Goal: Task Accomplishment & Management: Manage account settings

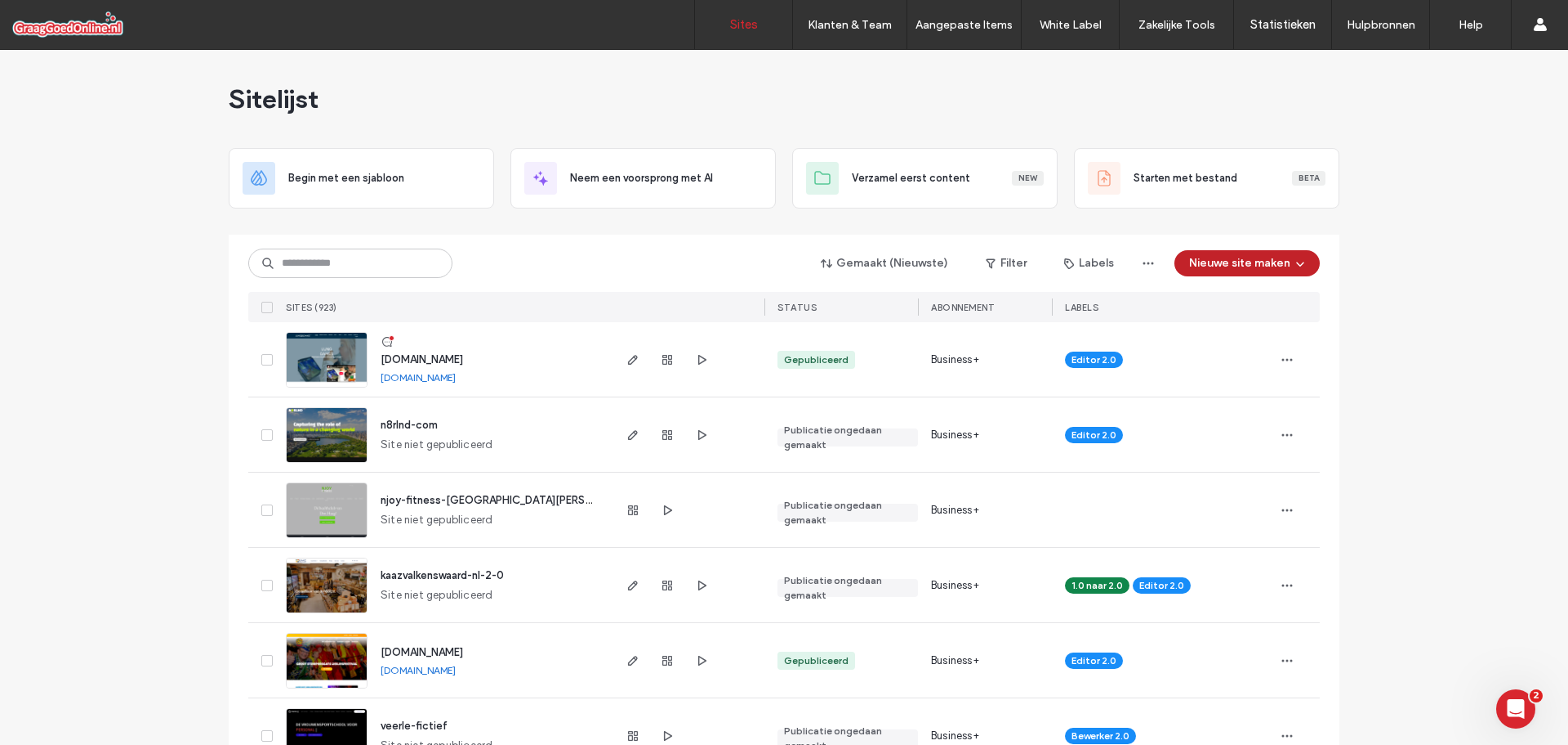
click at [1279, 258] on button "Nieuwe site maken" at bounding box center [1247, 263] width 145 height 26
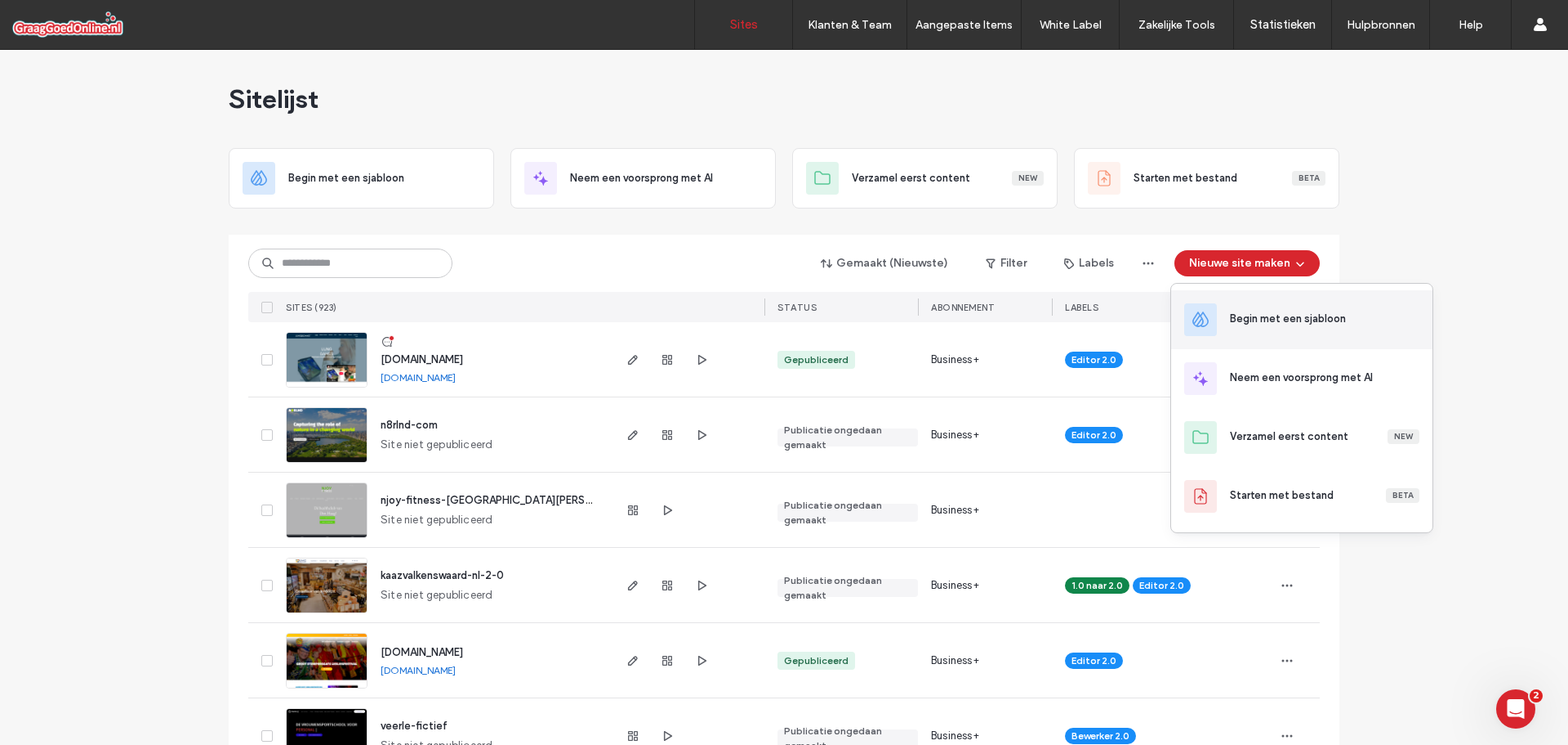
click at [1290, 335] on div "Begin met een sjabloon" at bounding box center [1302, 320] width 261 height 59
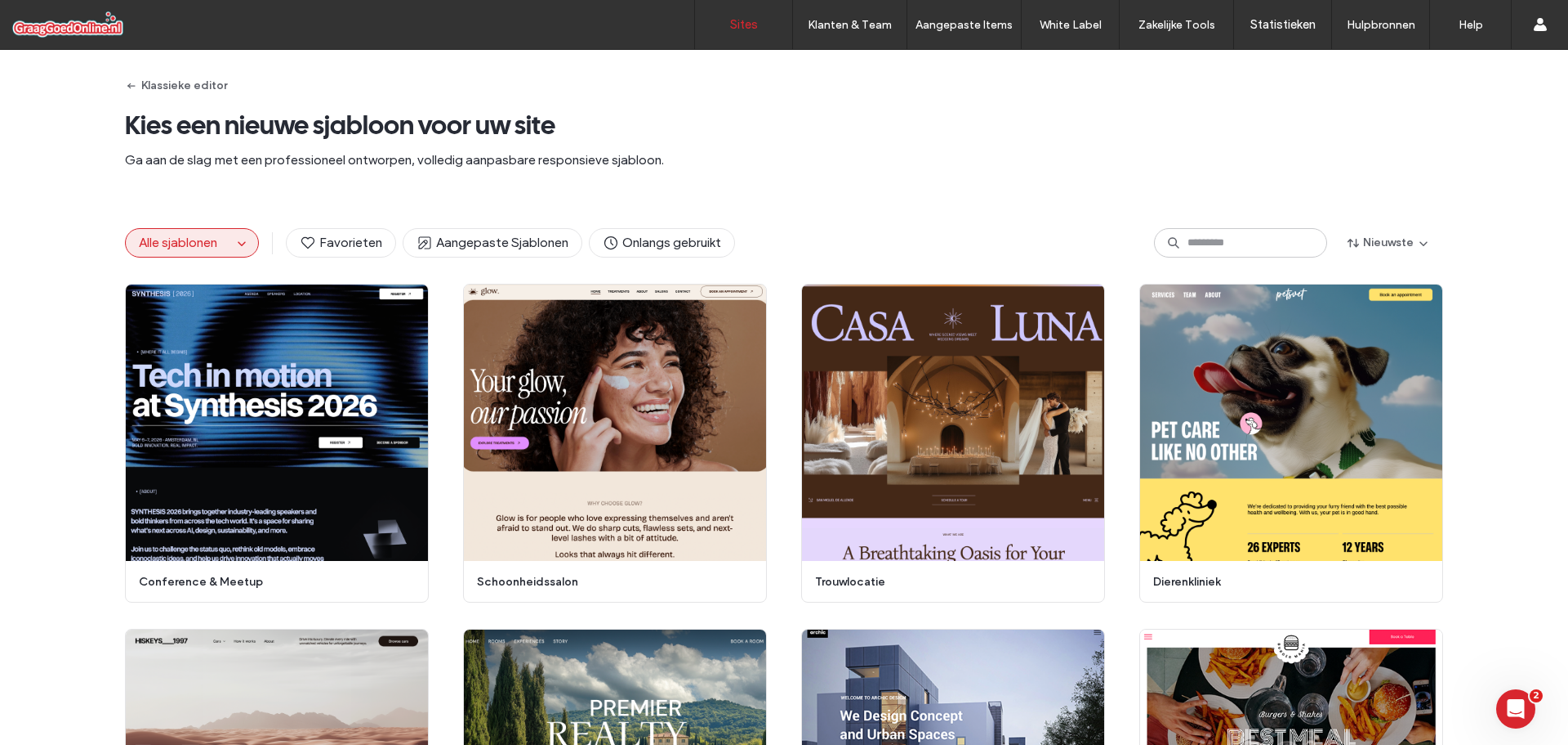
click at [763, 28] on link "Sites" at bounding box center [744, 25] width 97 height 49
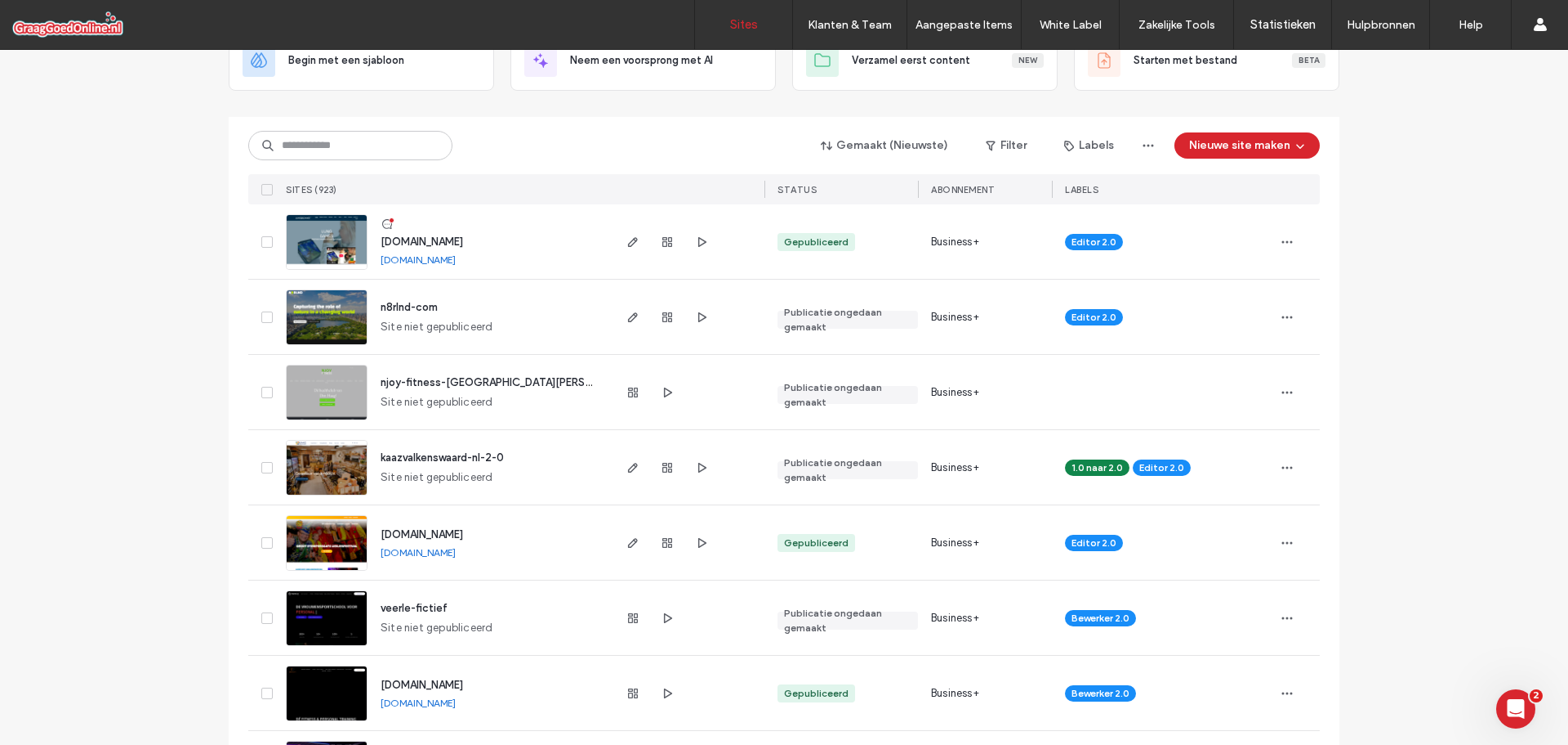
scroll to position [245, 0]
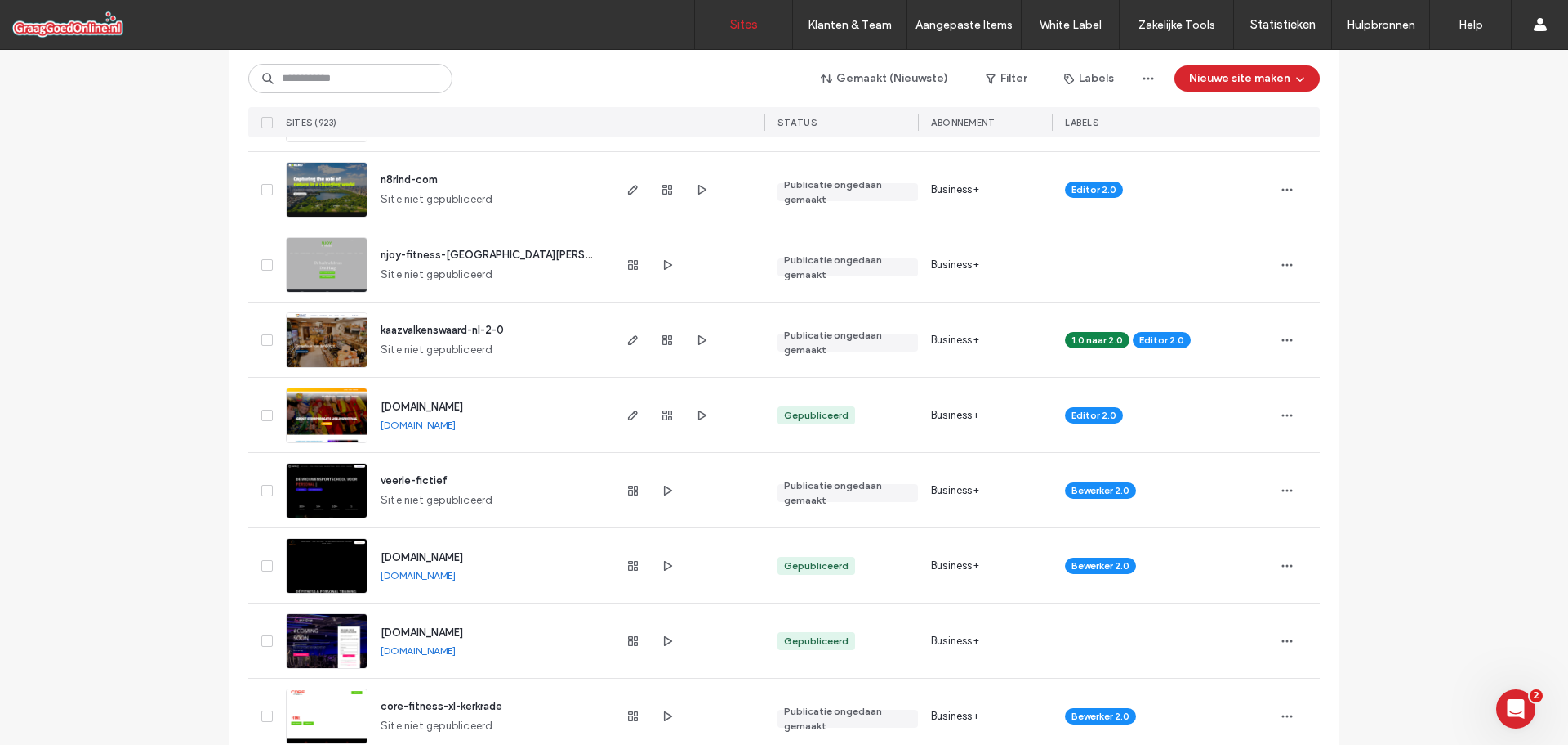
click at [407, 179] on span "n8rlnd-com" at bounding box center [409, 179] width 57 height 12
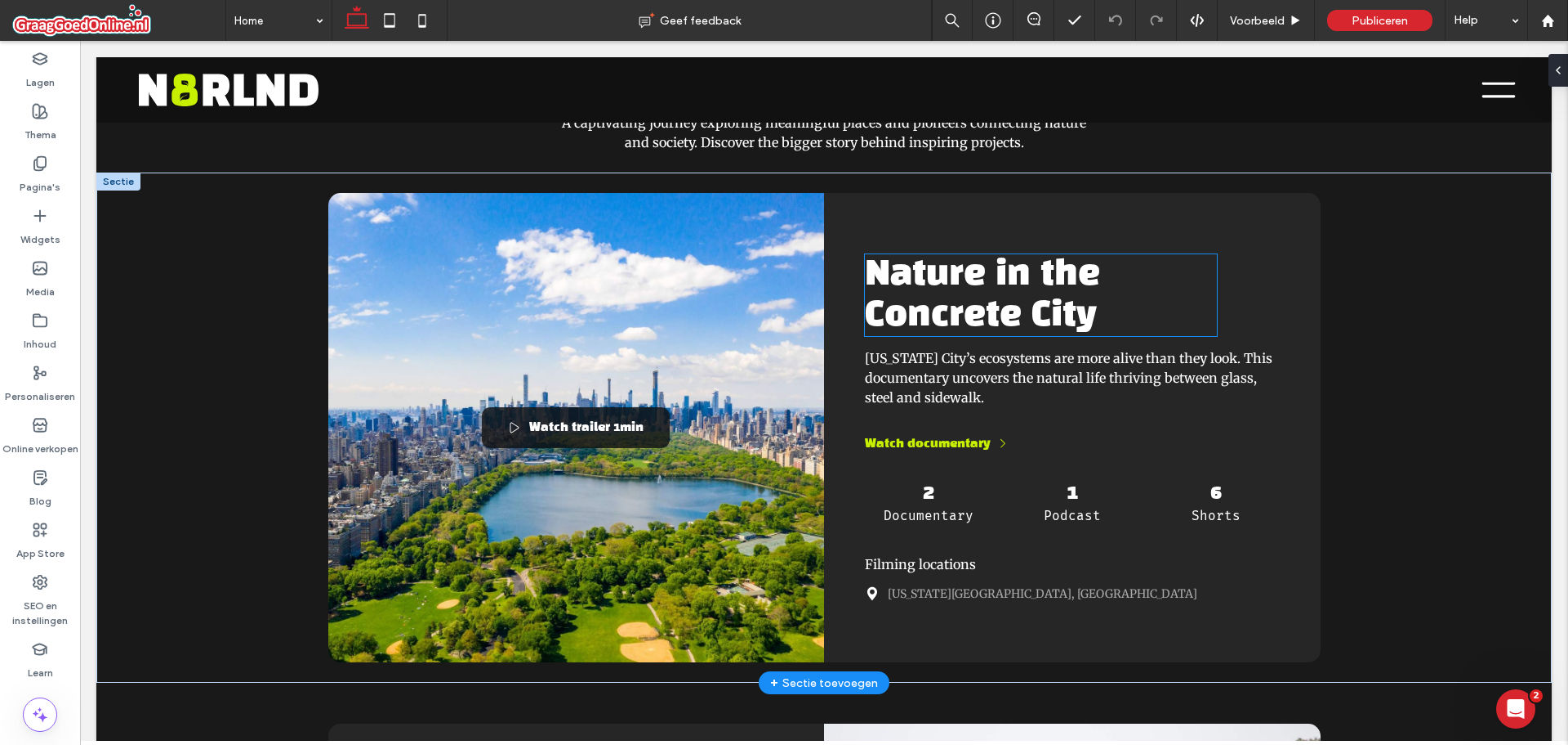
scroll to position [899, 0]
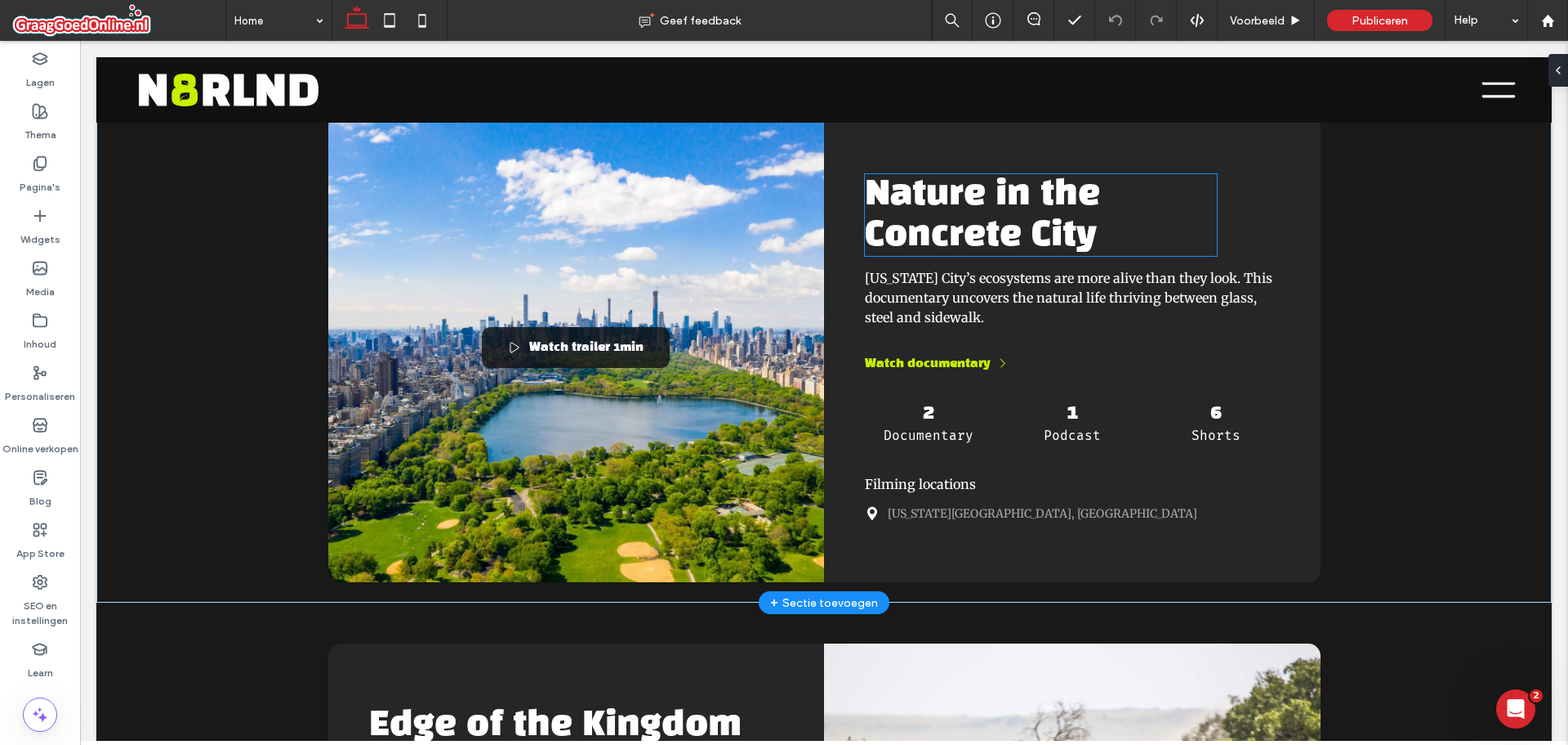
click at [1050, 248] on span "Nature in the Concrete City" at bounding box center [982, 214] width 235 height 73
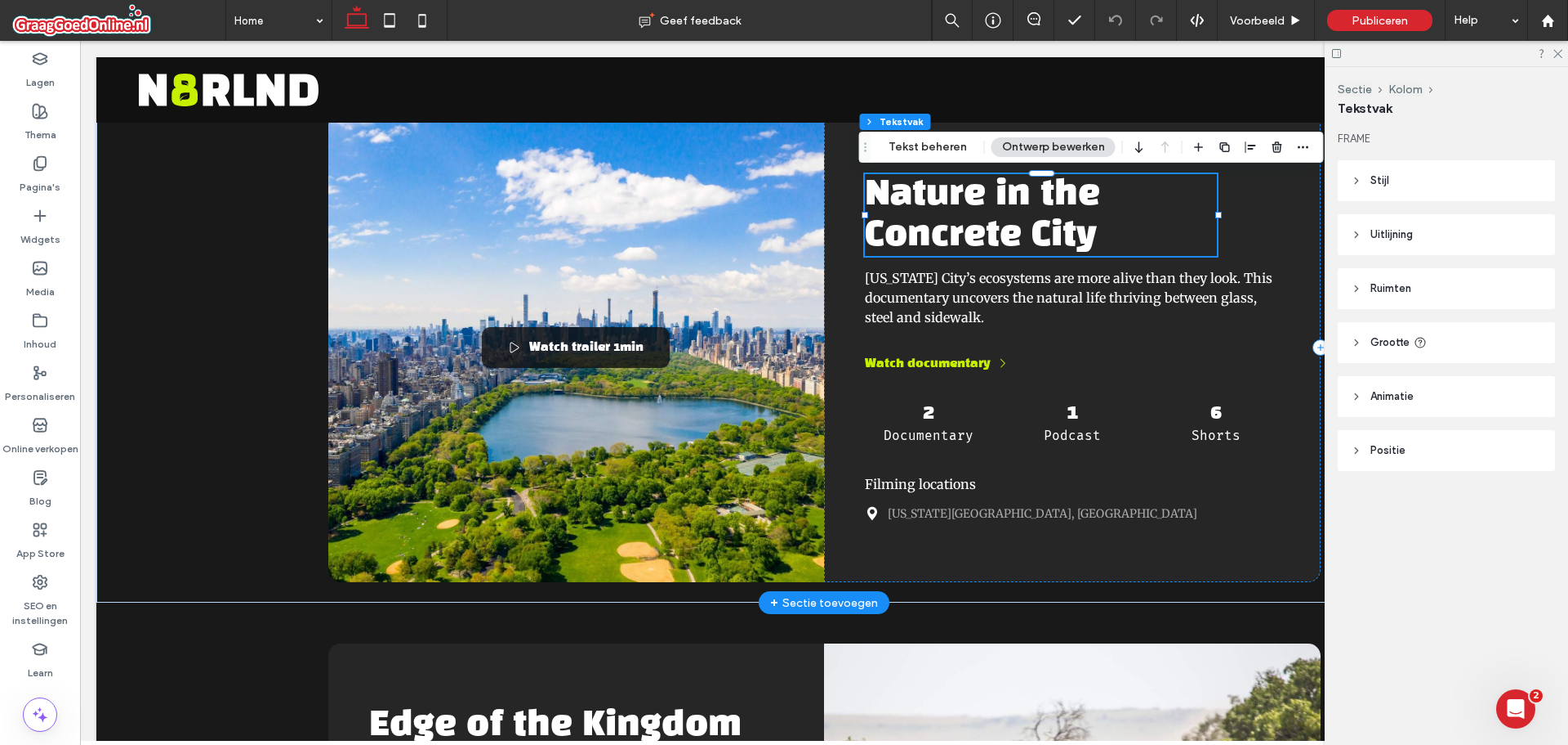
click at [941, 206] on span "Nature in the Concrete City" at bounding box center [982, 214] width 235 height 73
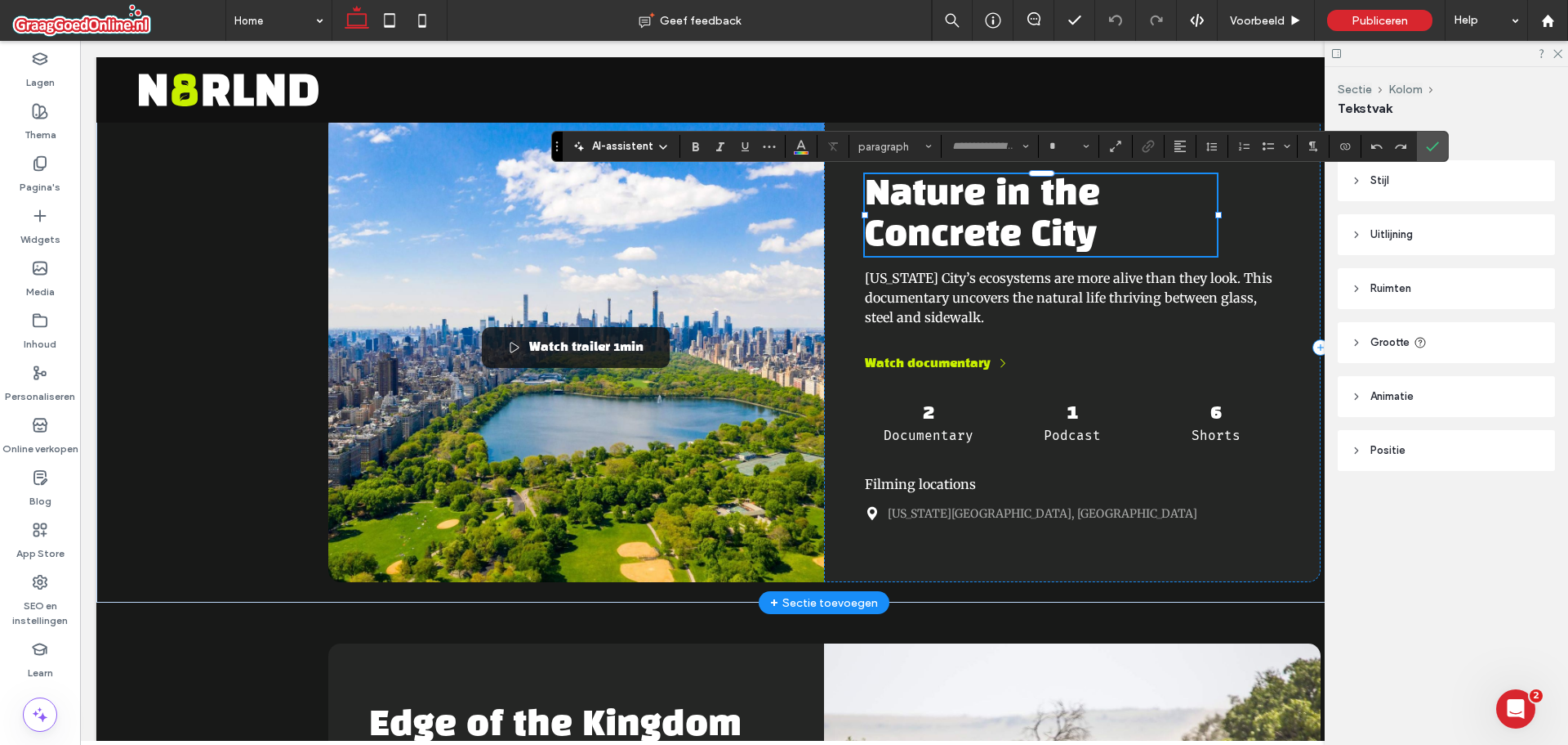
type input "**********"
type input "**"
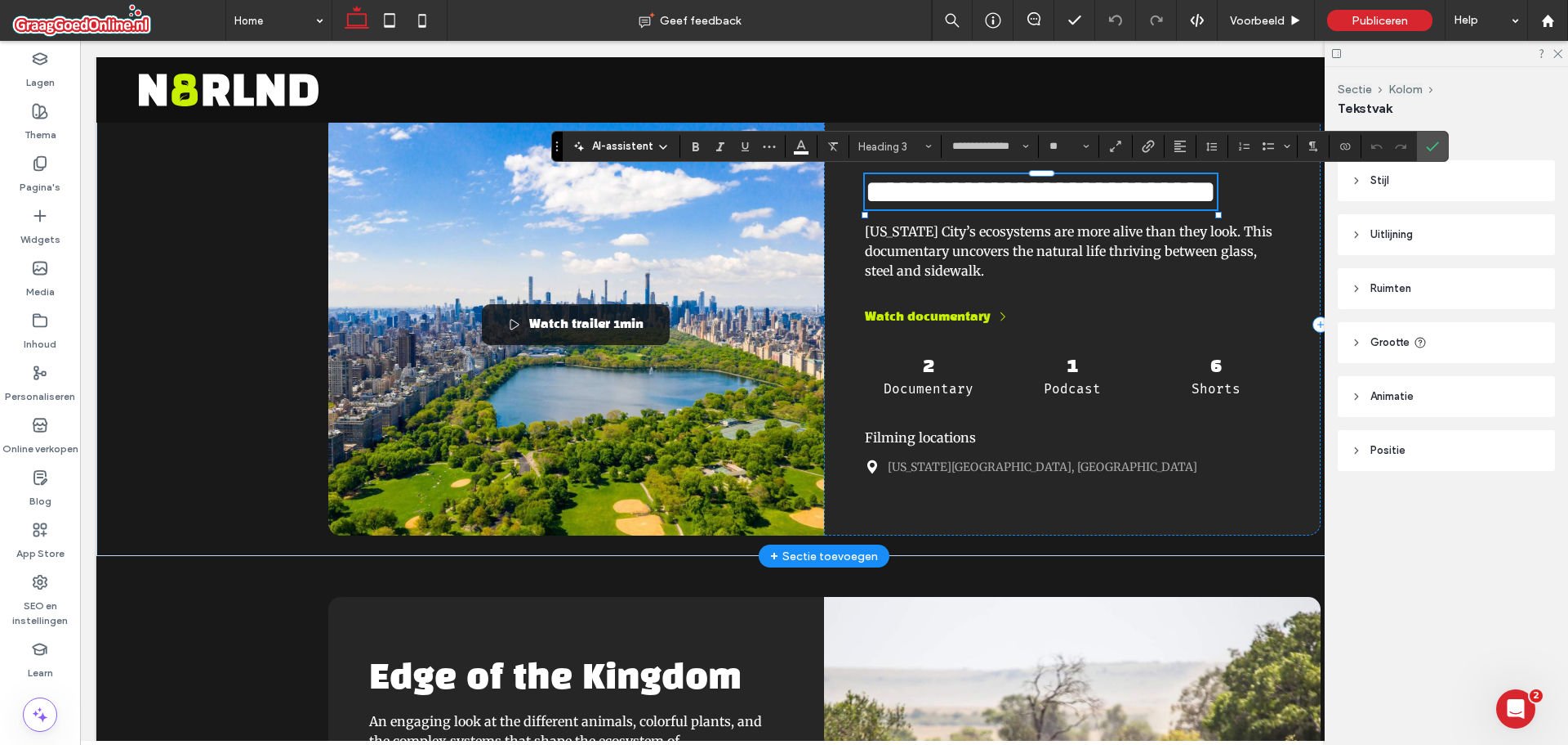
click at [1114, 209] on h3 "**********" at bounding box center [1041, 191] width 352 height 35
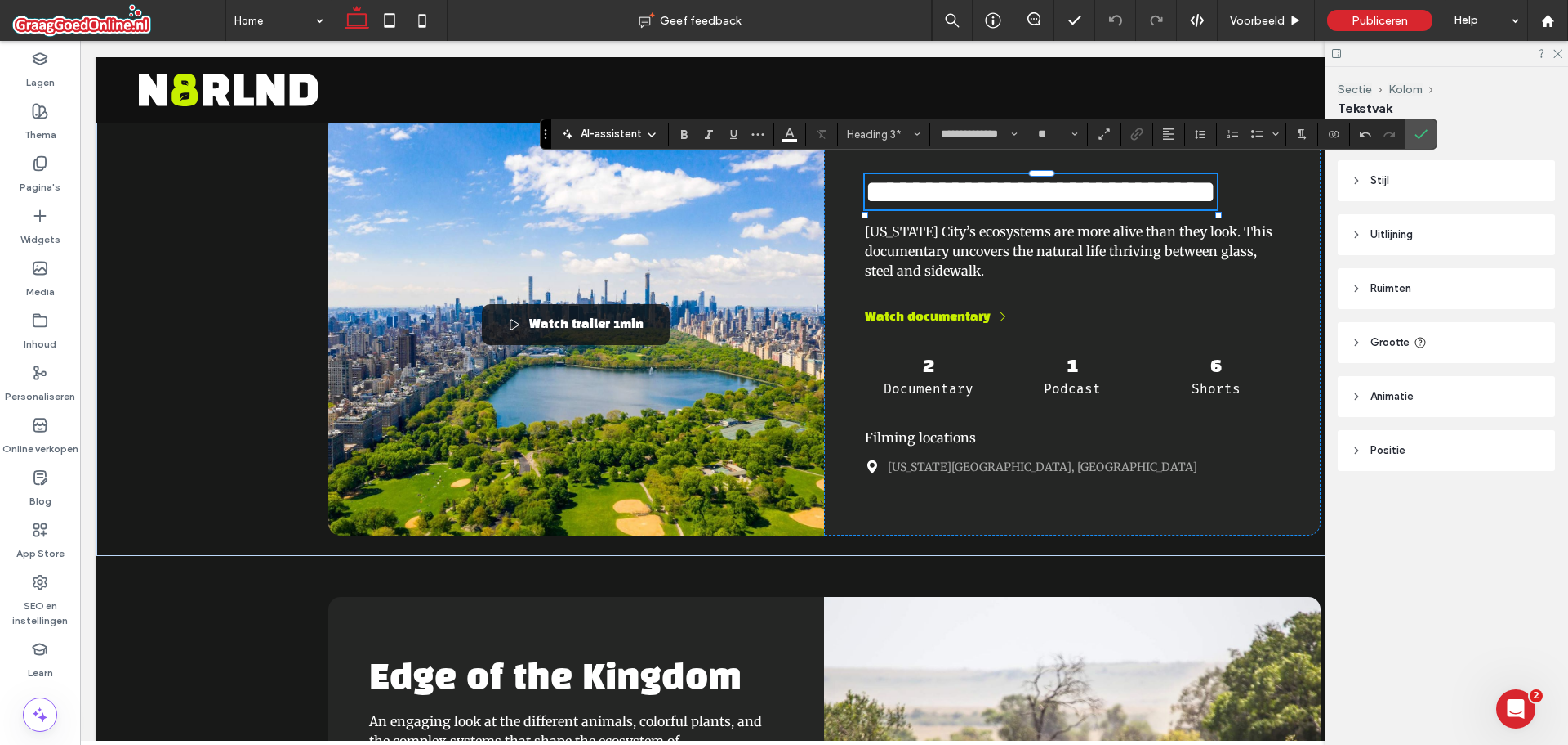
drag, startPoint x: 557, startPoint y: 147, endPoint x: 548, endPoint y: 146, distance: 9.1
click at [545, 136] on icon "Slepen" at bounding box center [545, 134] width 3 height 10
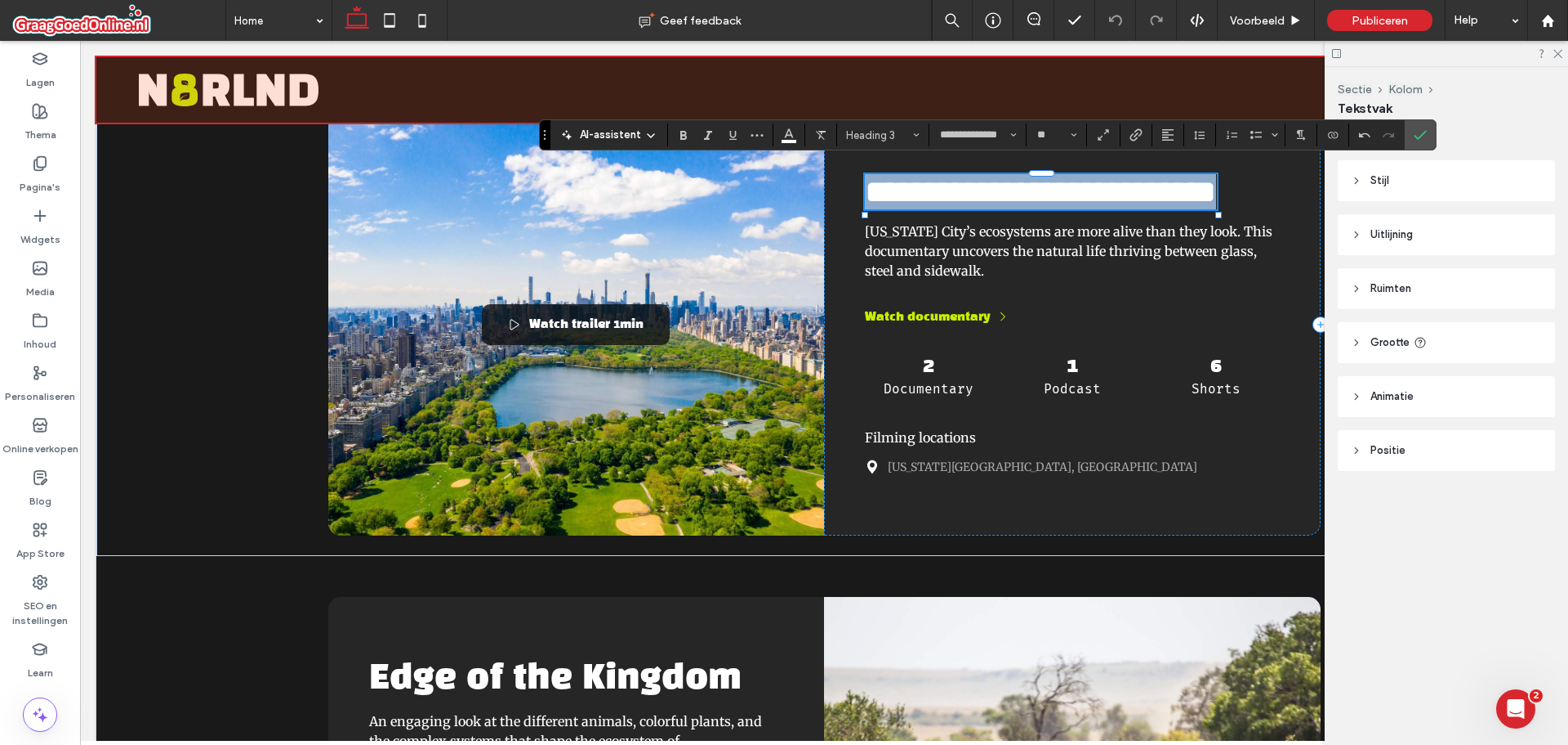
drag, startPoint x: 1128, startPoint y: 235, endPoint x: 329, endPoint y: 65, distance: 816.9
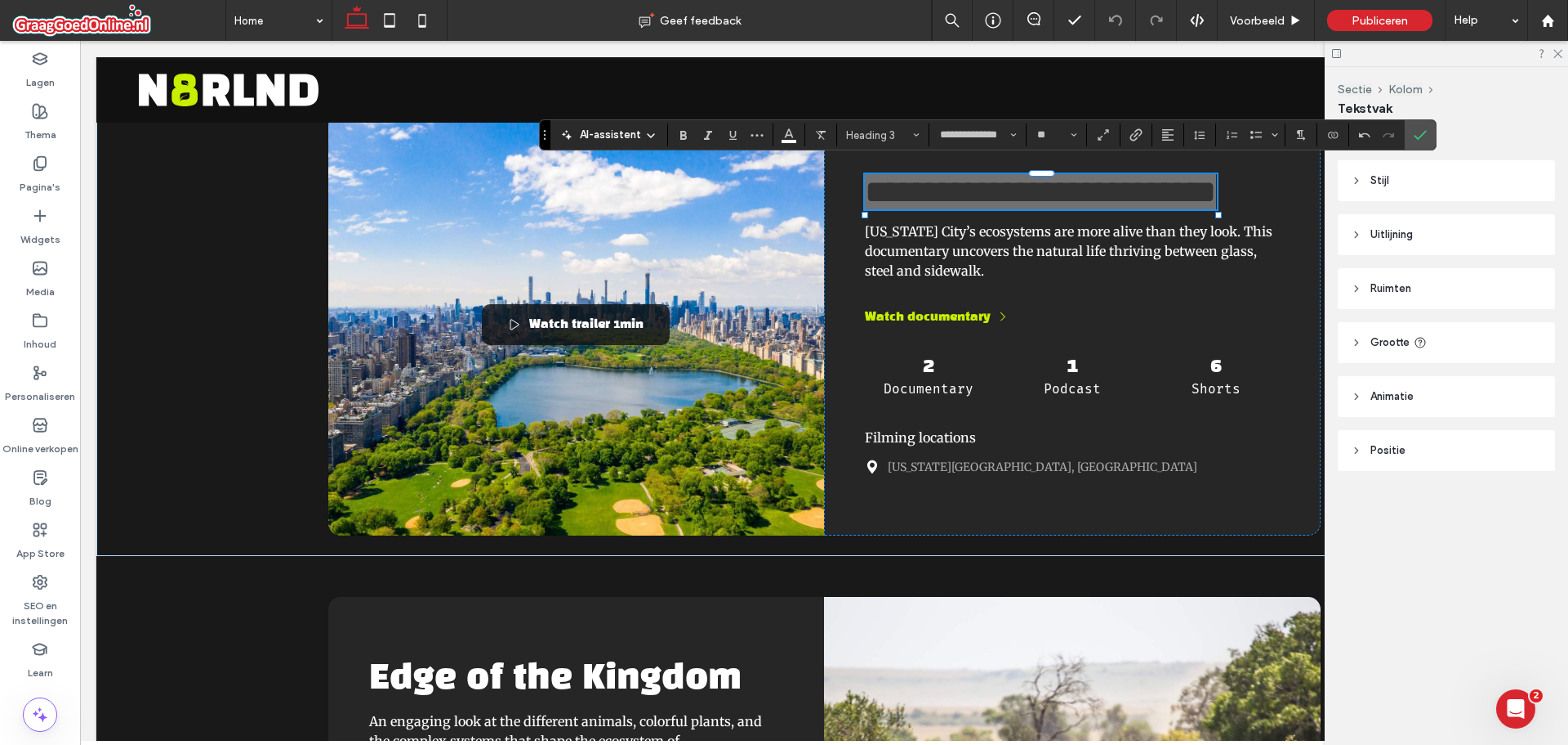
click at [625, 135] on span "AI-assistent" at bounding box center [610, 134] width 61 height 16
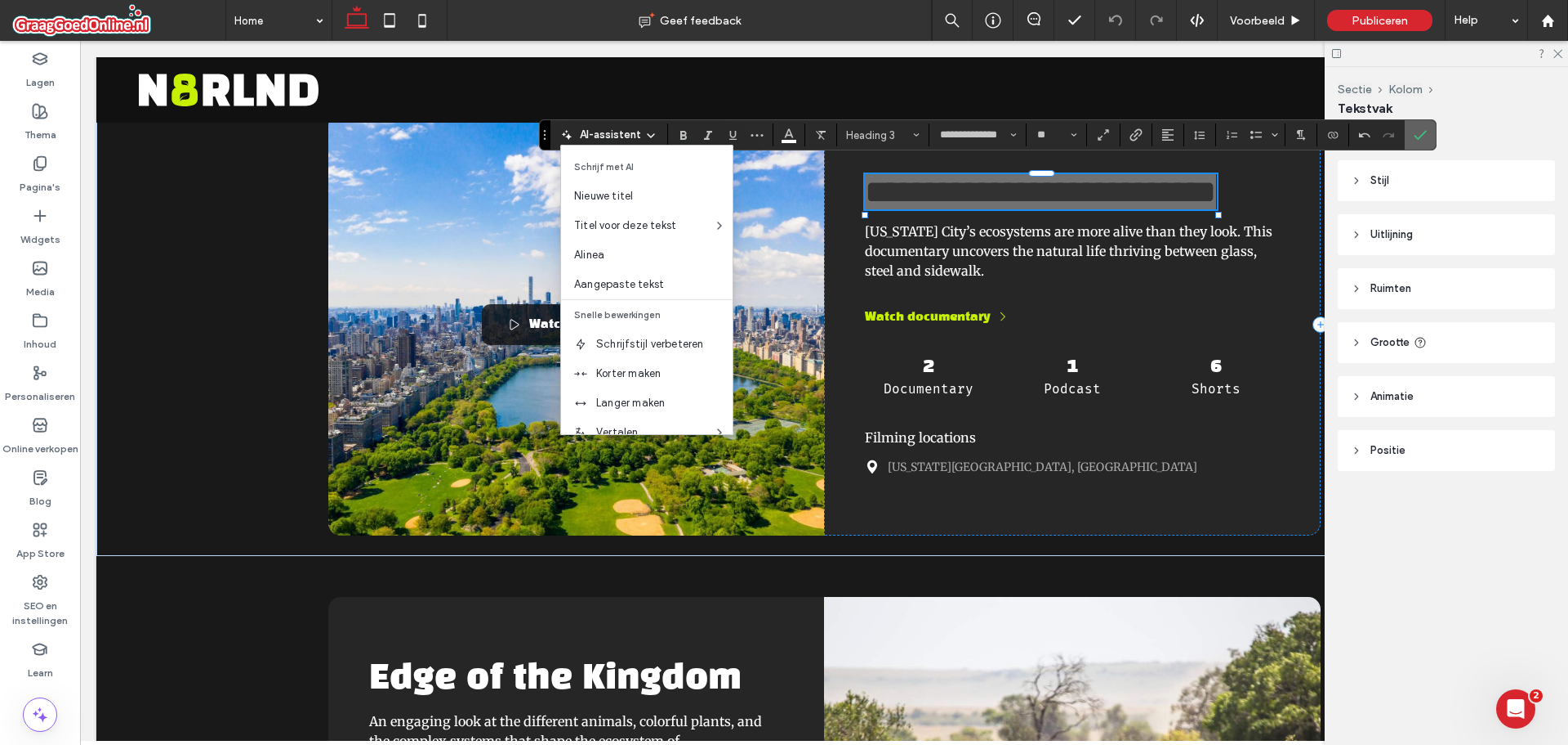
click at [1428, 129] on label "Bevestigen" at bounding box center [1421, 134] width 25 height 29
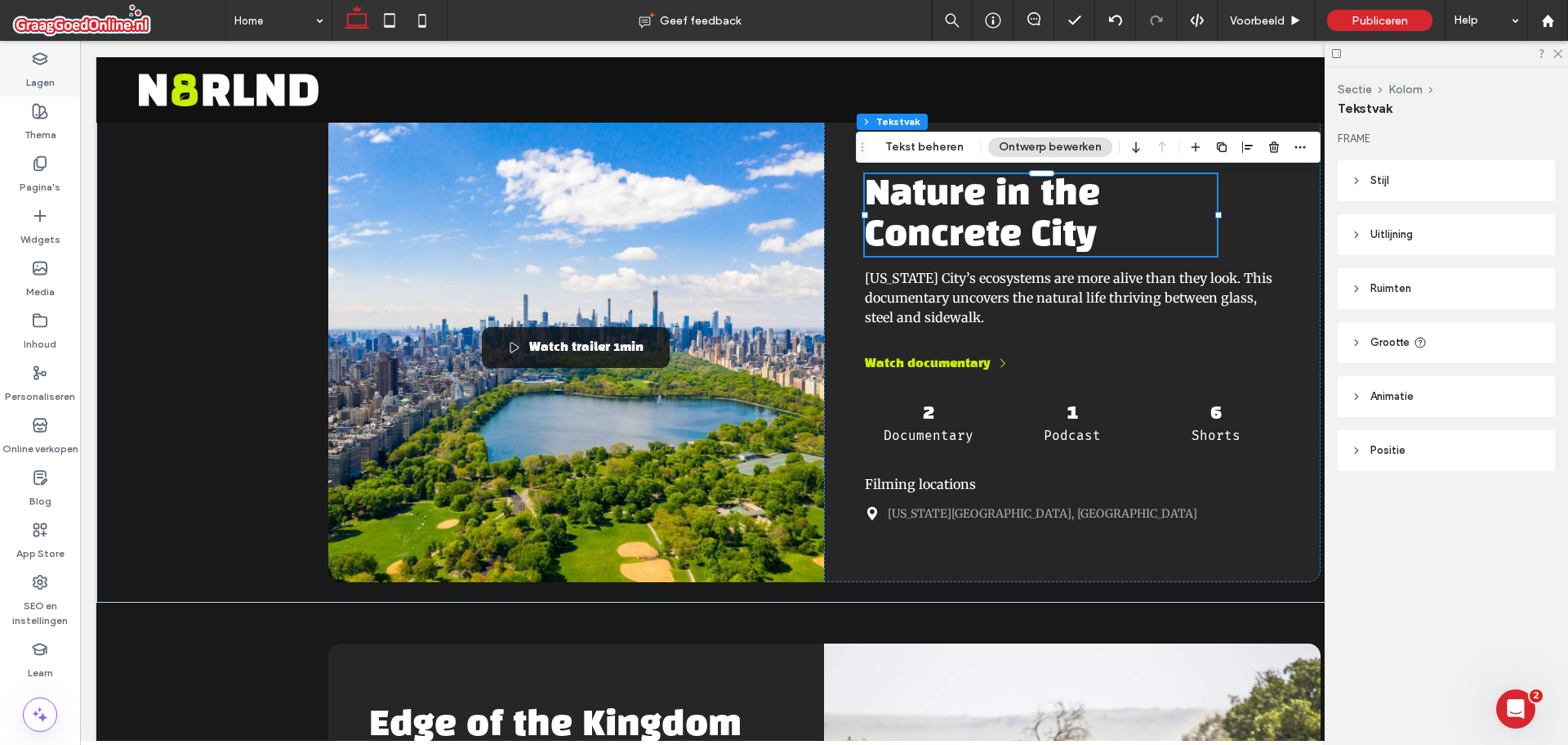
click at [13, 69] on div "Lagen" at bounding box center [40, 69] width 80 height 52
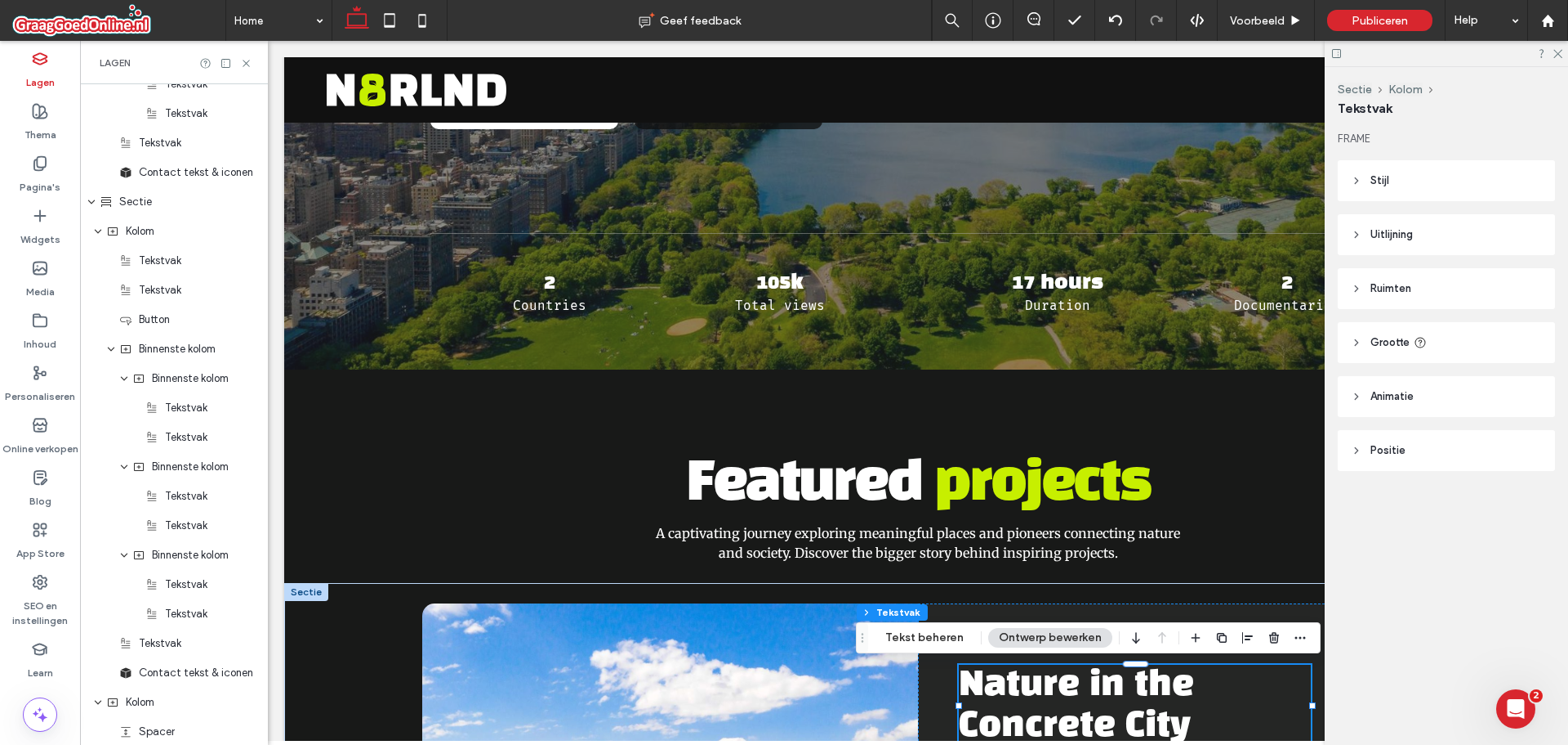
scroll to position [1924, 0]
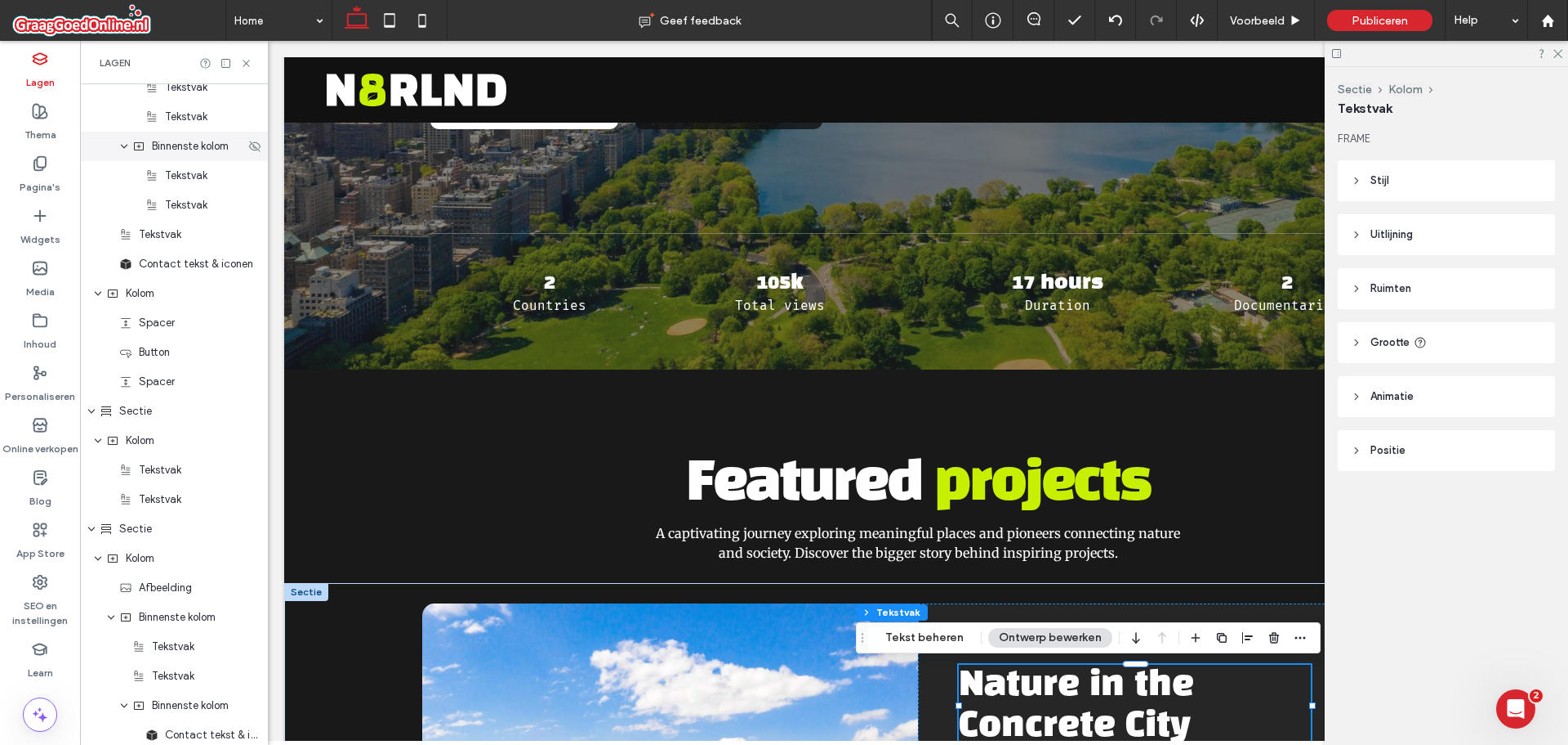
click at [191, 147] on span "Binnenste kolom" at bounding box center [190, 146] width 77 height 16
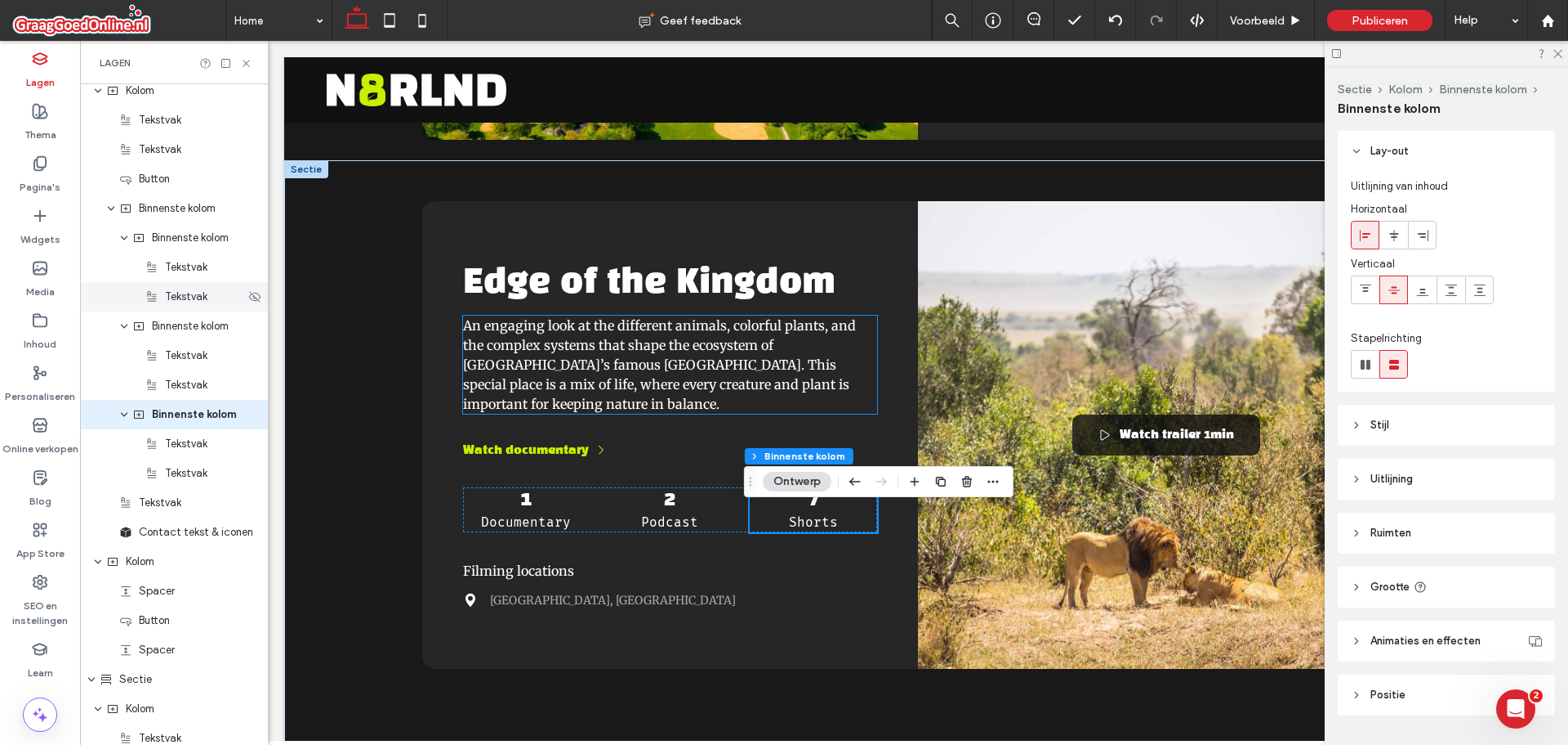
scroll to position [1466, 0]
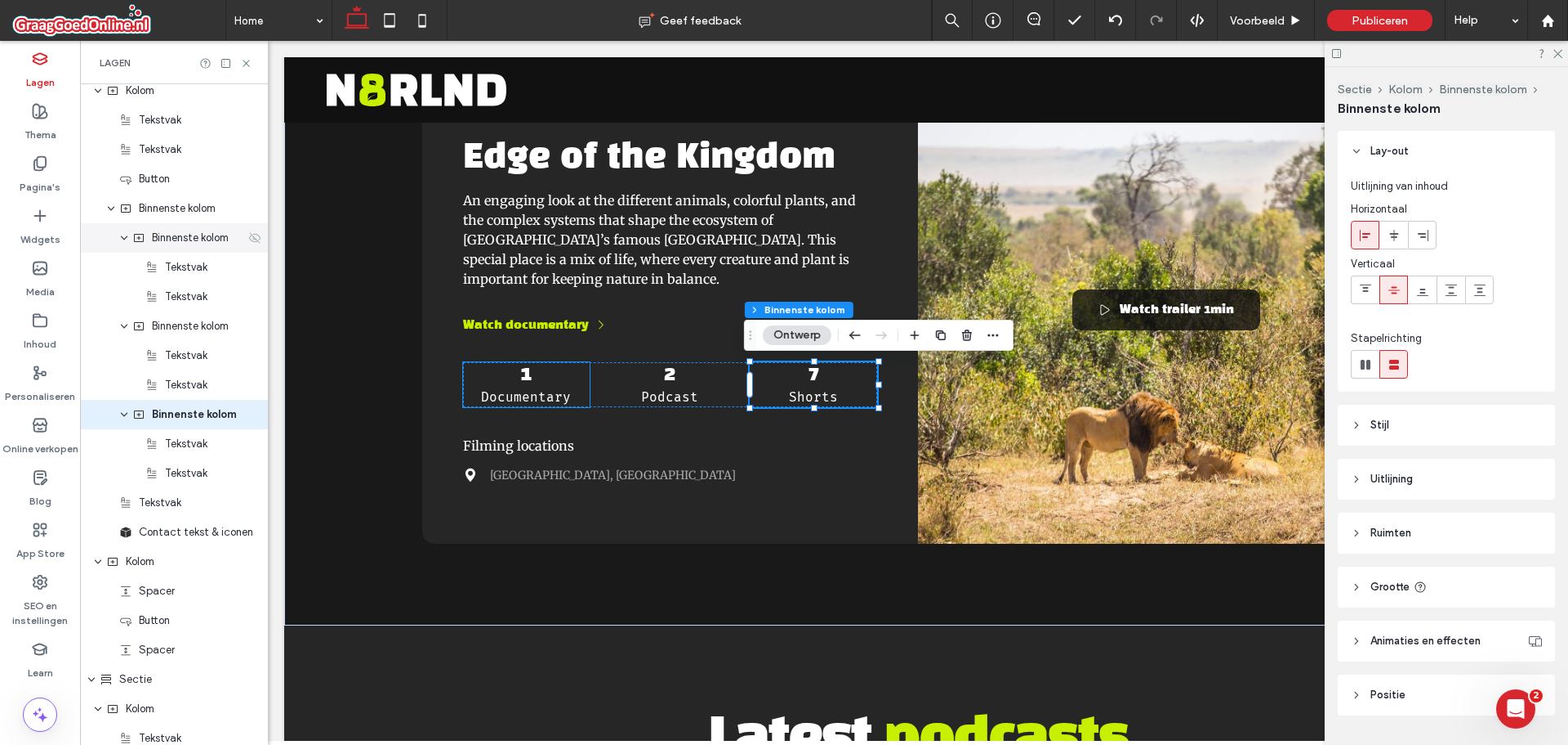
click at [248, 237] on icon at bounding box center [255, 238] width 13 height 13
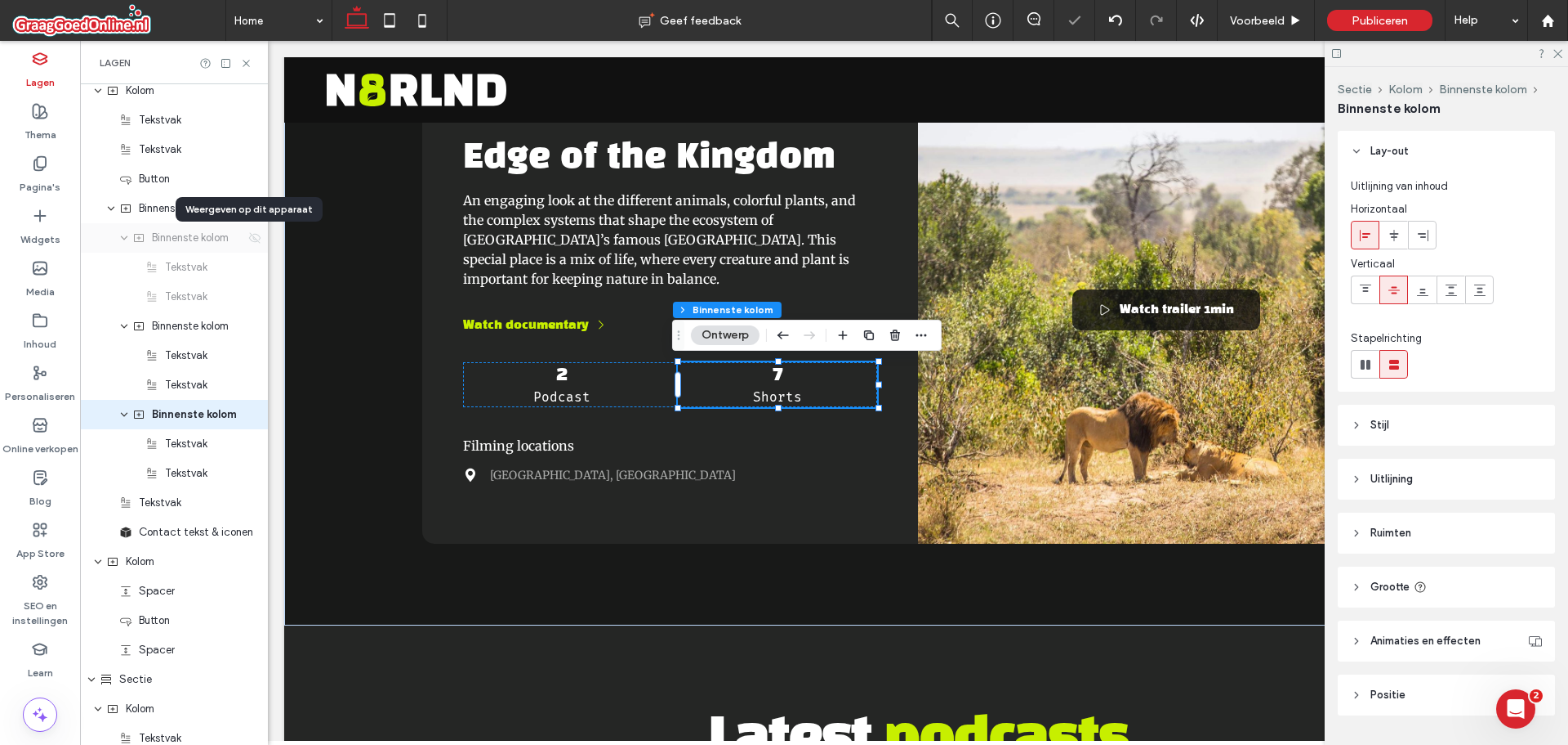
click at [248, 237] on icon at bounding box center [255, 238] width 13 height 13
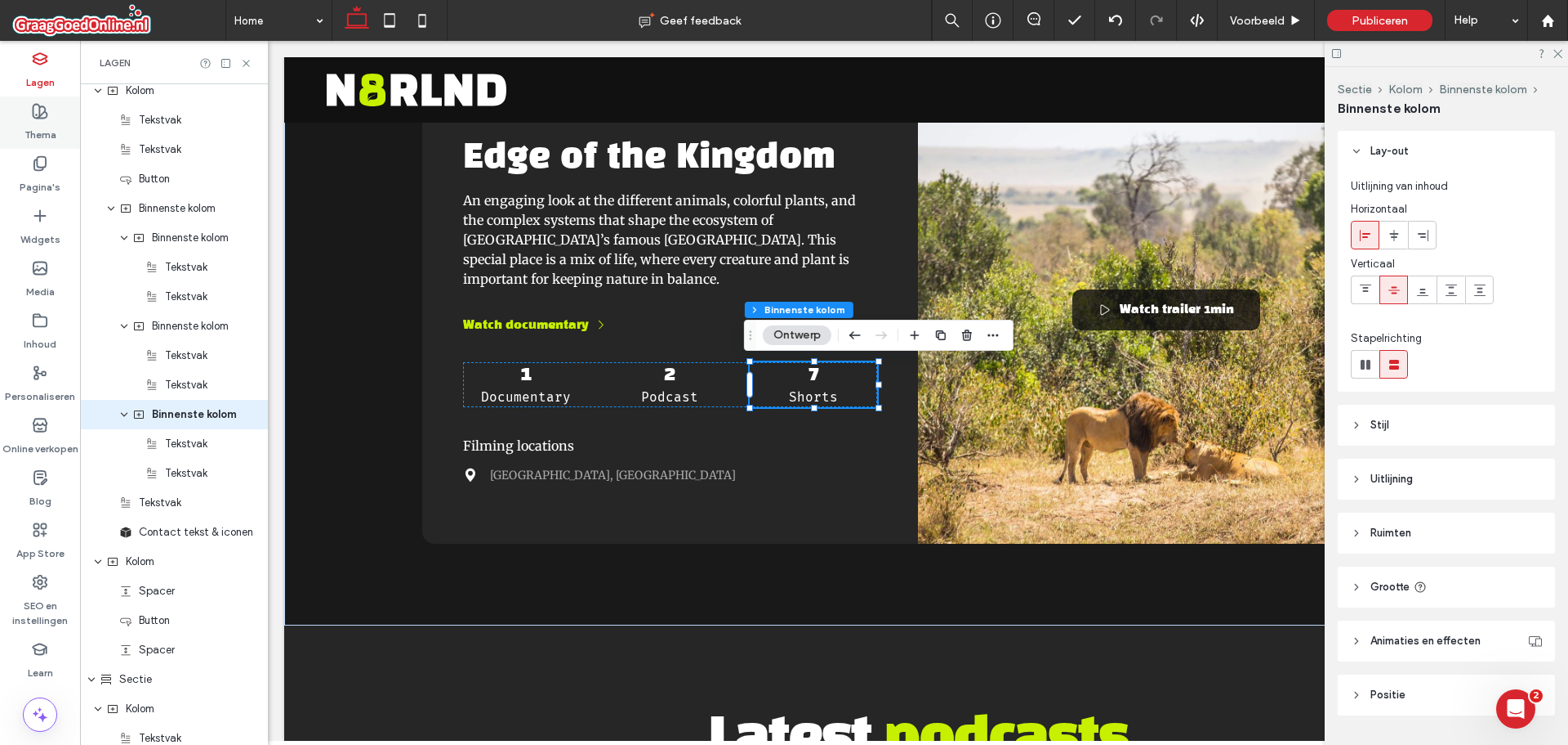
click at [27, 109] on div "Thema" at bounding box center [40, 122] width 80 height 52
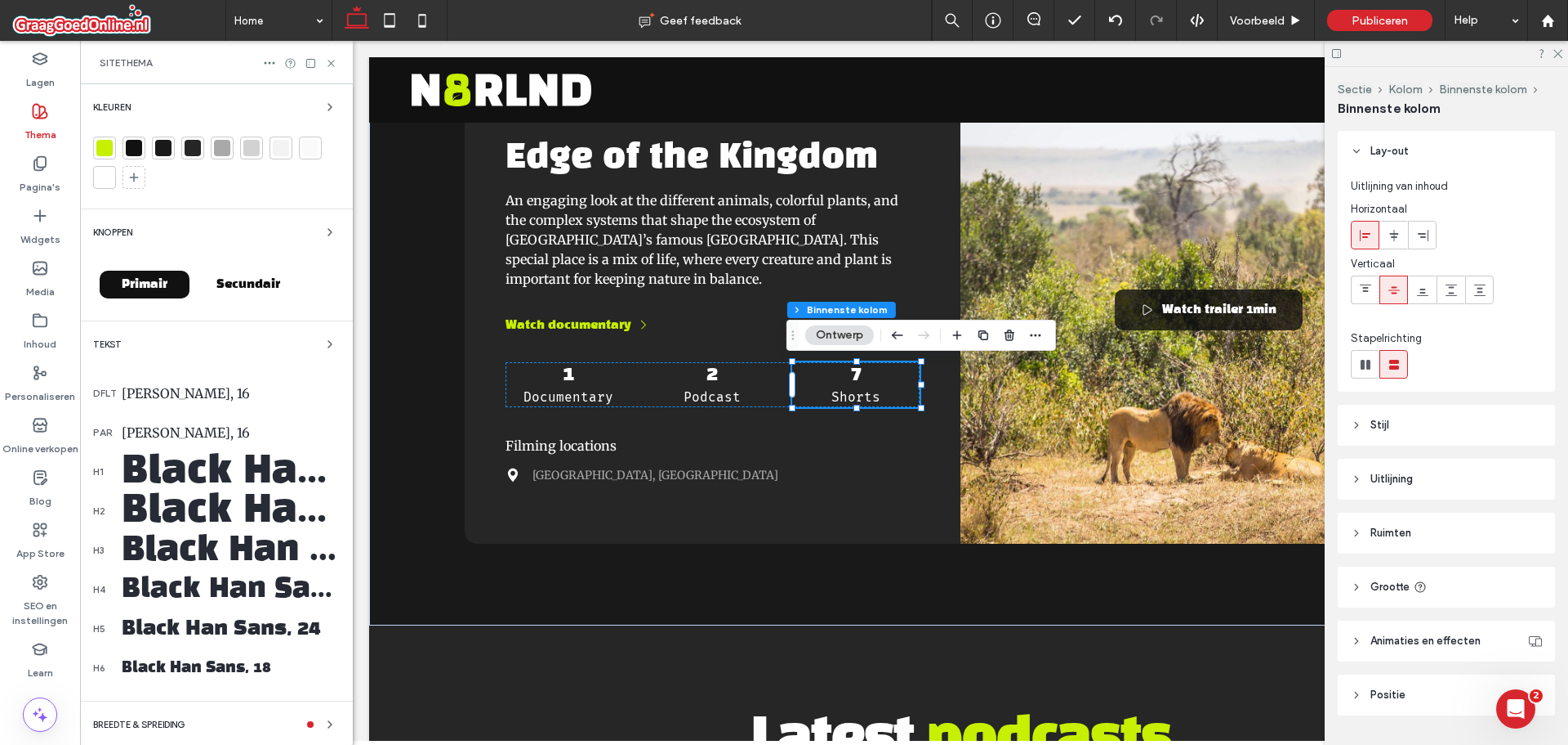
scroll to position [96, 0]
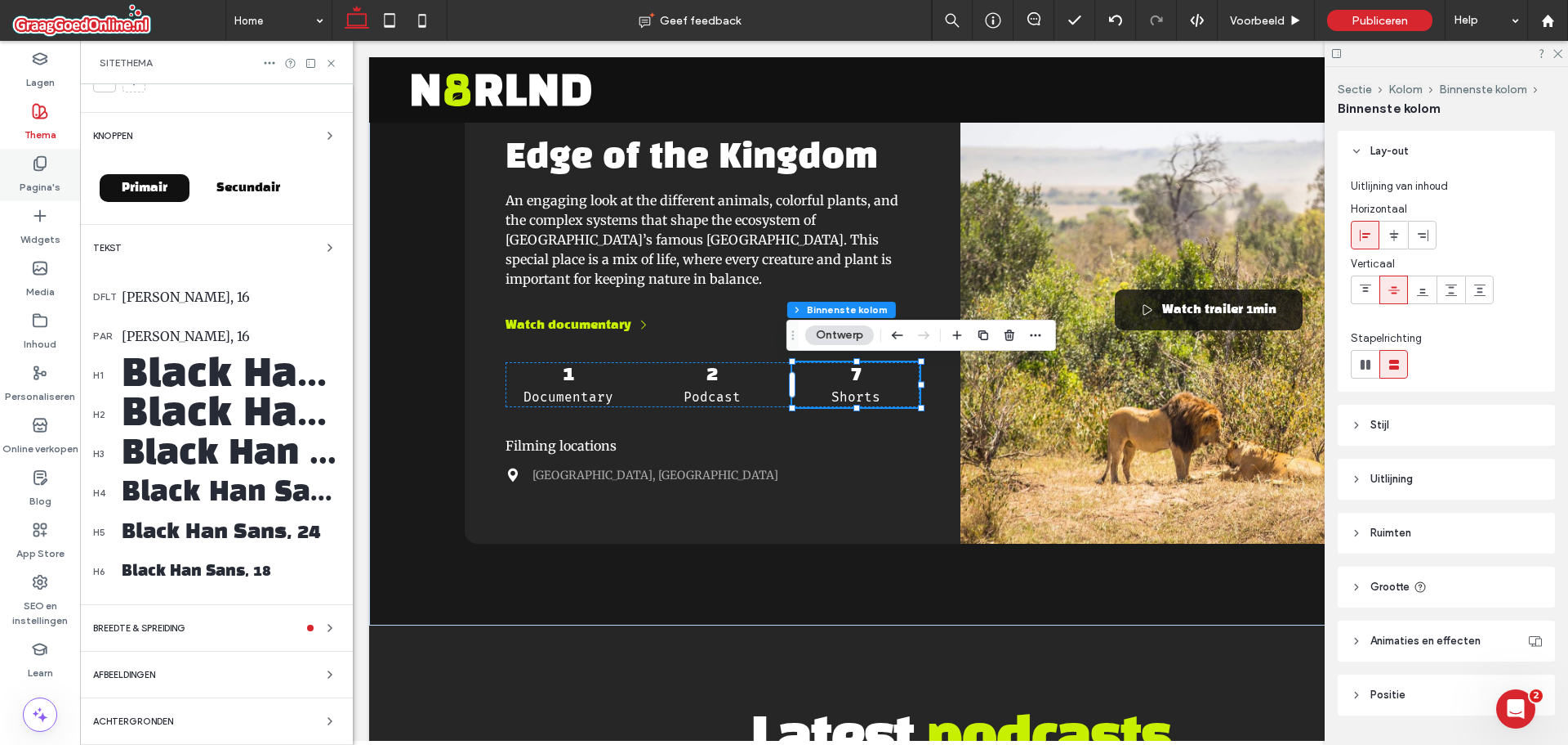
click at [32, 171] on label "Pagina's" at bounding box center [40, 183] width 41 height 23
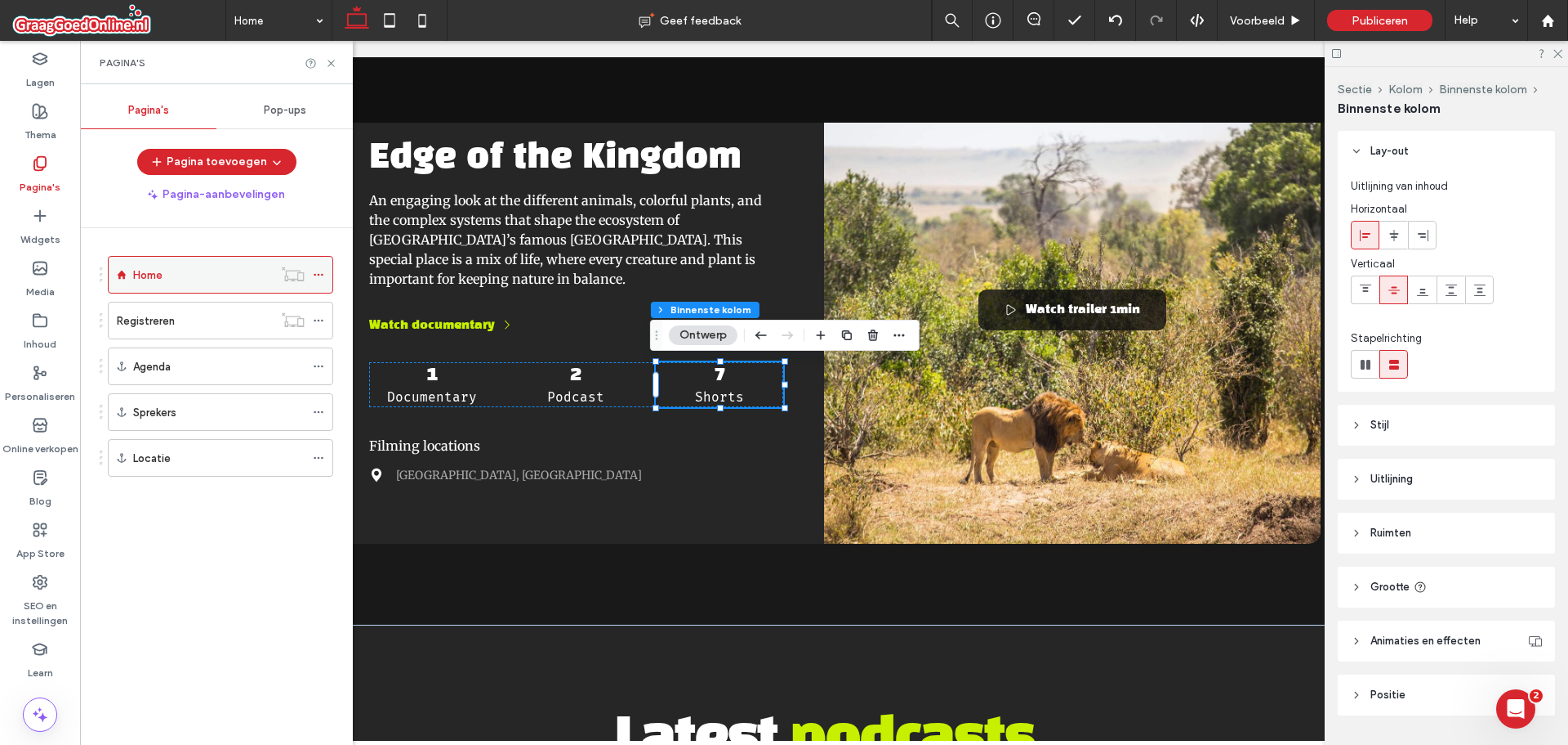
drag, startPoint x: 319, startPoint y: 273, endPoint x: 325, endPoint y: 283, distance: 11.7
click at [319, 272] on icon at bounding box center [319, 275] width 11 height 11
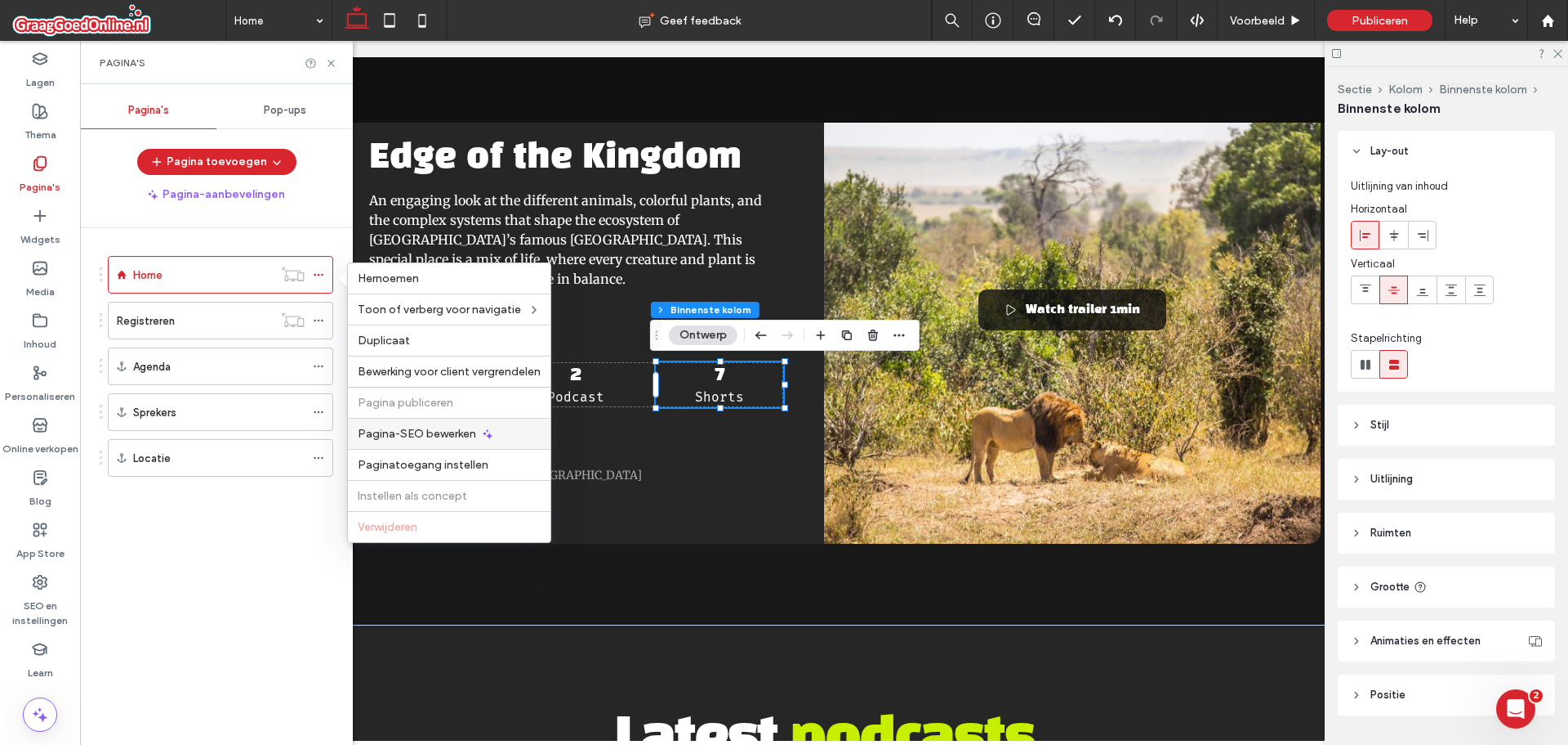
click at [385, 437] on span "Pagina-SEO bewerken" at bounding box center [416, 433] width 119 height 14
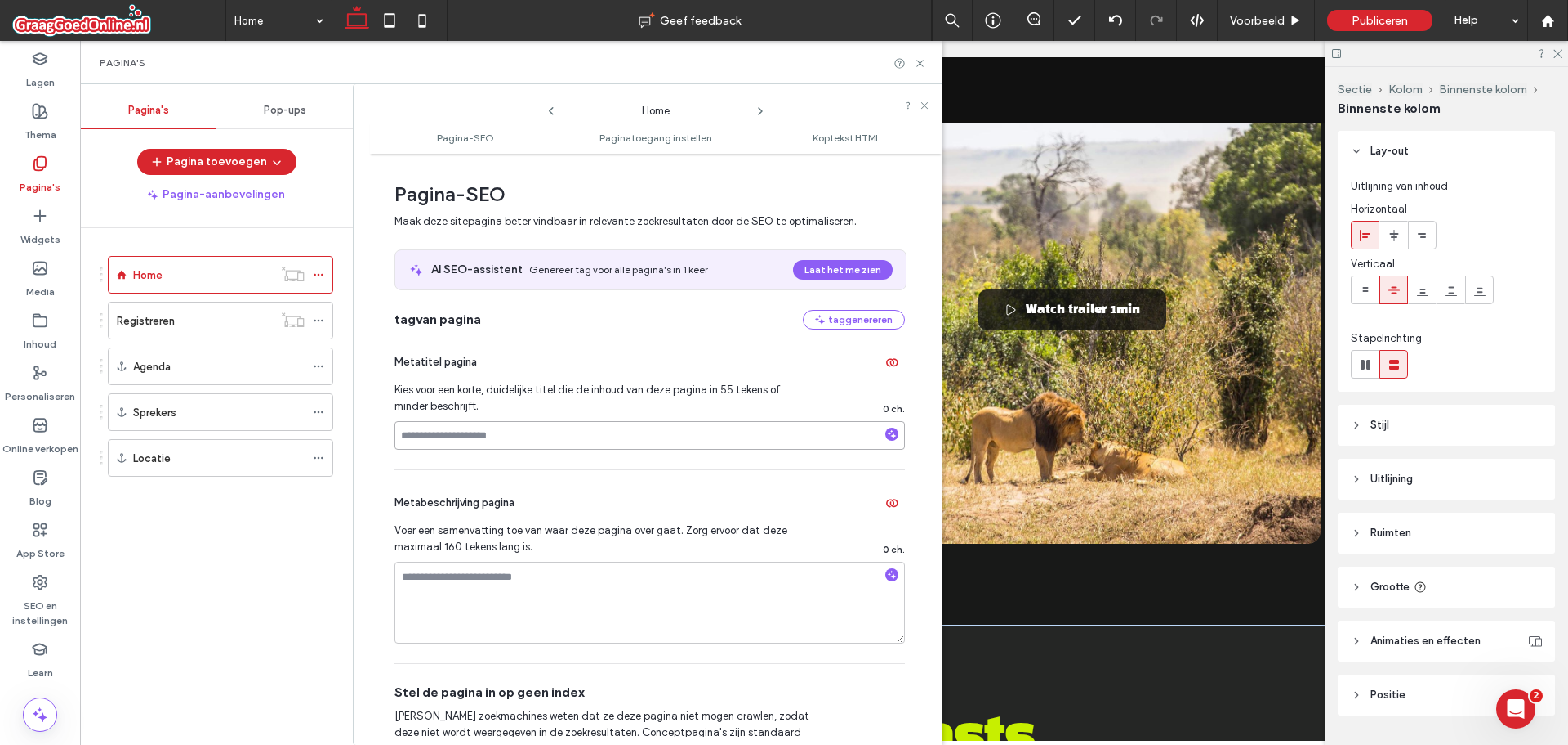
click at [517, 441] on input at bounding box center [649, 435] width 511 height 29
click at [426, 432] on input at bounding box center [649, 435] width 511 height 29
click at [472, 442] on input at bounding box center [649, 435] width 511 height 29
click at [473, 441] on input at bounding box center [649, 435] width 511 height 29
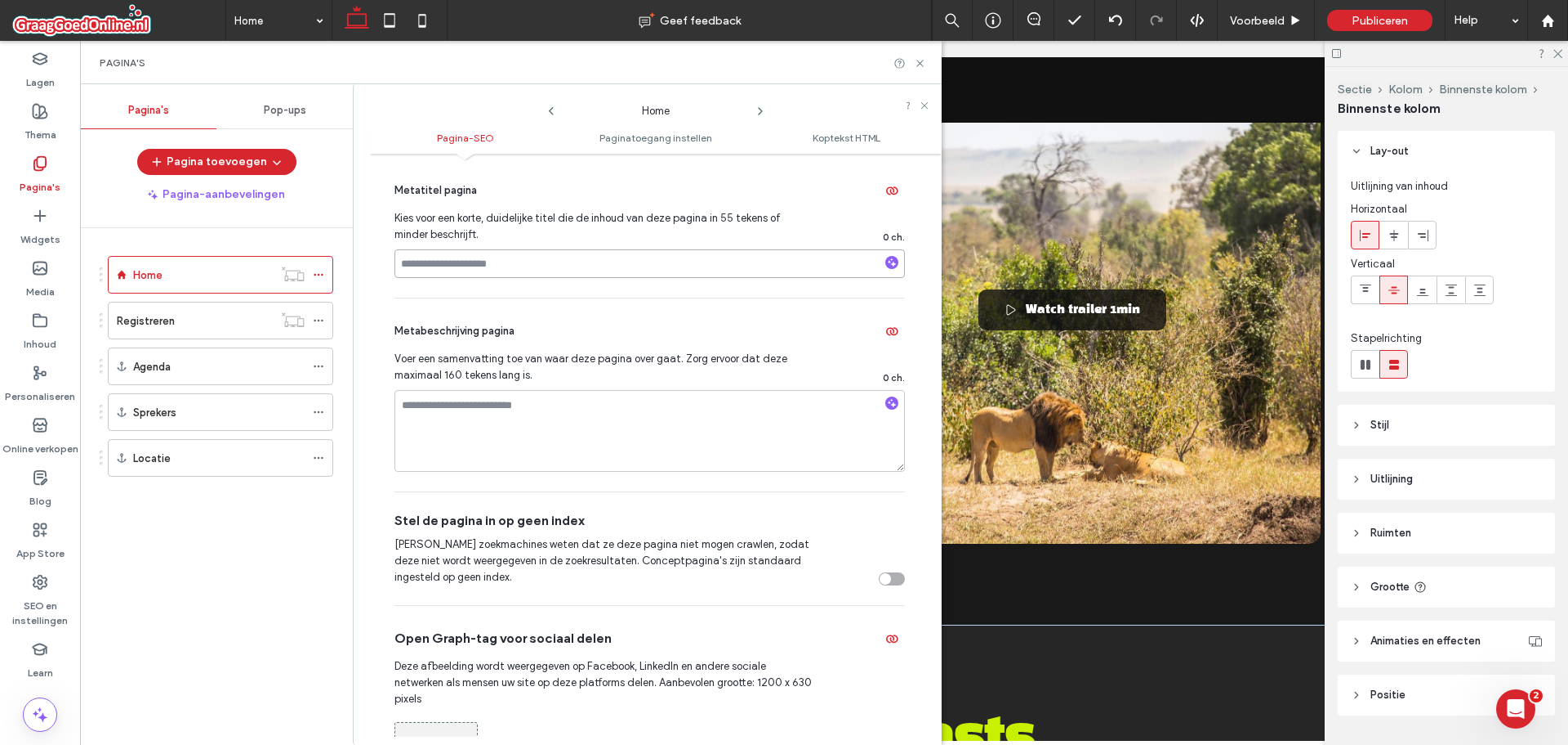
scroll to position [82, 0]
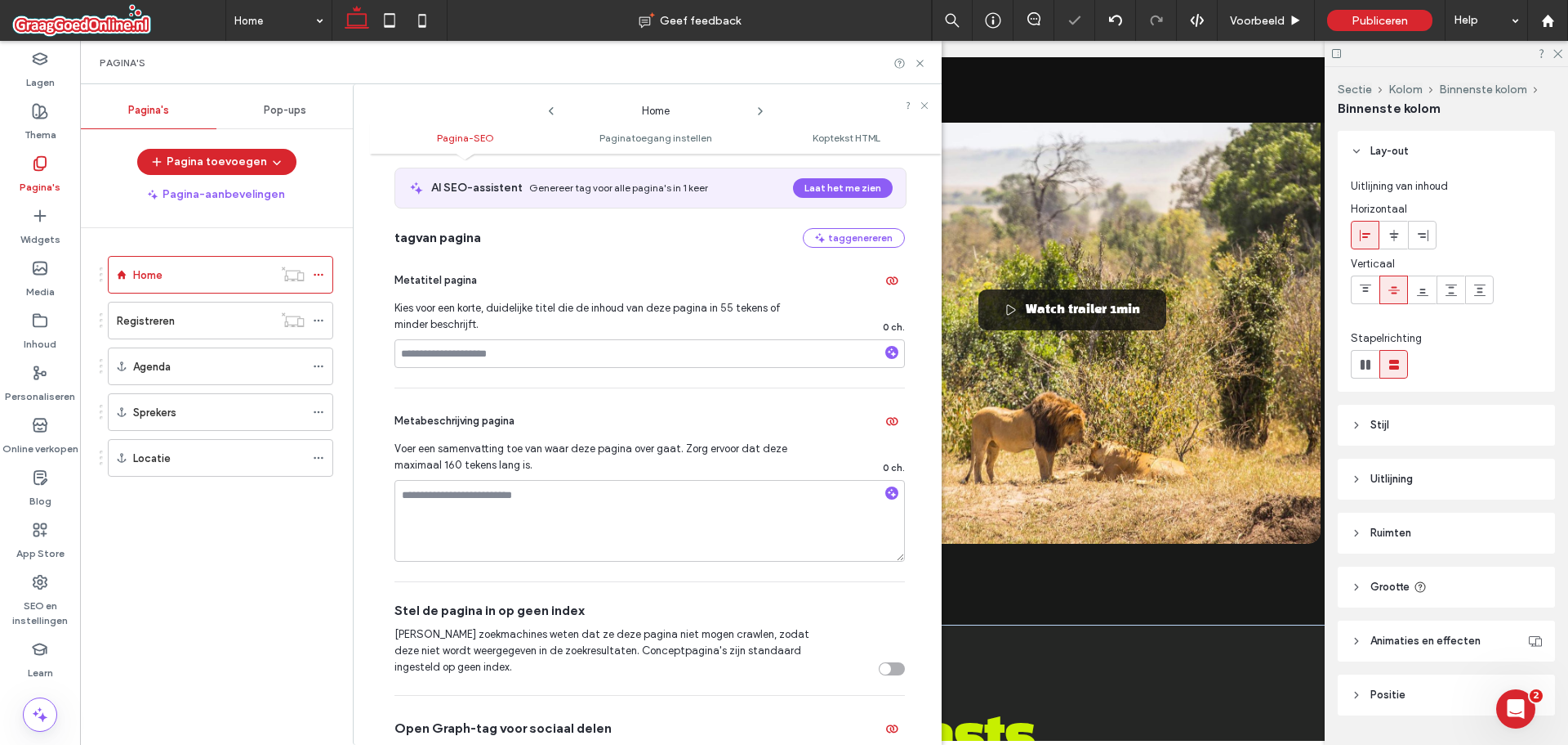
click at [448, 415] on span "Metabeschrijving pagina" at bounding box center [455, 421] width 120 height 16
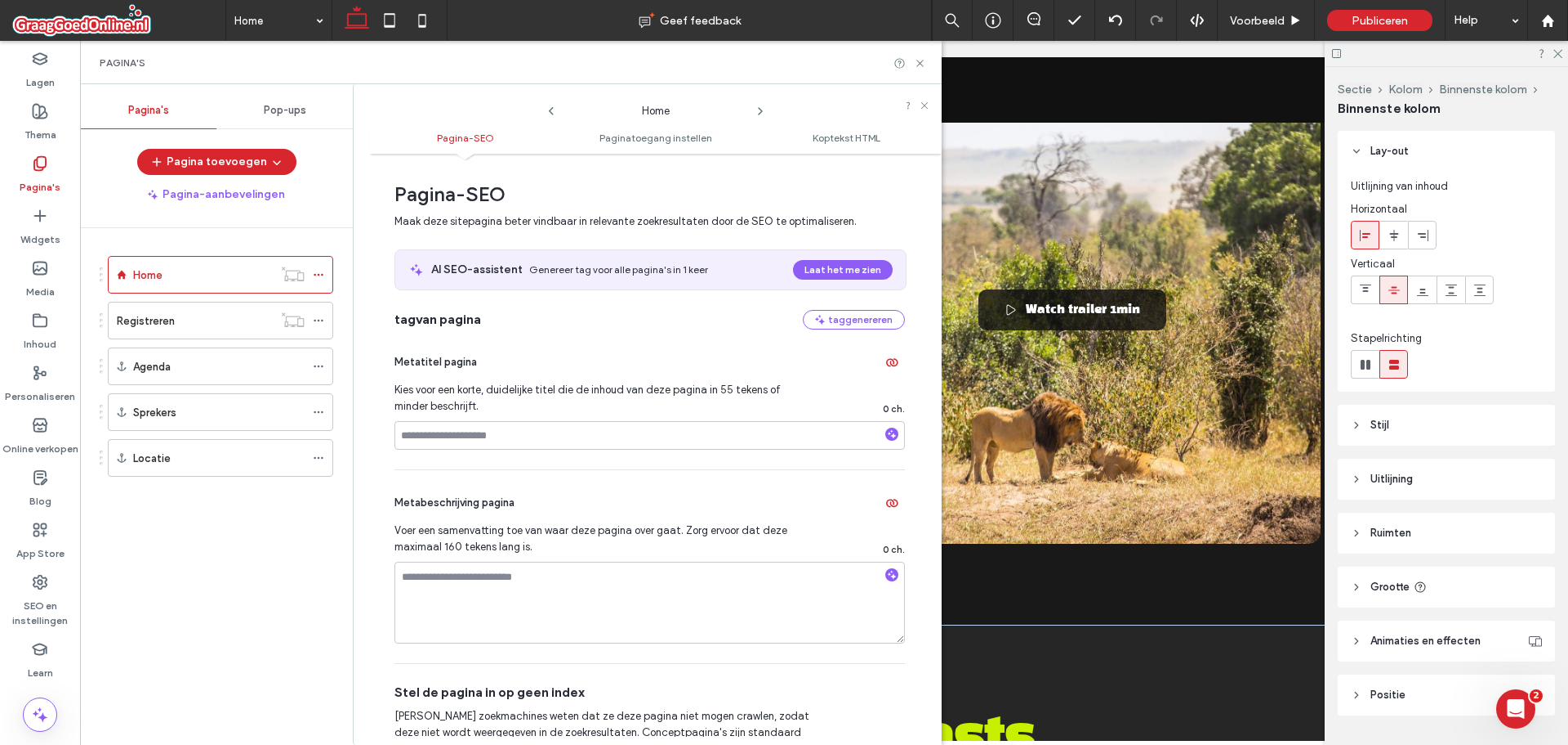
click at [274, 119] on div "Pop-ups" at bounding box center [284, 110] width 136 height 36
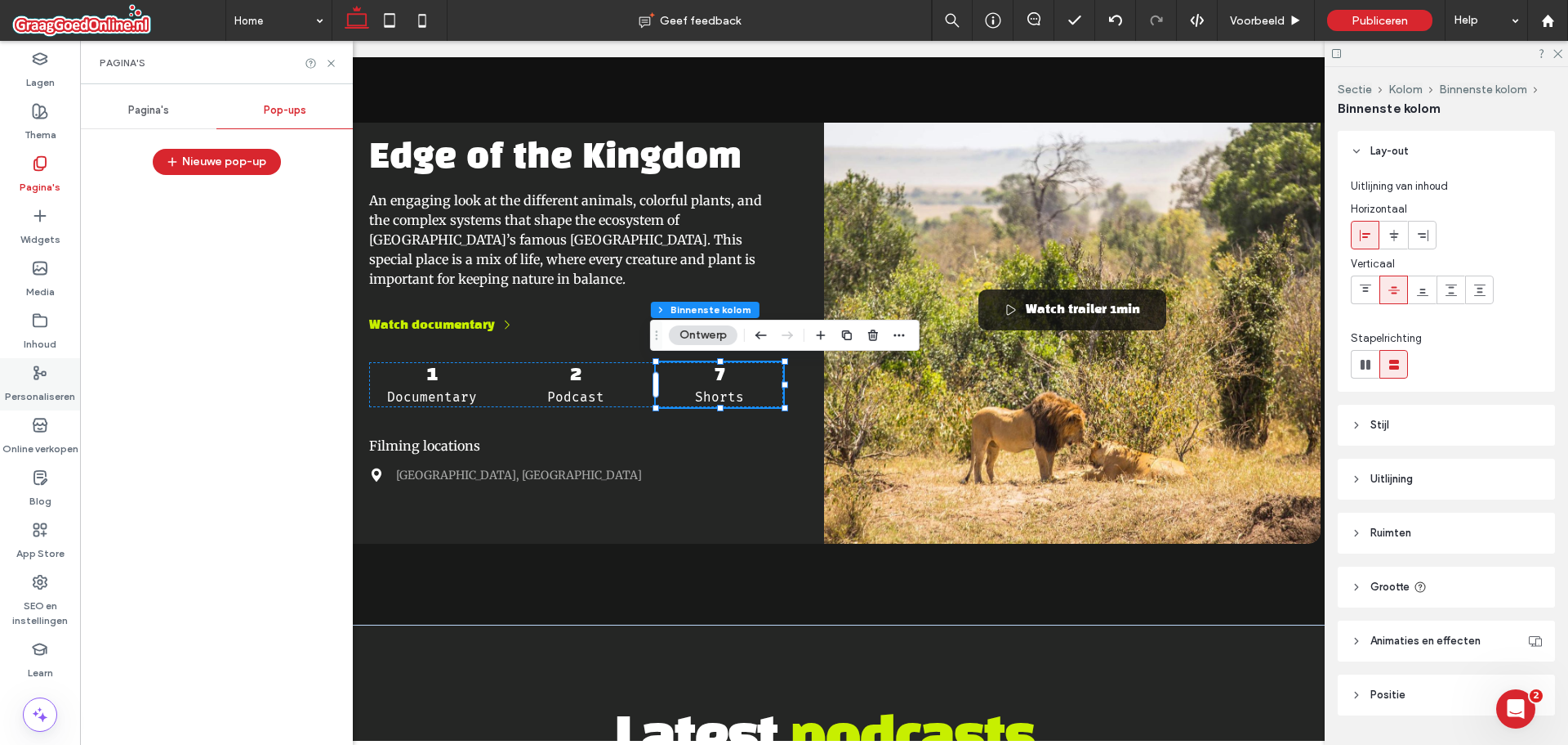
click at [44, 390] on label "Personaliseren" at bounding box center [40, 392] width 70 height 23
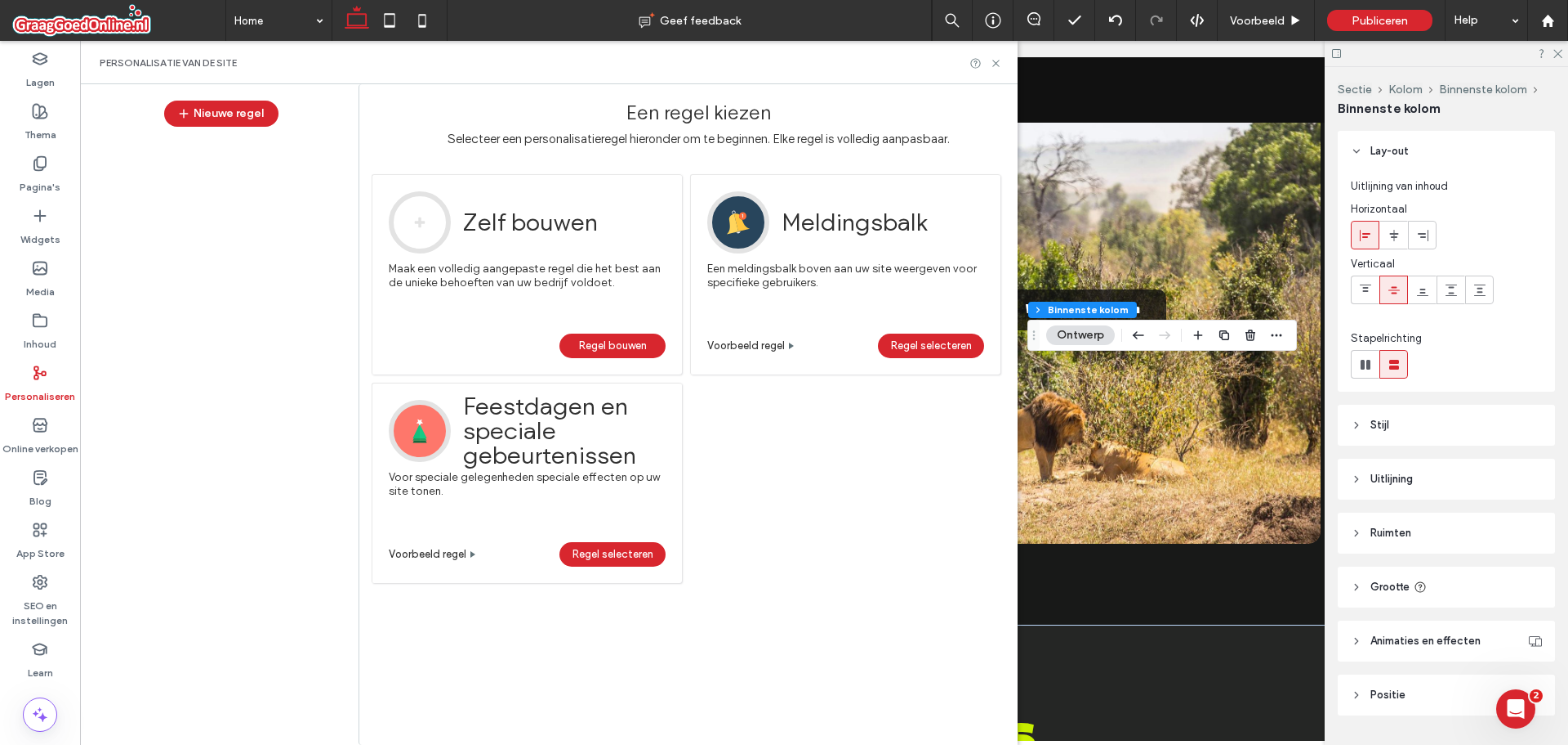
click at [27, 395] on label "Personaliseren" at bounding box center [40, 392] width 70 height 23
click at [602, 343] on span "Regel bouwen" at bounding box center [612, 345] width 68 height 25
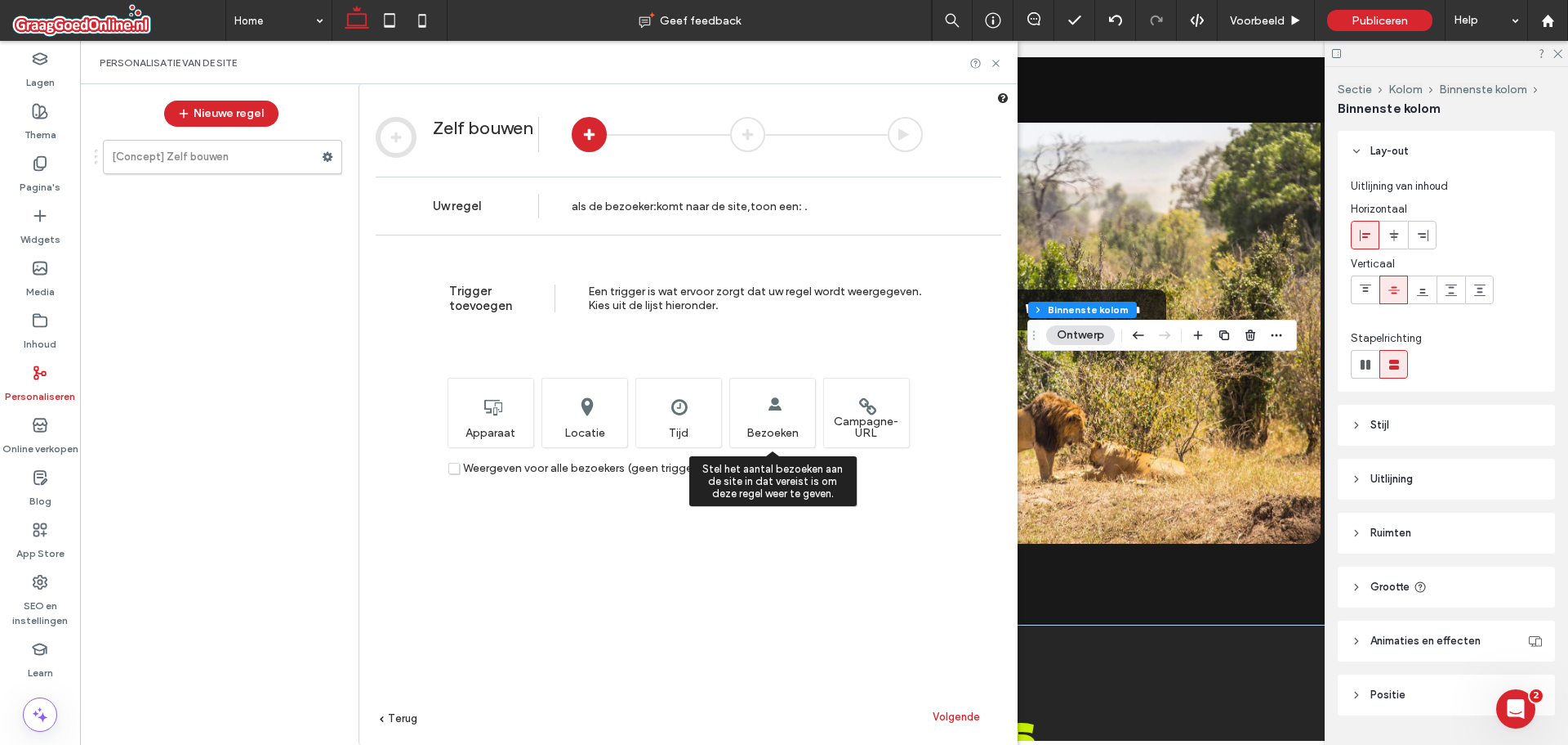
click at [782, 412] on div "Stel het aantal bezoeken aan de site in dat vereist is om deze regel weer te ge…" at bounding box center [772, 412] width 86 height 69
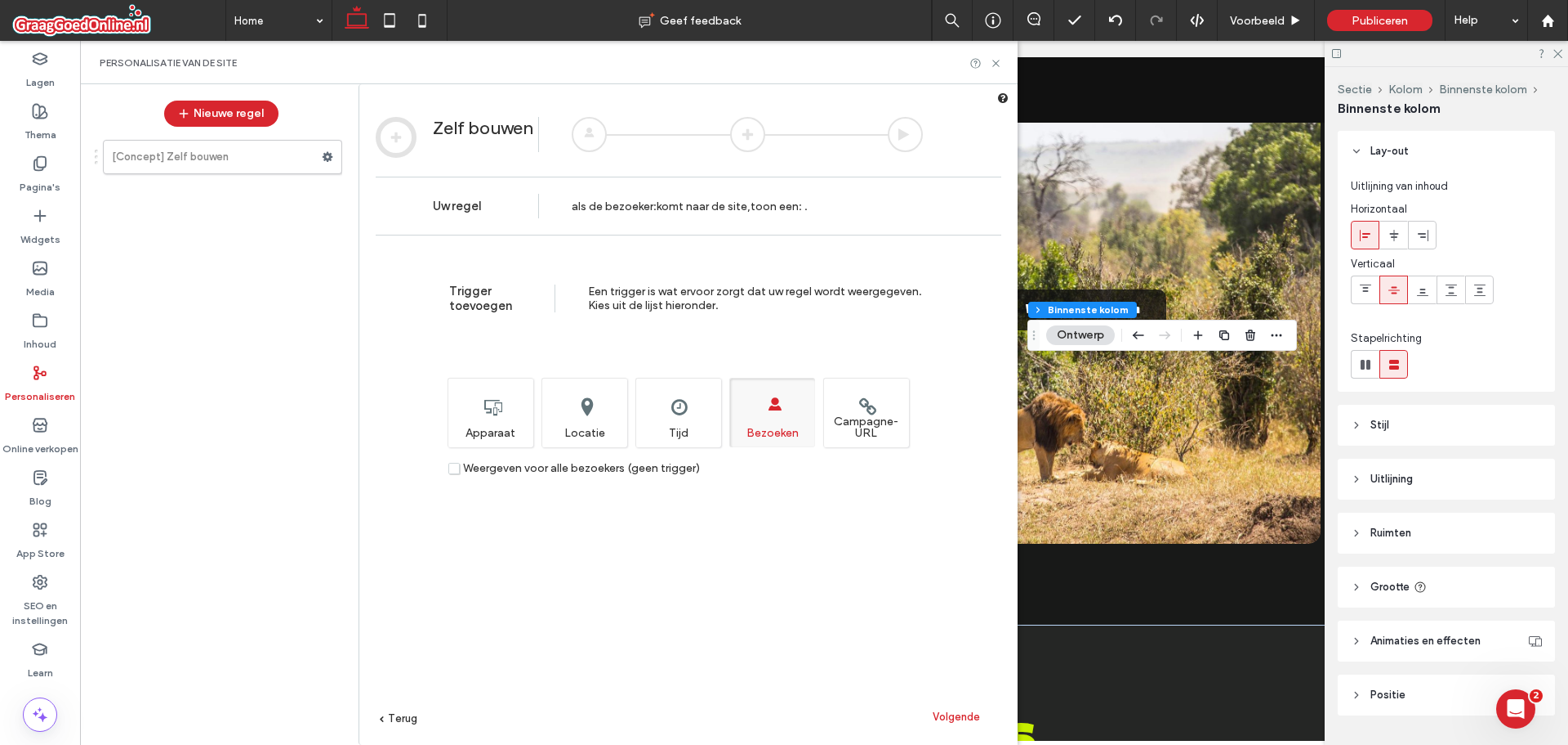
click at [943, 714] on span "Volgende" at bounding box center [957, 716] width 48 height 12
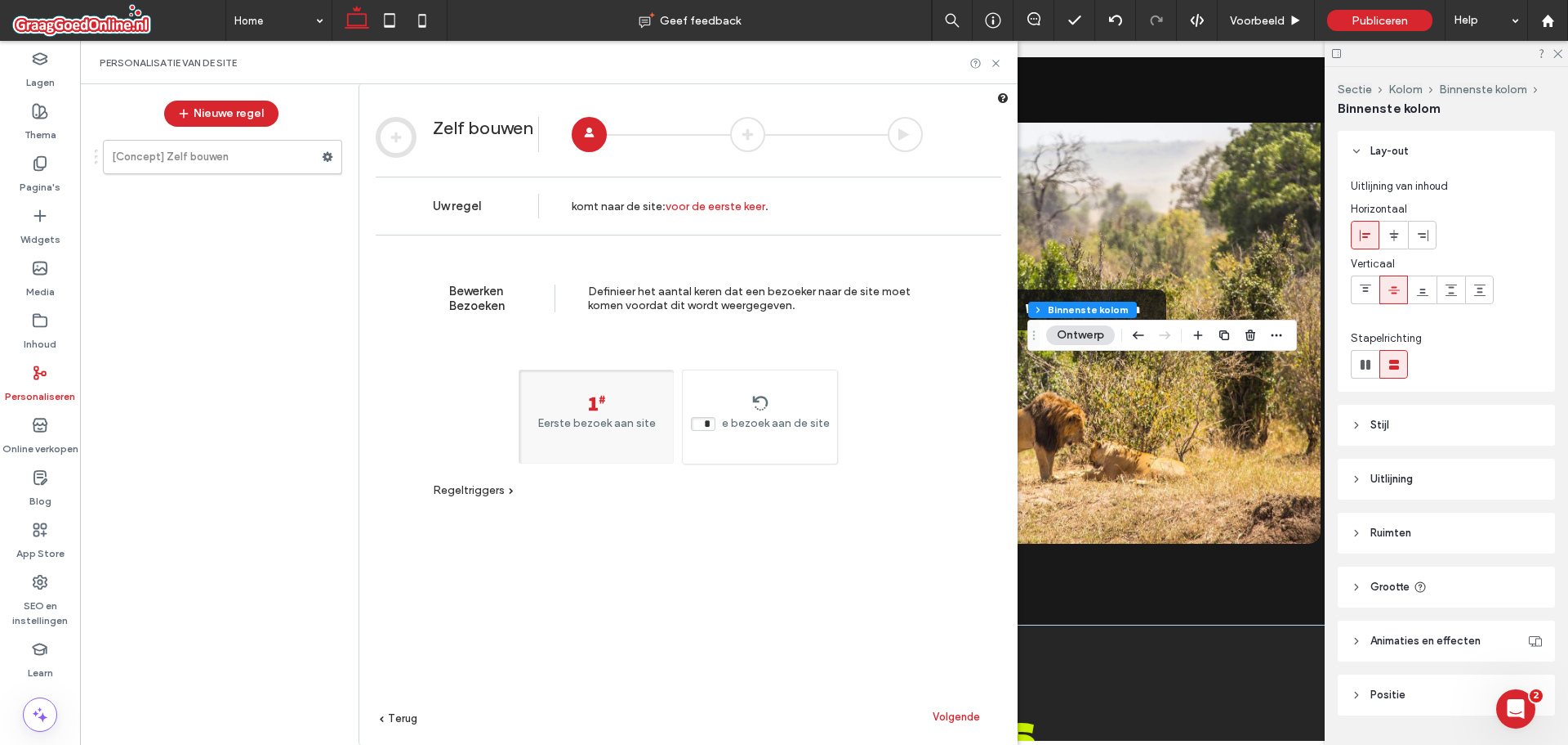
click at [712, 430] on input "*" at bounding box center [704, 423] width 25 height 14
type input "*"
click at [403, 720] on span "Terug" at bounding box center [402, 717] width 29 height 12
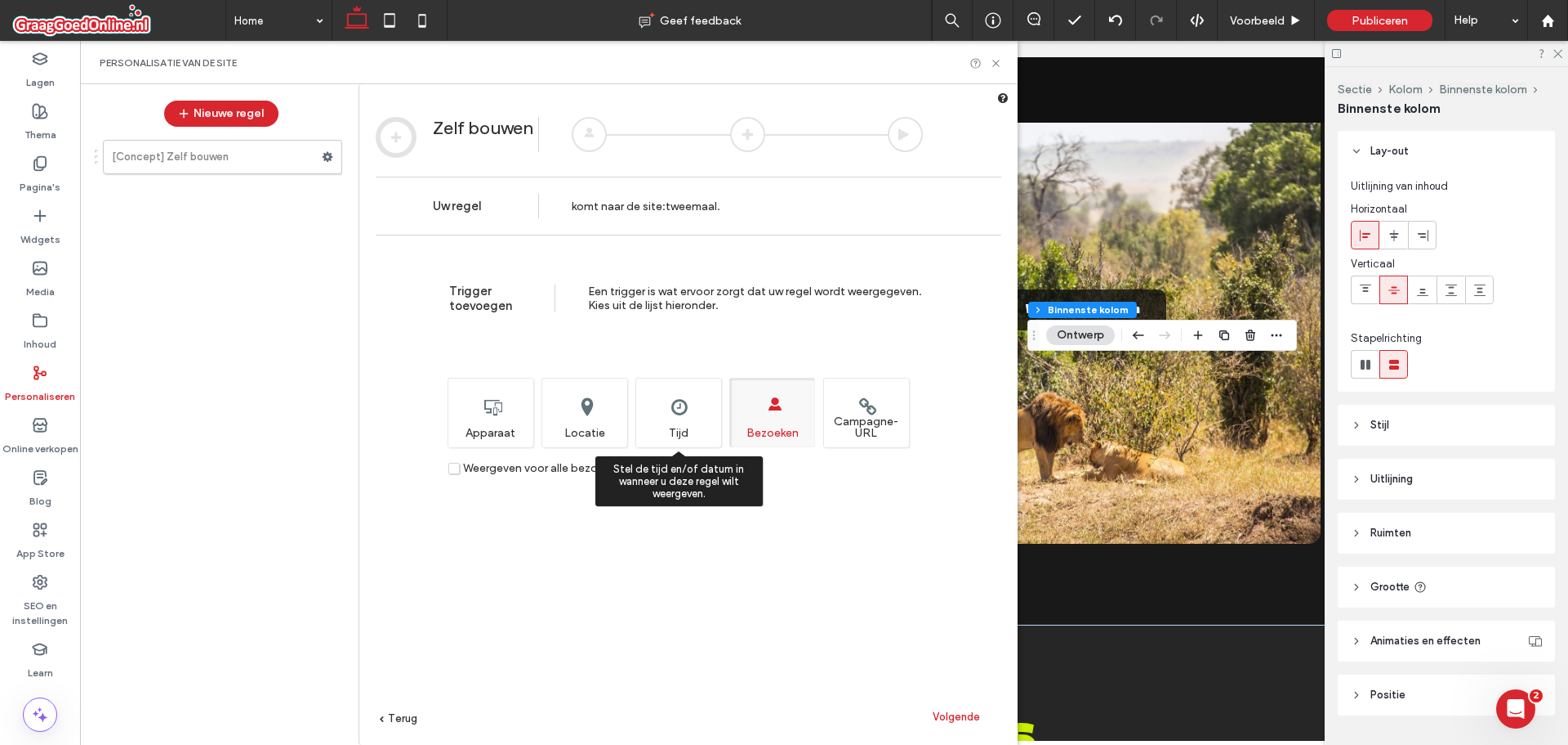
click at [698, 426] on div "Stel de tijd en/of datum in wanneer u deze regel wilt weergeven. Tijd" at bounding box center [678, 412] width 86 height 69
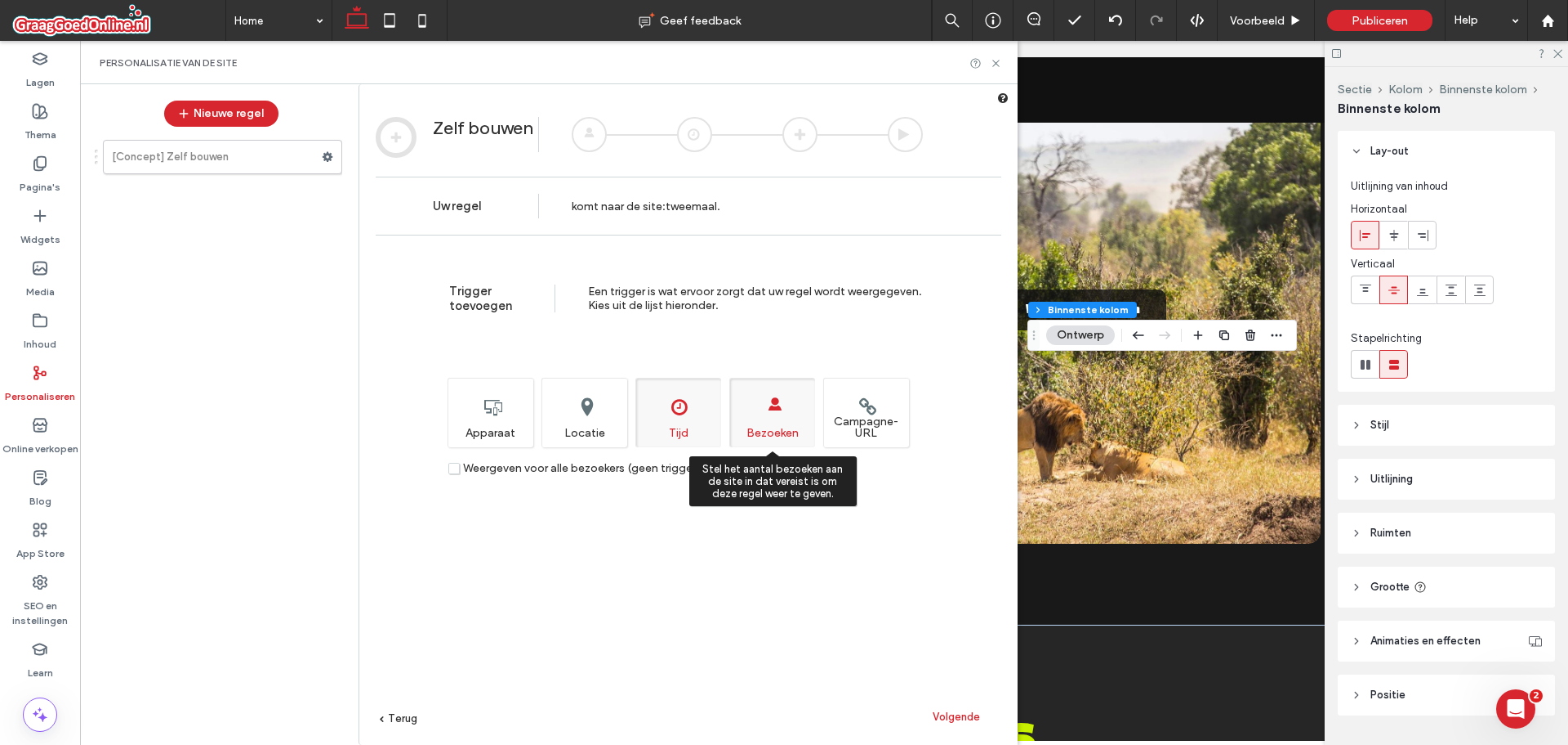
click at [780, 411] on div "Stel het aantal bezoeken aan de site in dat vereist is om deze regel weer te ge…" at bounding box center [772, 412] width 86 height 69
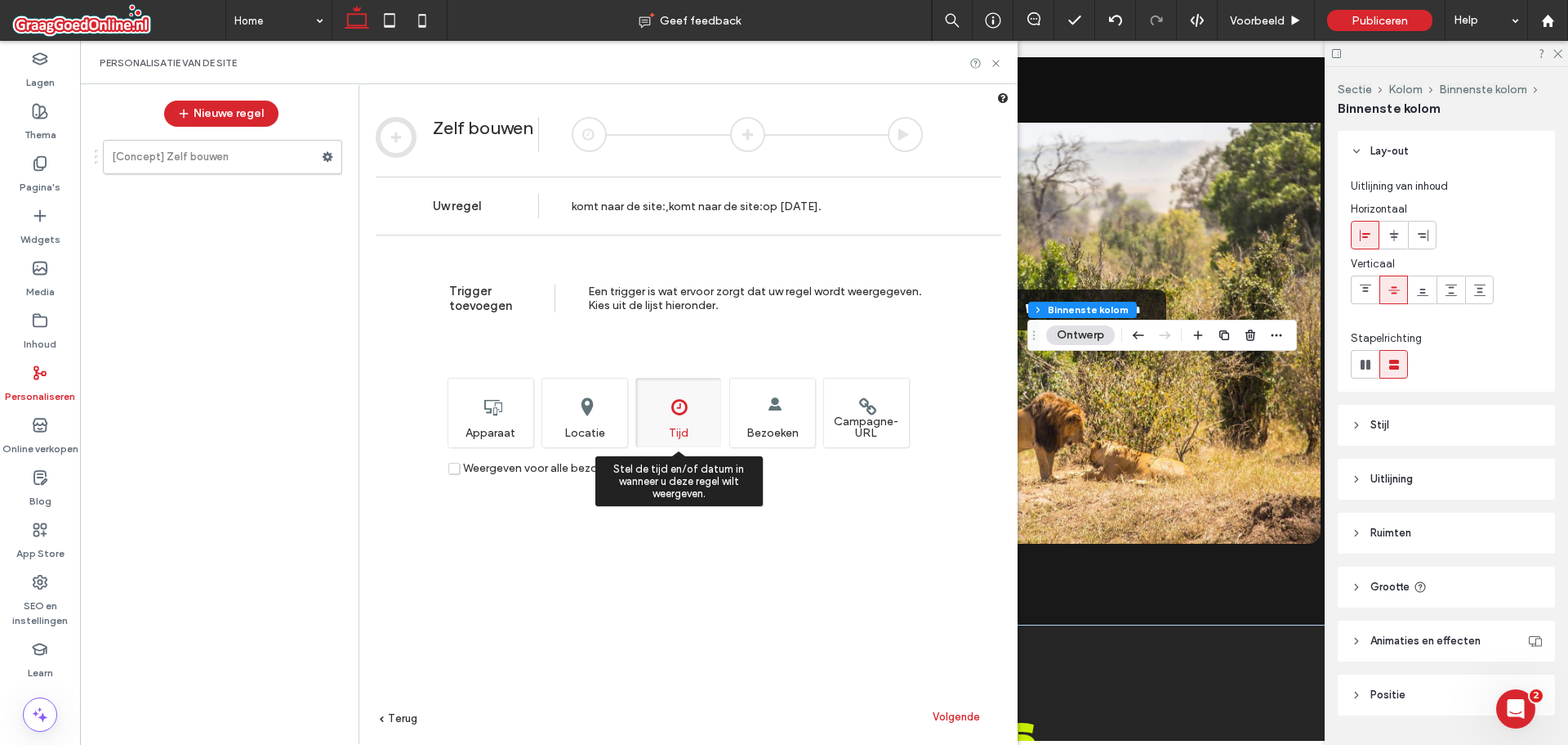
click at [686, 425] on div "Stel de tijd en/of datum in wanneer u deze regel wilt weergeven. Tijd" at bounding box center [678, 412] width 86 height 69
click at [397, 721] on span "Terug" at bounding box center [402, 717] width 29 height 12
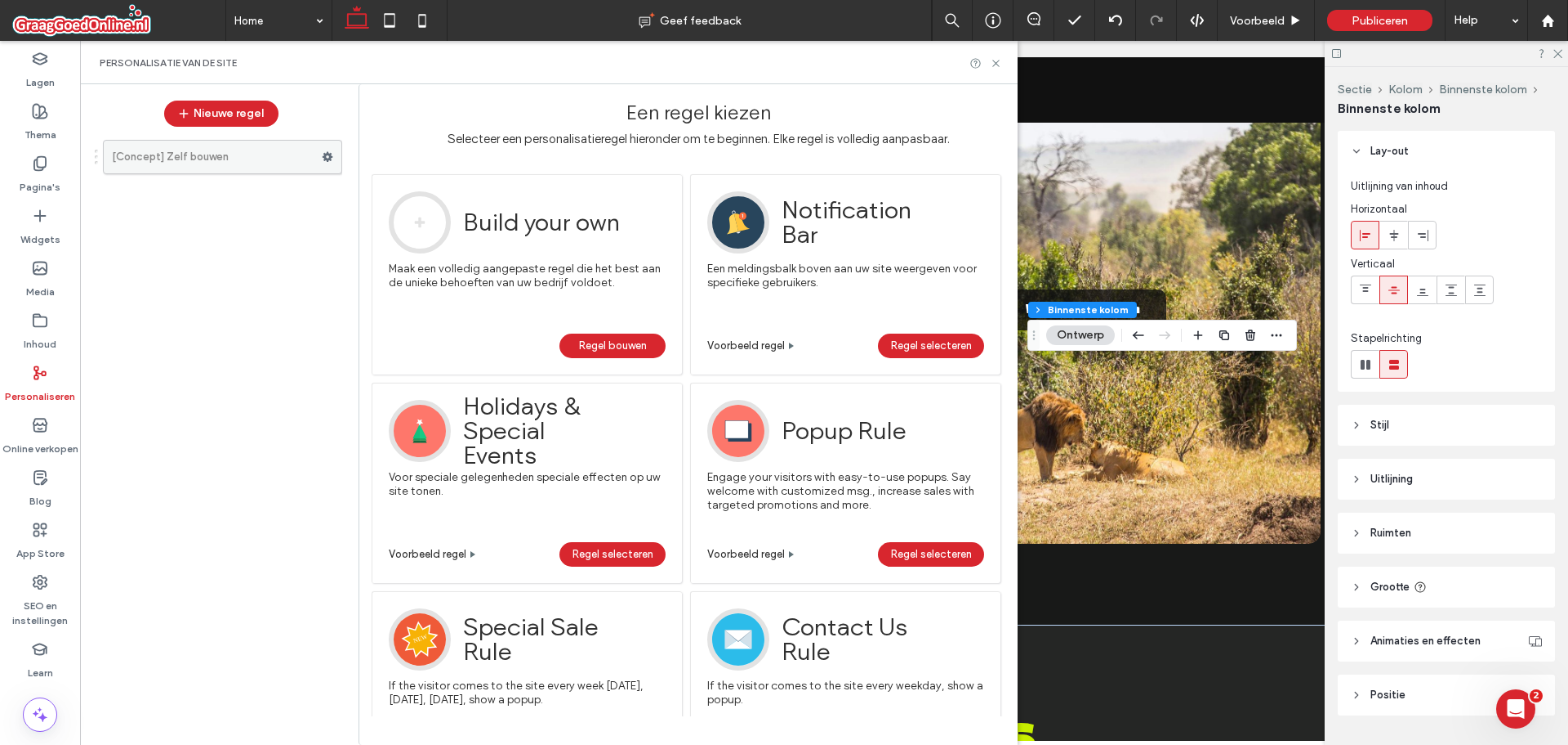
click at [327, 154] on use at bounding box center [327, 157] width 10 height 10
click at [446, 224] on label "Verwijderen" at bounding box center [439, 221] width 116 height 14
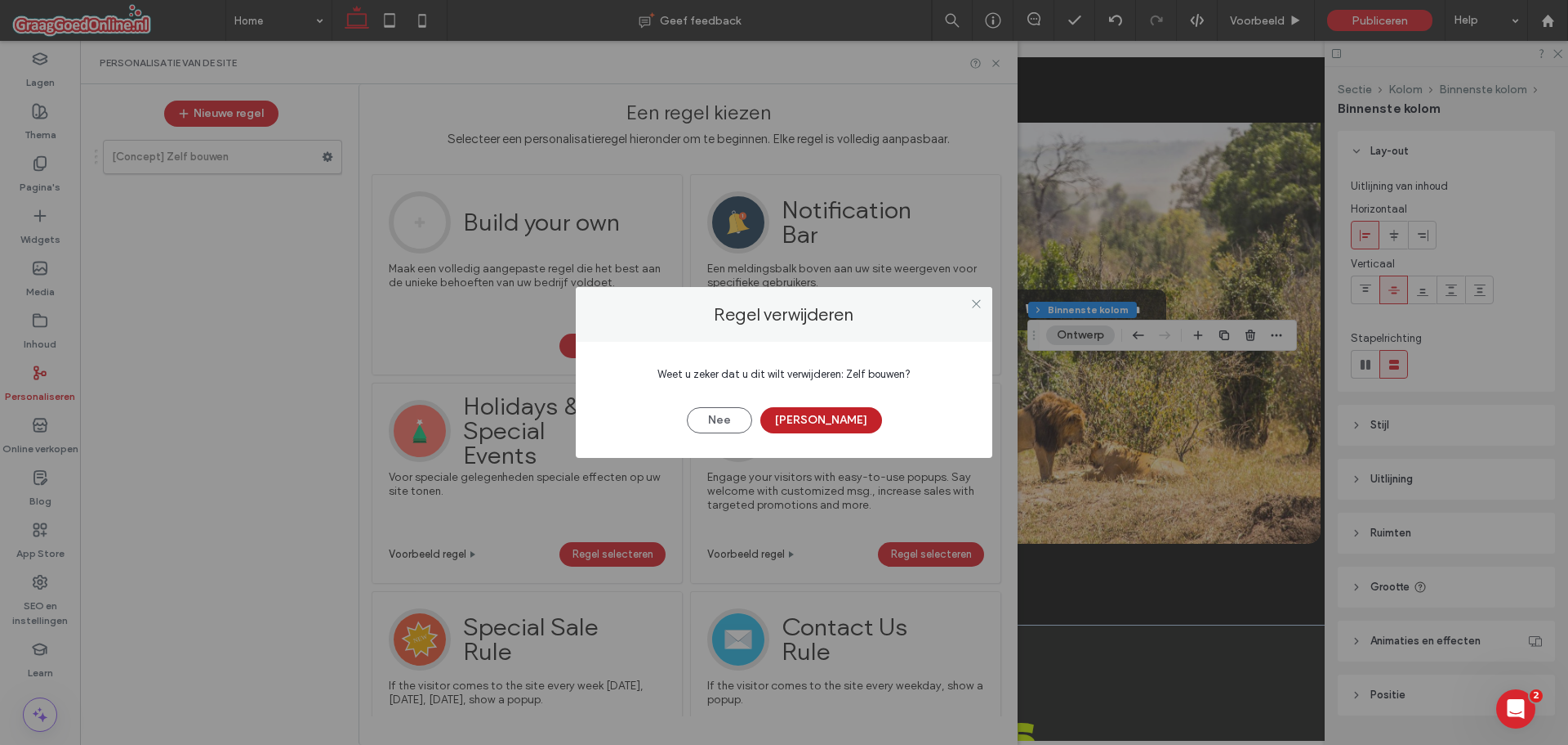
click at [823, 417] on button "[PERSON_NAME]" at bounding box center [822, 420] width 122 height 26
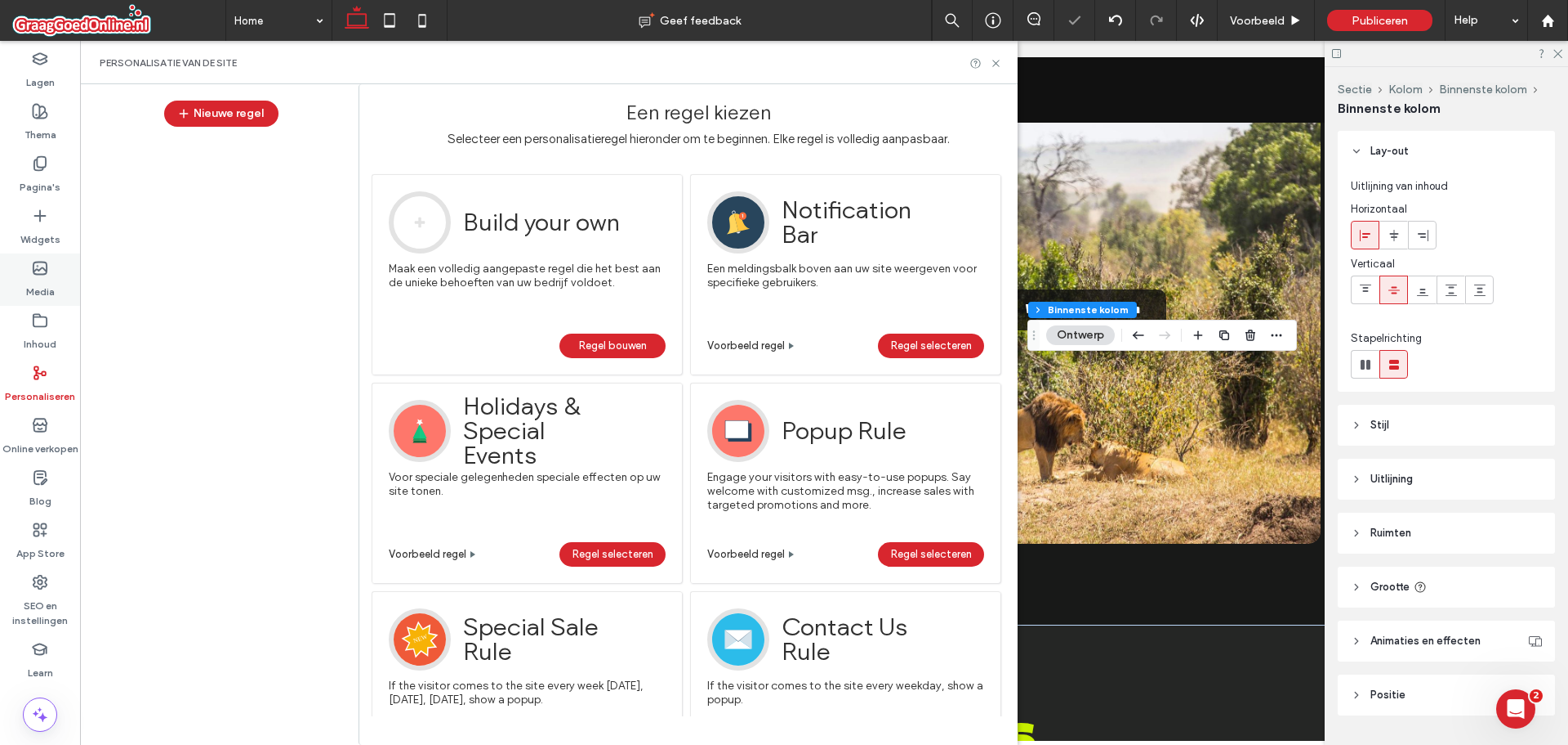
click at [38, 281] on label "Media" at bounding box center [40, 287] width 29 height 23
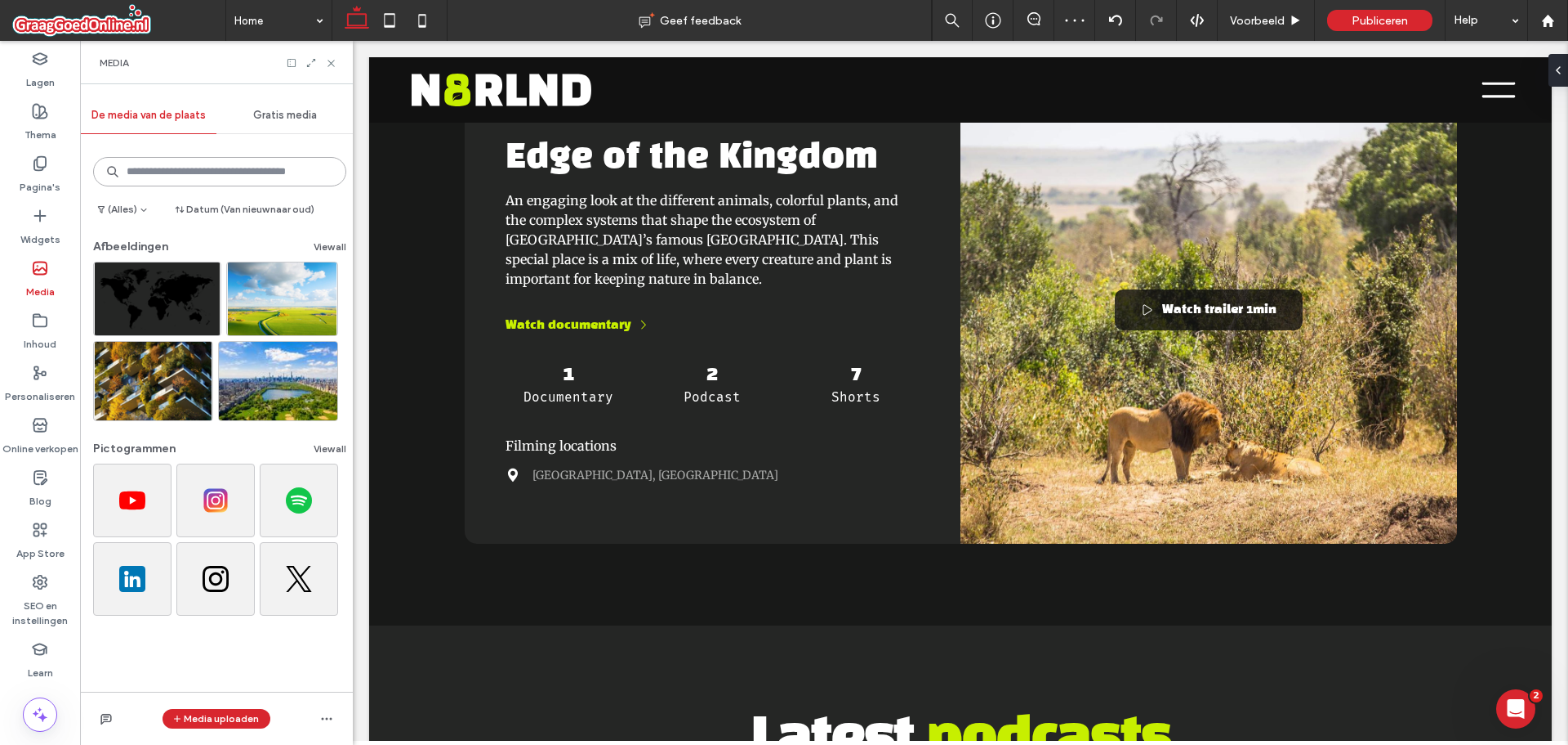
click at [196, 168] on input at bounding box center [220, 171] width 253 height 29
click at [247, 315] on img at bounding box center [282, 297] width 112 height 74
click at [301, 287] on img at bounding box center [282, 297] width 112 height 74
click at [326, 245] on button "View all" at bounding box center [330, 246] width 32 height 20
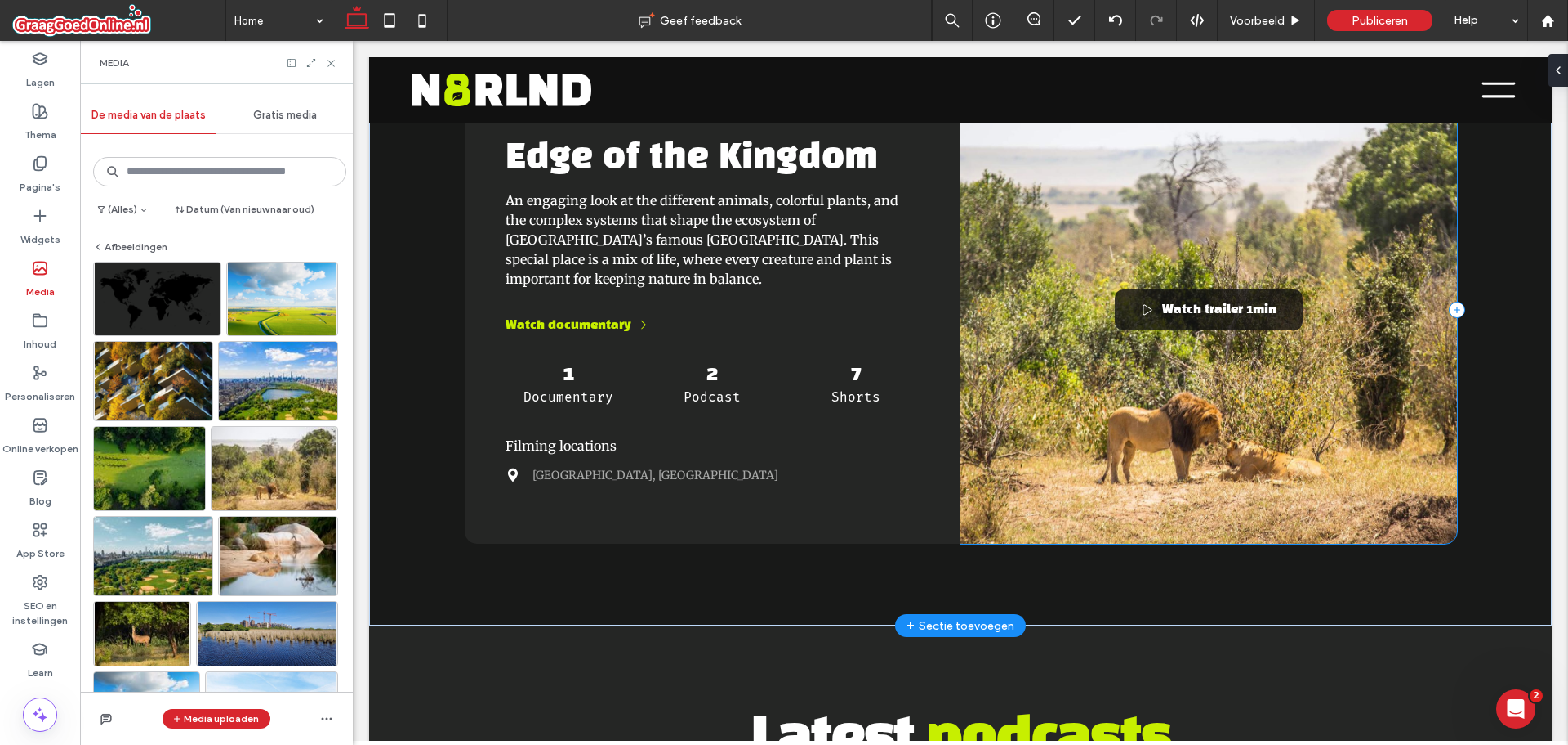
click at [1170, 432] on div "Watch trailer 1min" at bounding box center [1209, 309] width 496 height 467
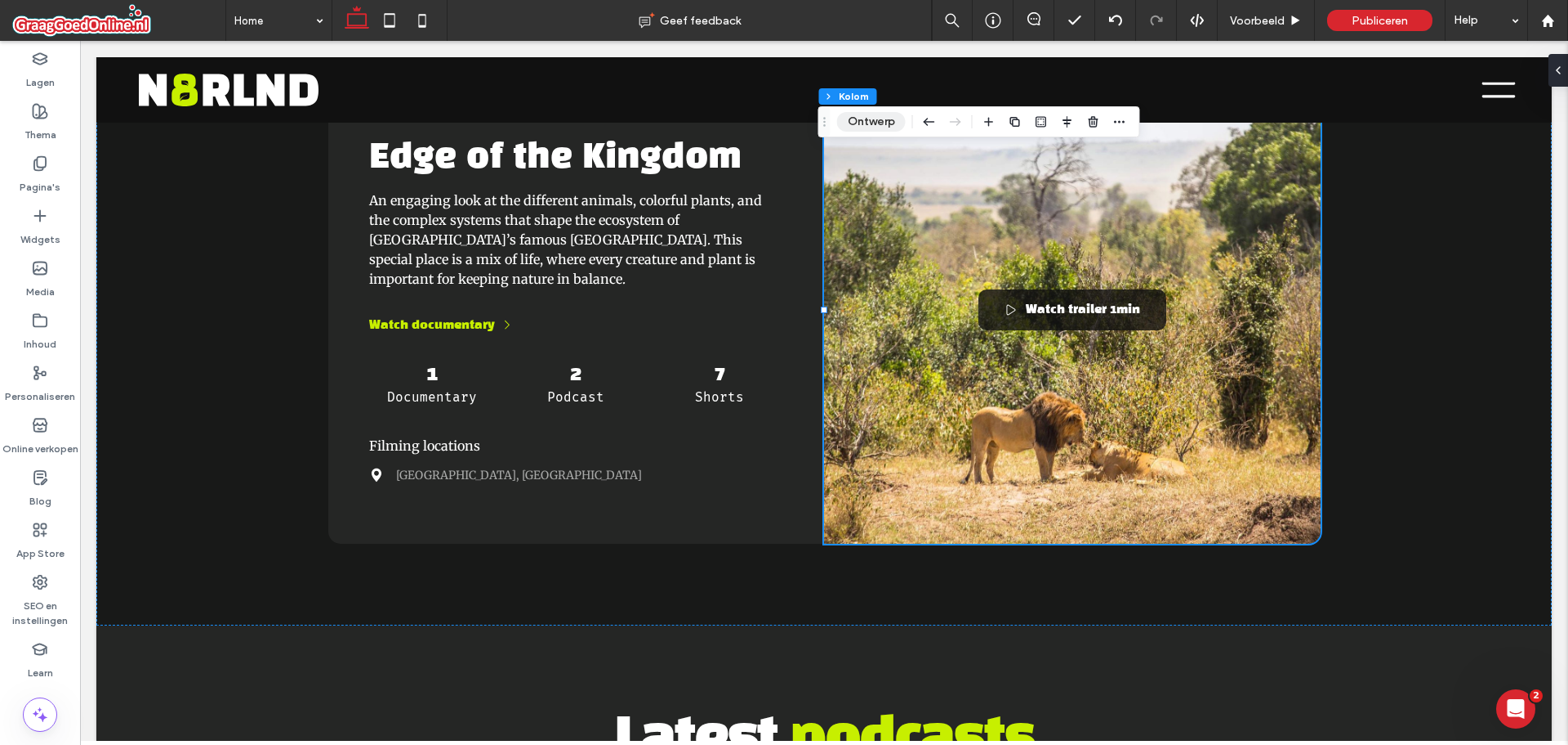
click at [867, 119] on button "Ontwerp" at bounding box center [872, 122] width 68 height 20
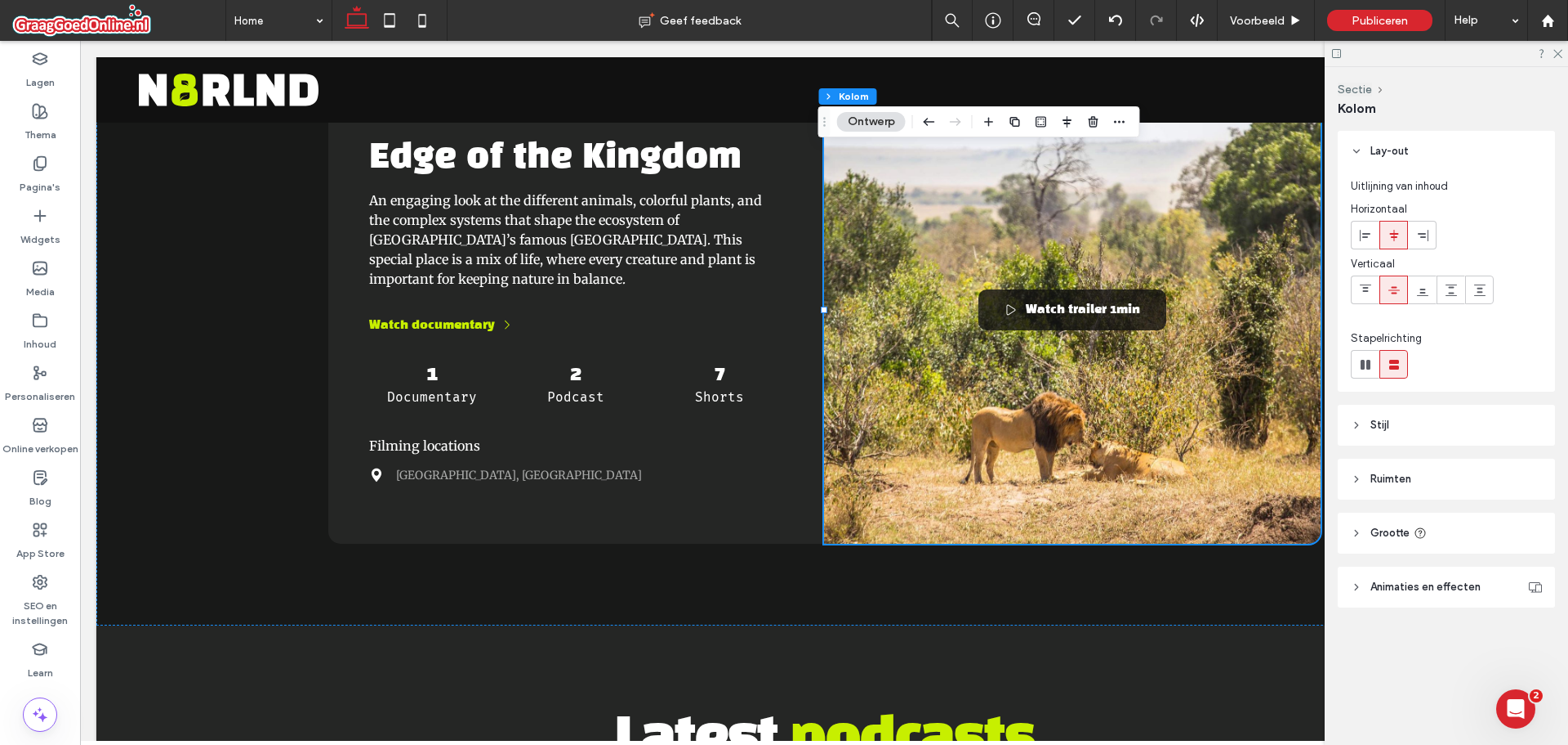
click at [1377, 535] on span "Grootte" at bounding box center [1390, 533] width 39 height 16
click at [1364, 441] on header "Stijl" at bounding box center [1446, 424] width 218 height 41
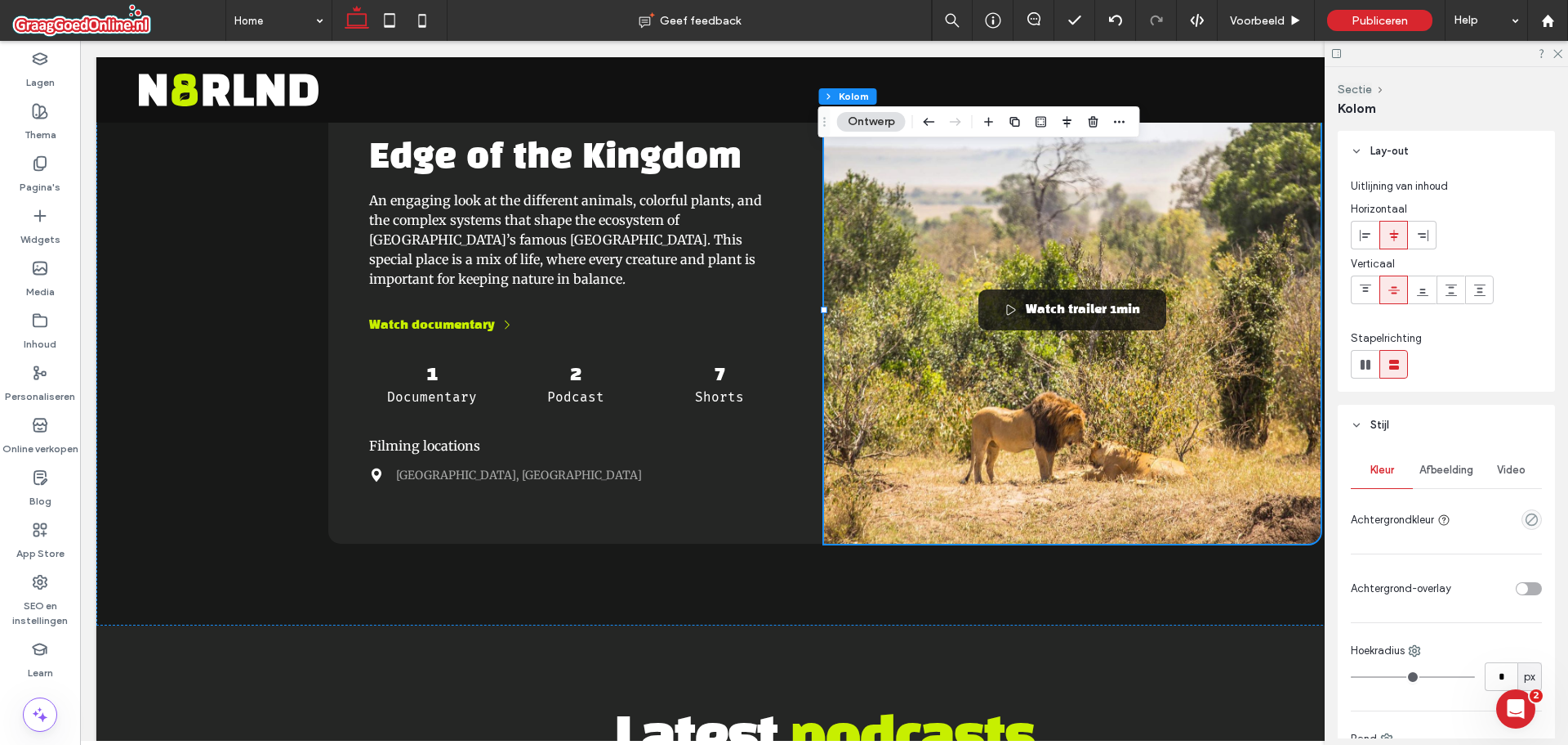
click at [1458, 470] on span "Afbeelding" at bounding box center [1446, 470] width 54 height 13
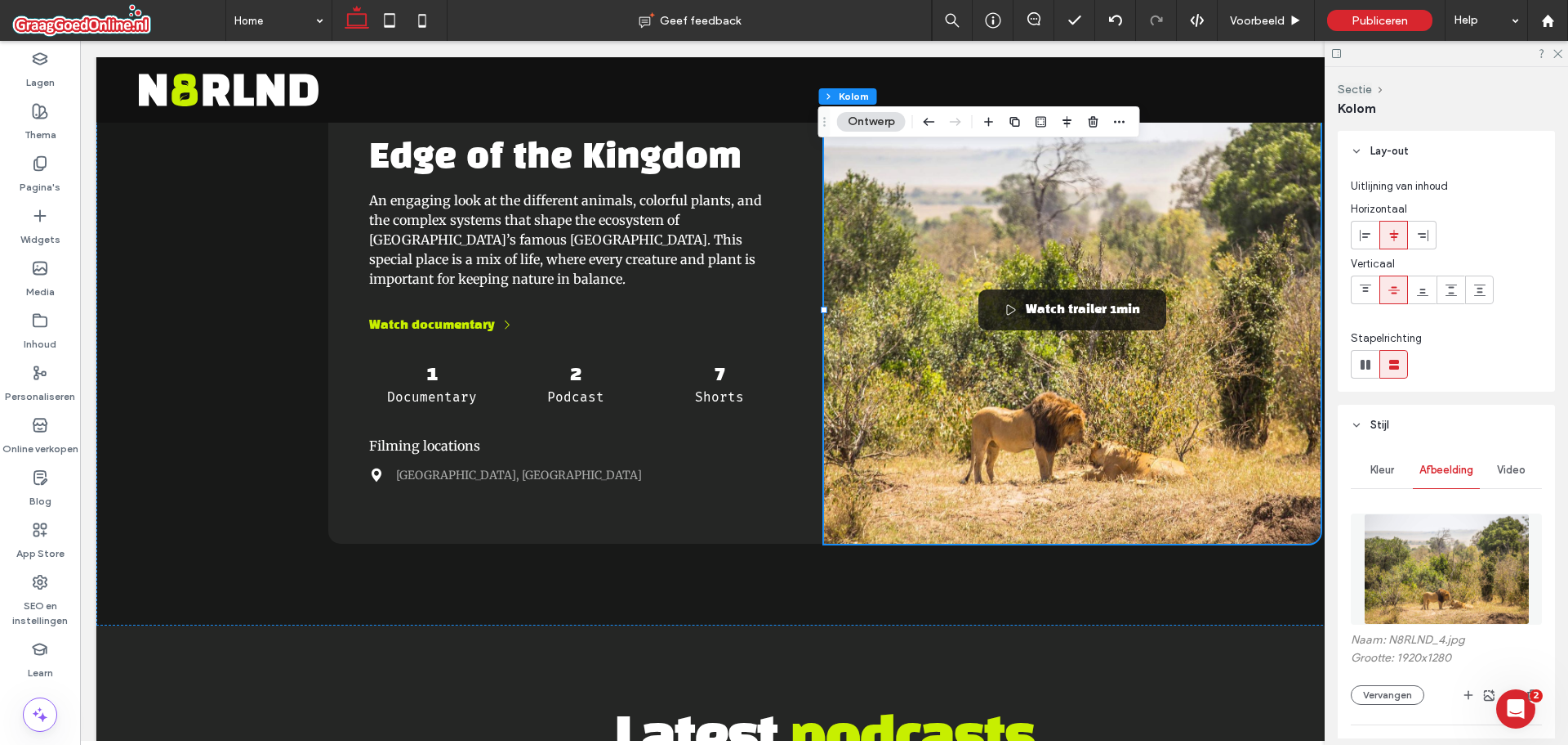
click at [1428, 583] on img at bounding box center [1447, 568] width 165 height 111
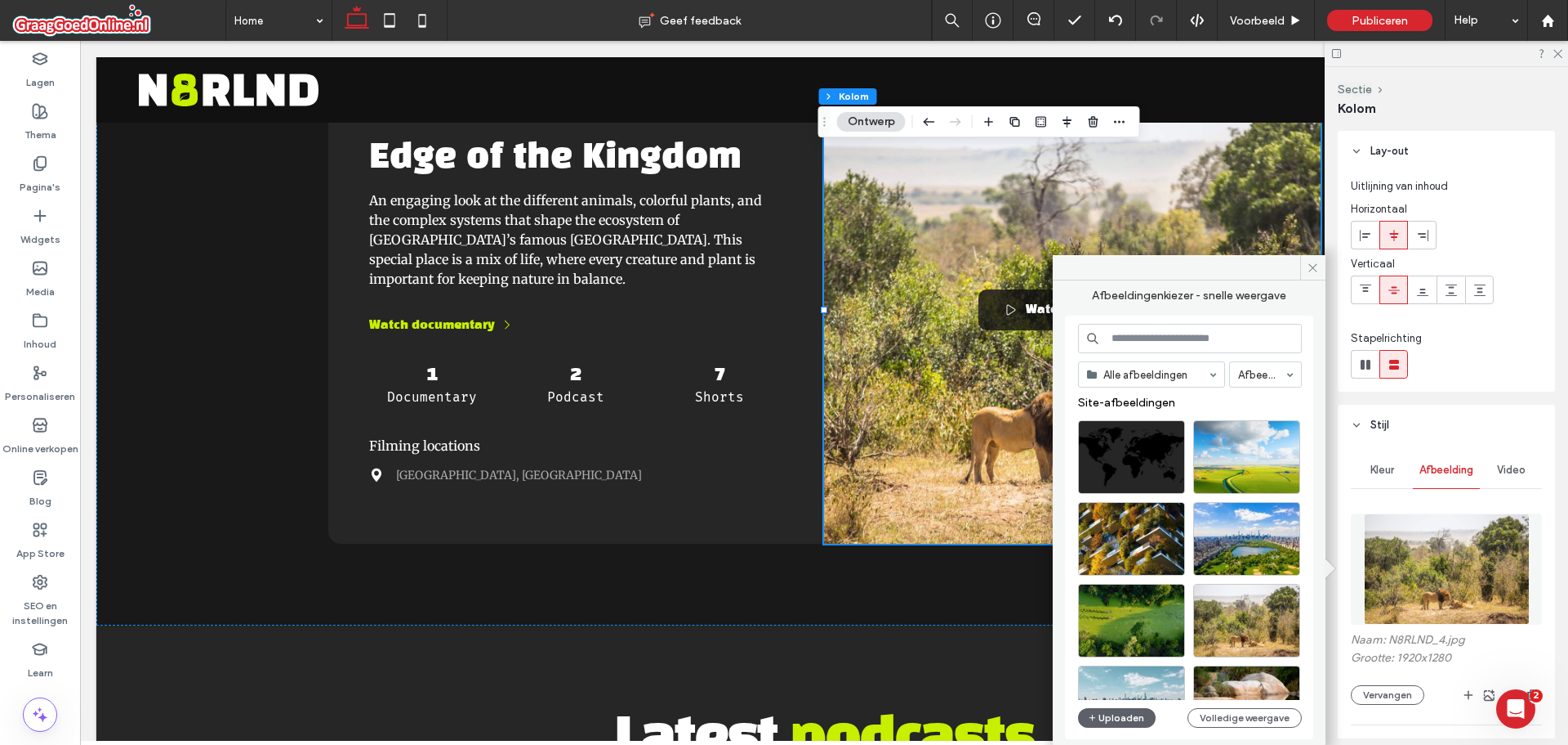
scroll to position [245, 0]
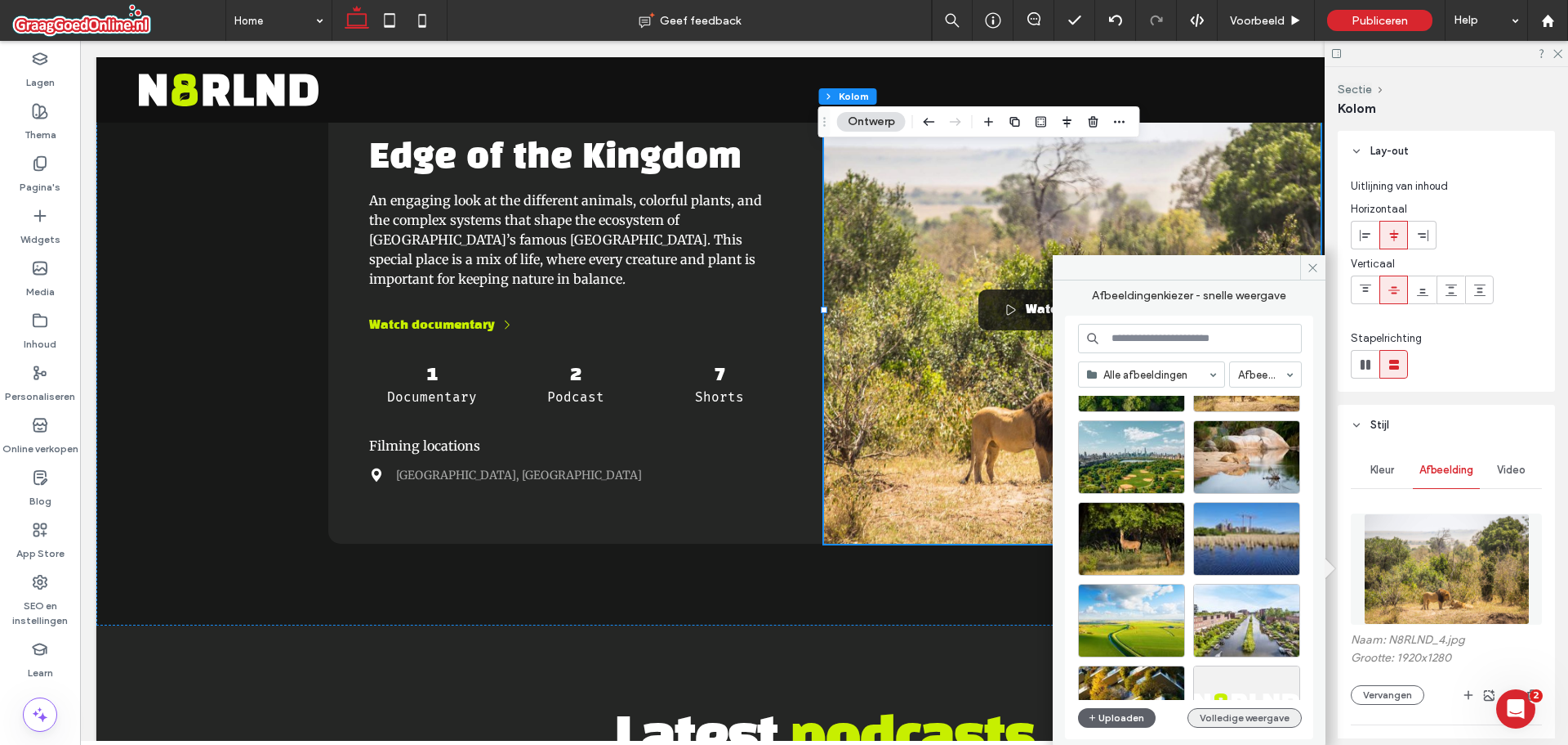
click at [1242, 715] on button "Volledige weergave" at bounding box center [1245, 717] width 114 height 20
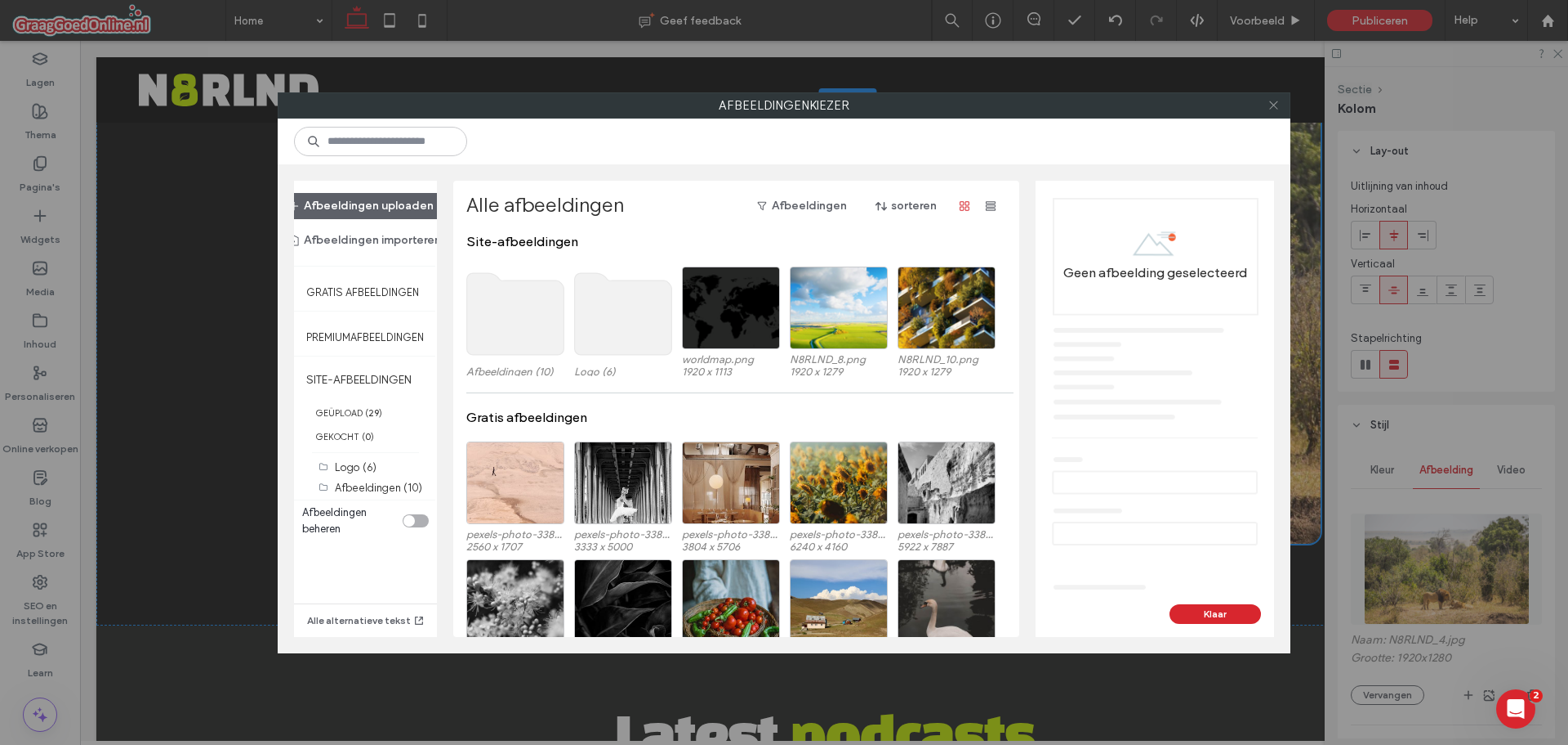
click at [1275, 108] on icon at bounding box center [1273, 105] width 12 height 12
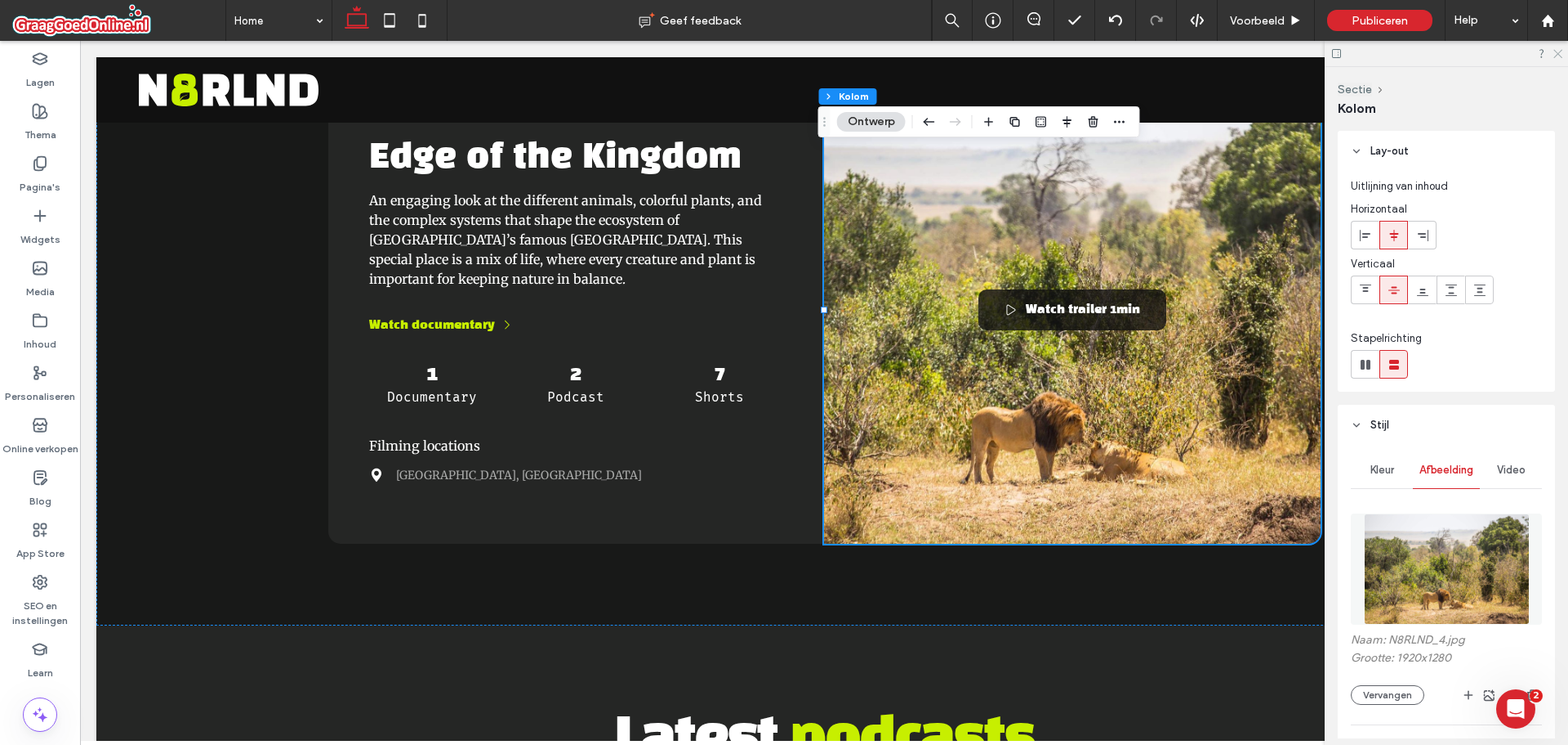
click at [1558, 54] on use at bounding box center [1558, 53] width 9 height 9
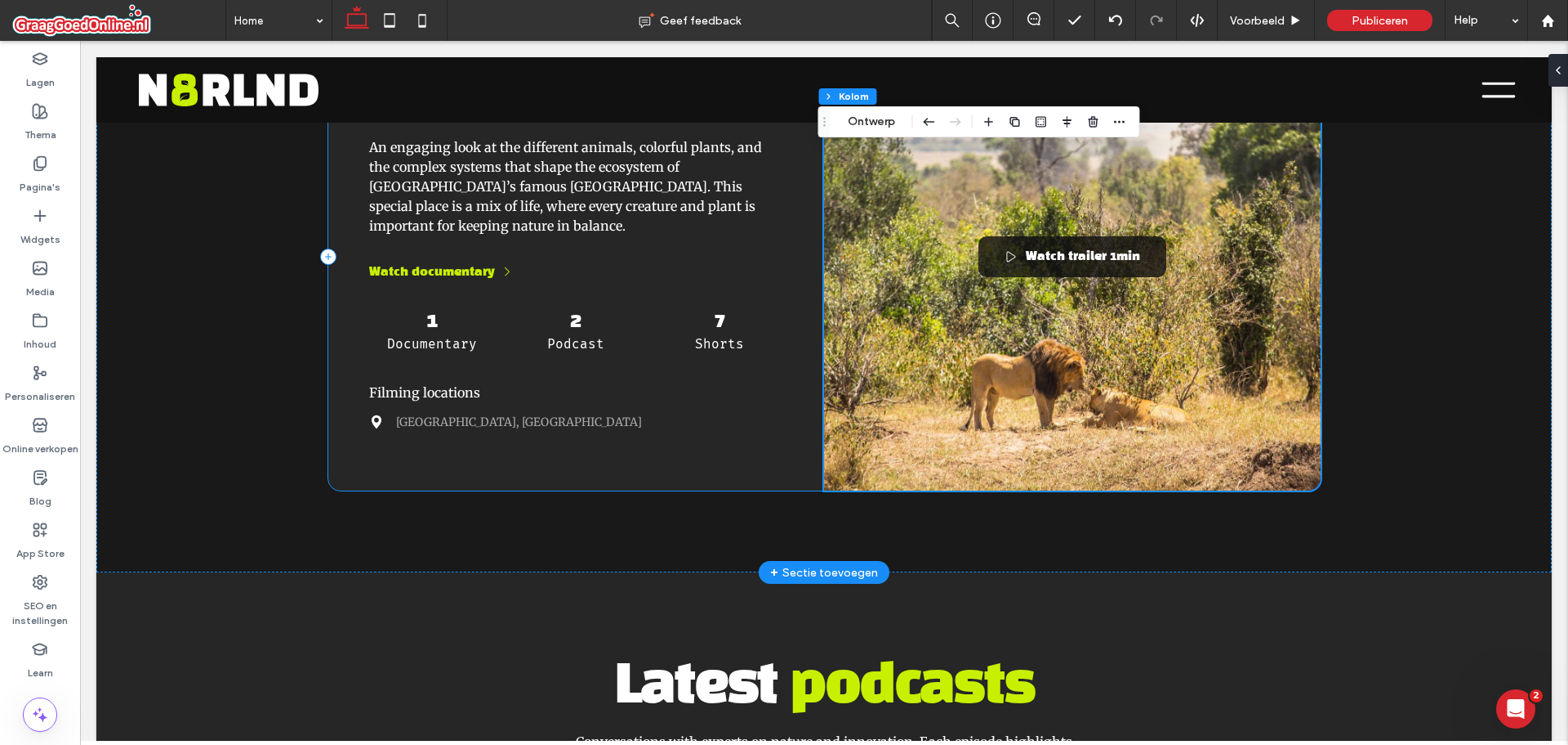
scroll to position [1630, 0]
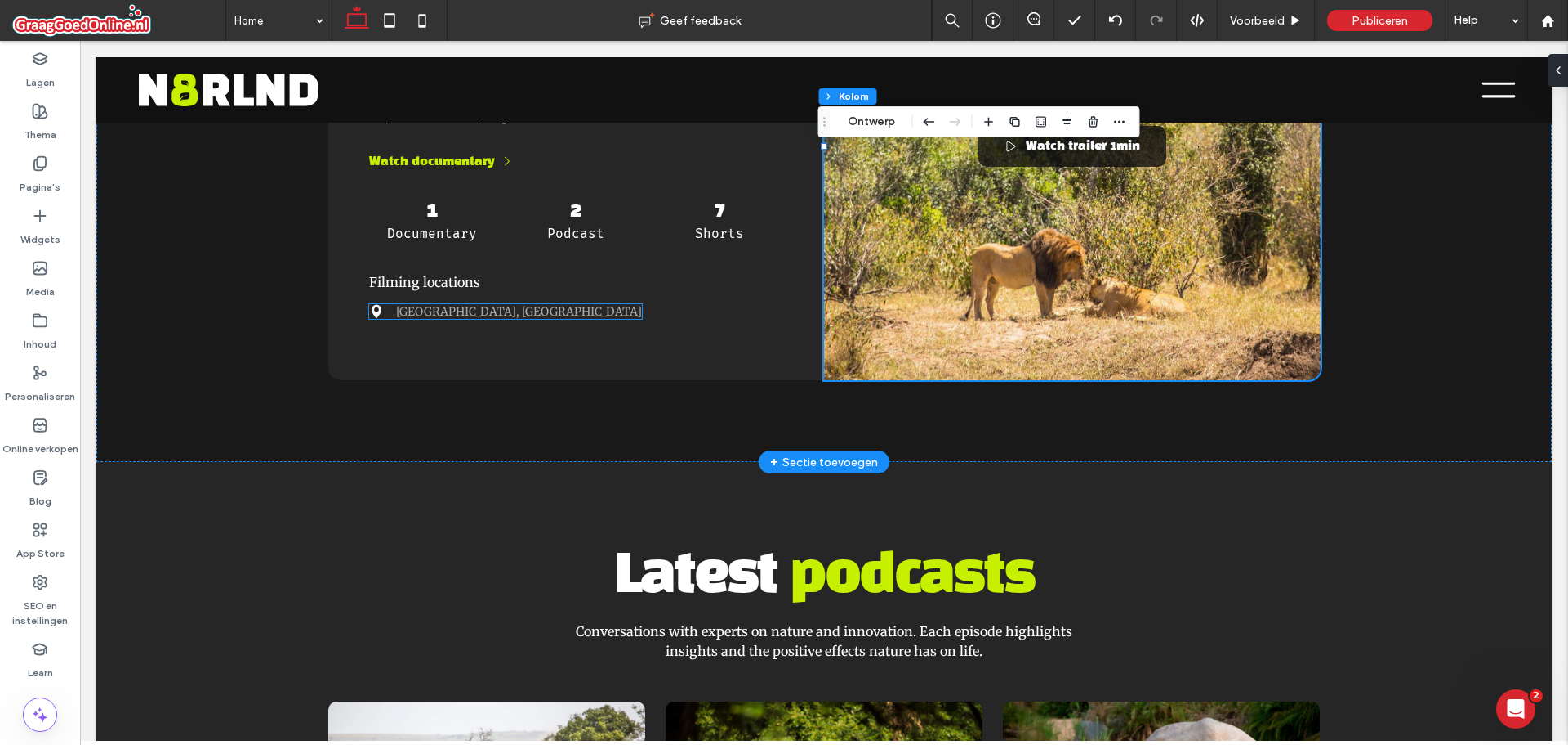
click at [369, 316] on icon at bounding box center [376, 311] width 14 height 14
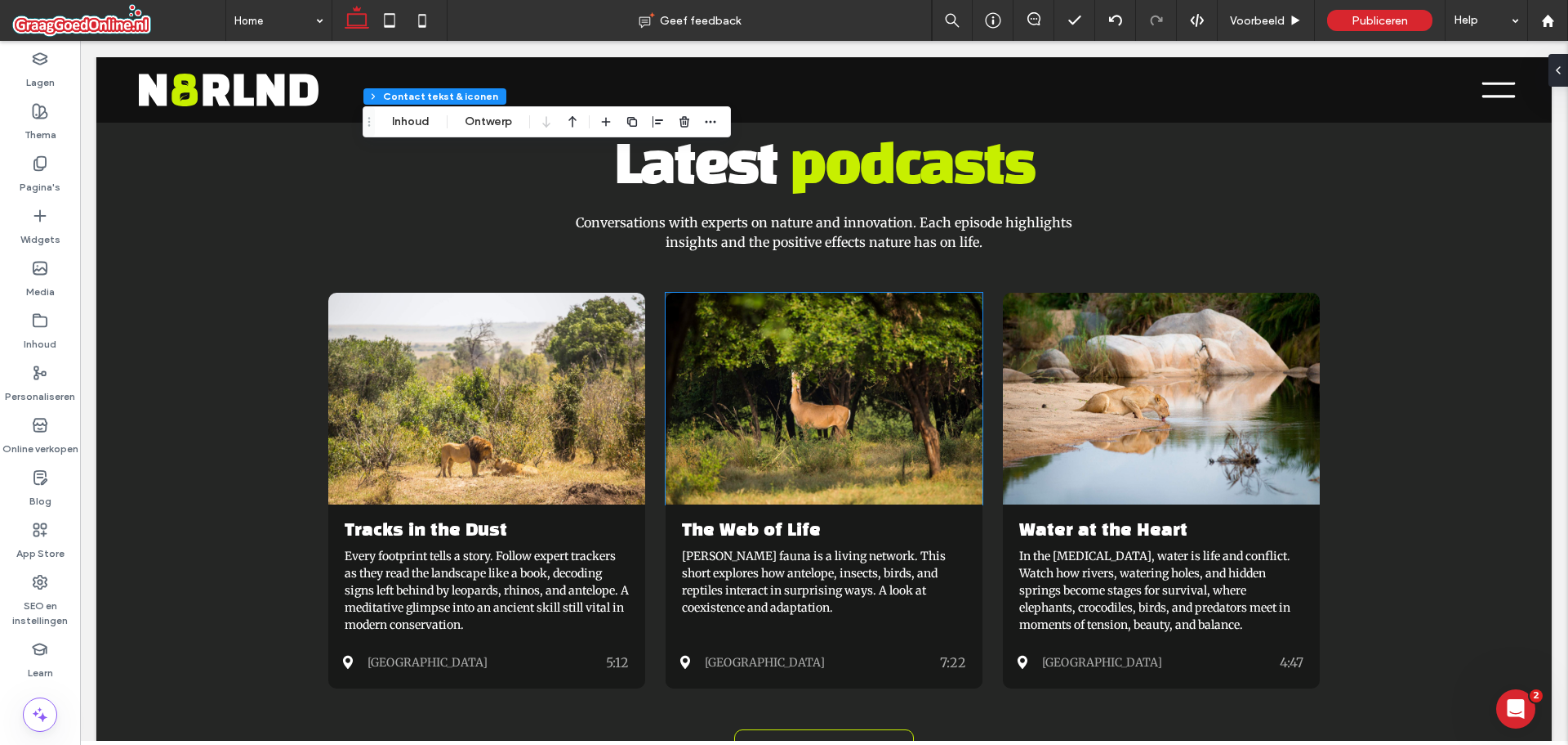
scroll to position [2365, 0]
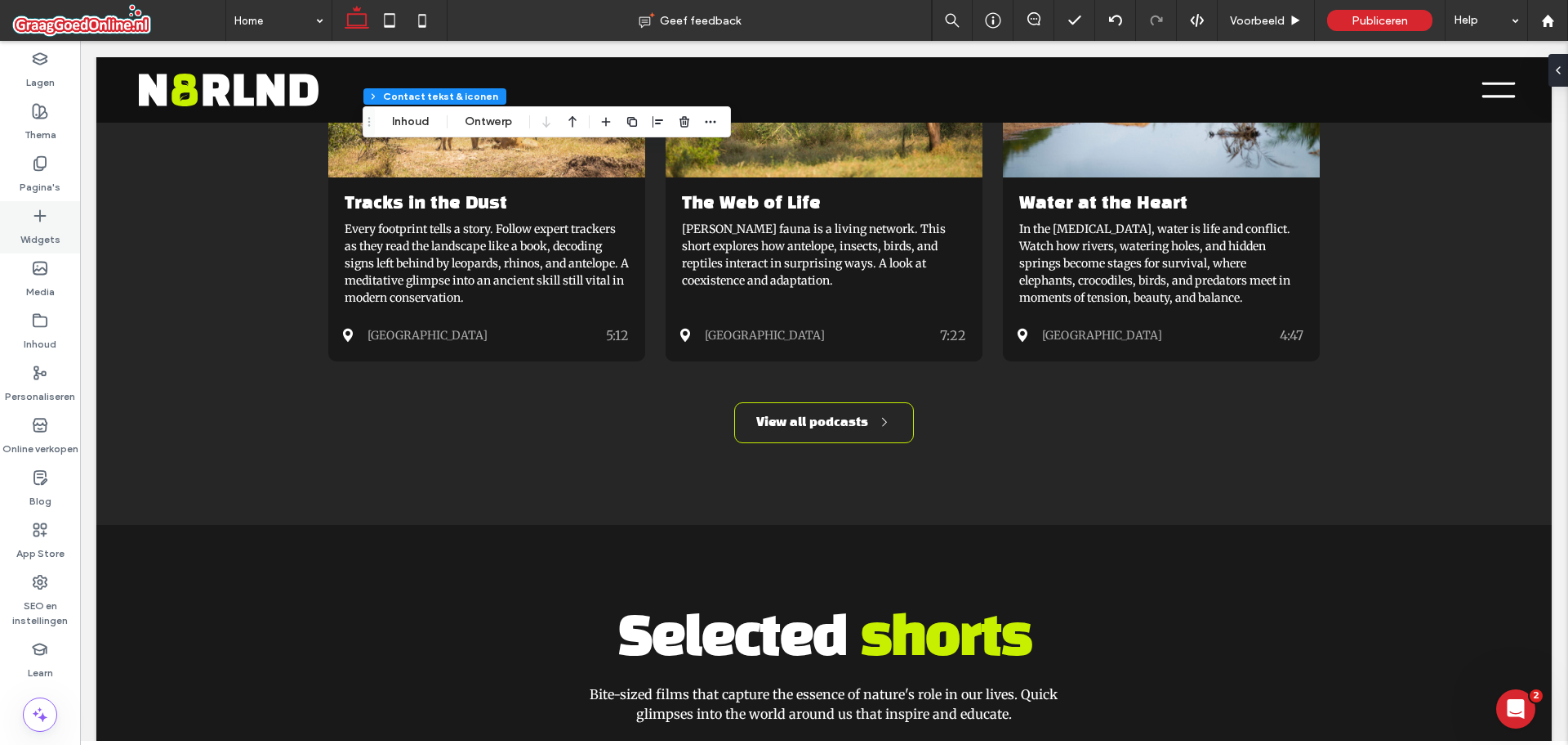
click at [61, 225] on div "Widgets" at bounding box center [40, 226] width 80 height 52
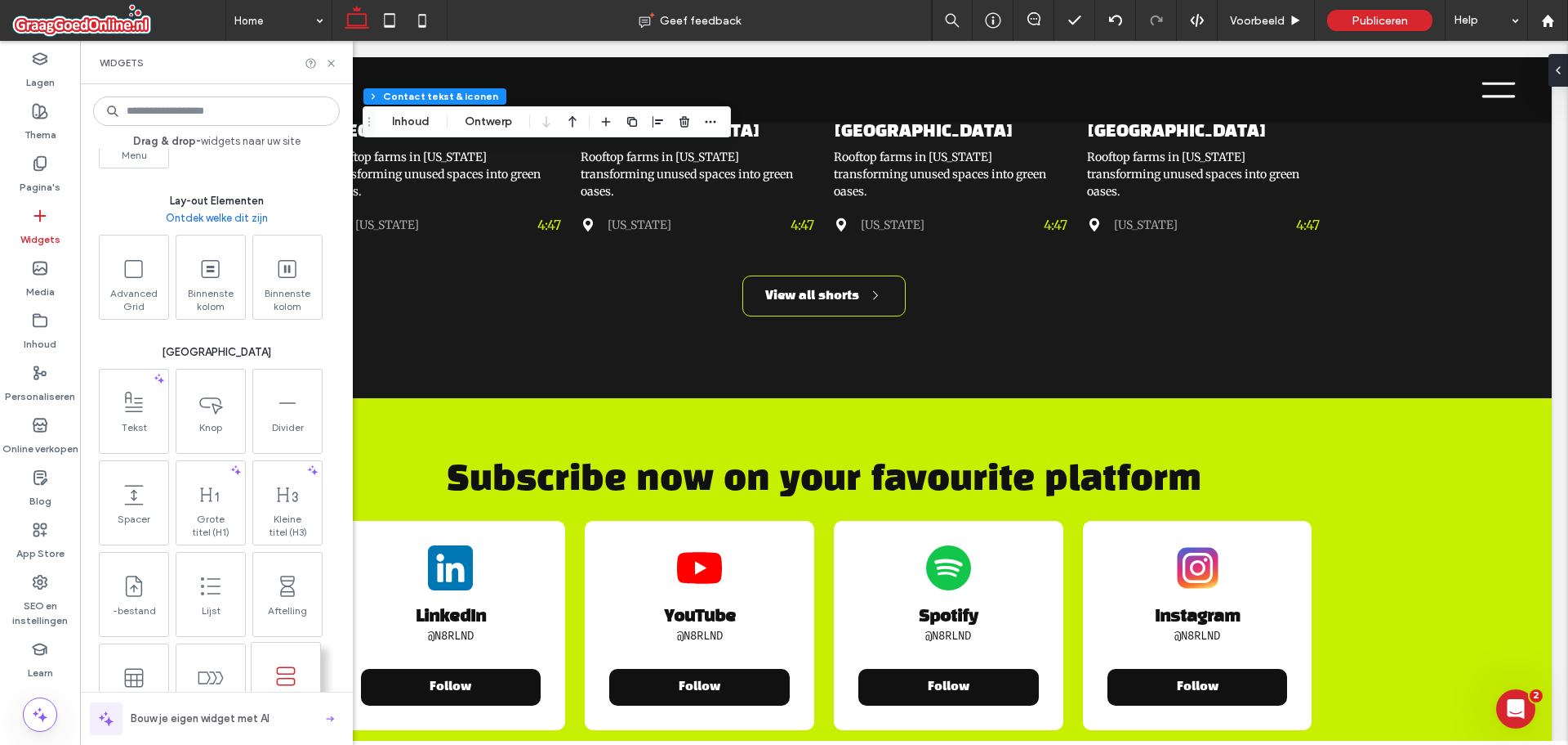
scroll to position [735, 0]
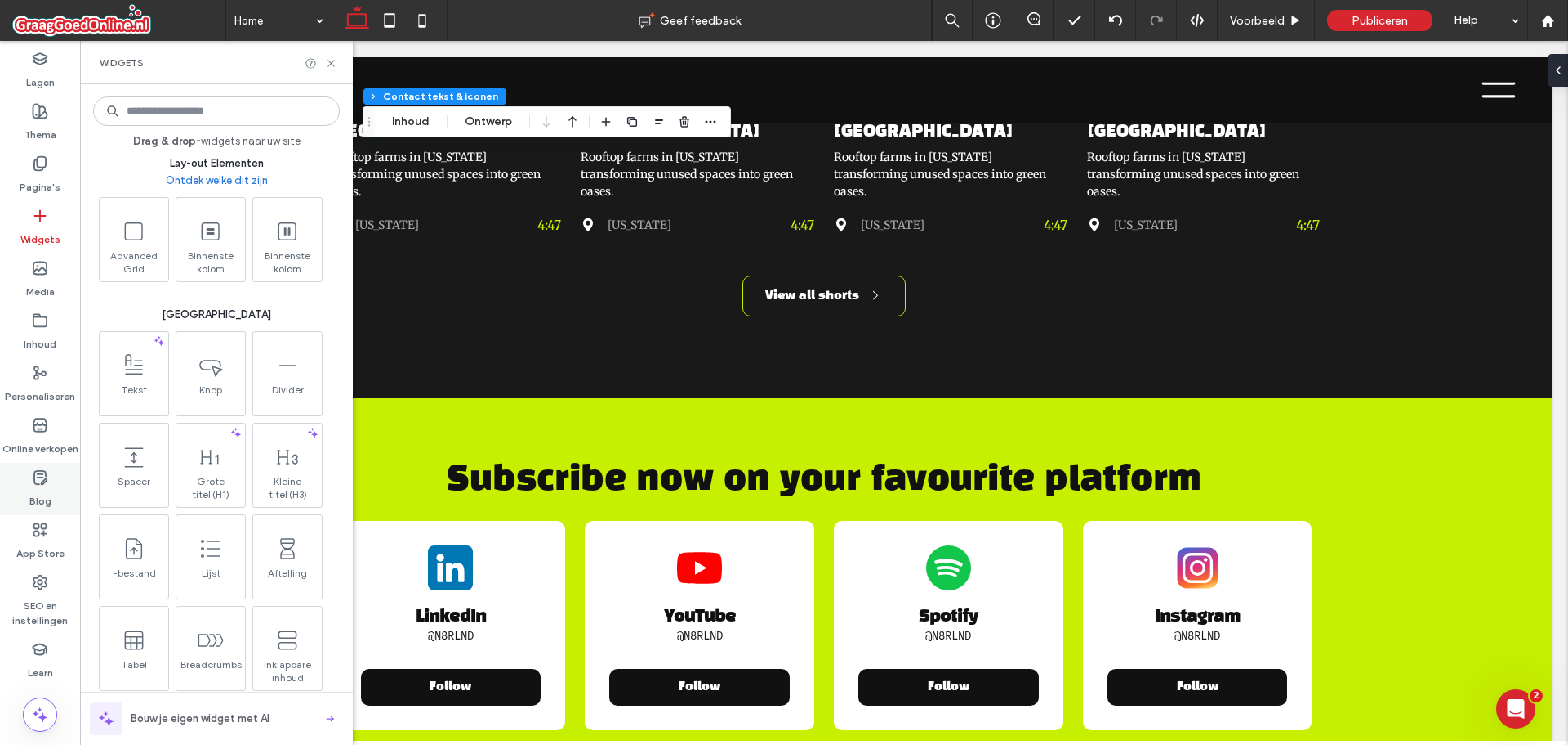
click at [54, 491] on div "Blog" at bounding box center [40, 488] width 80 height 52
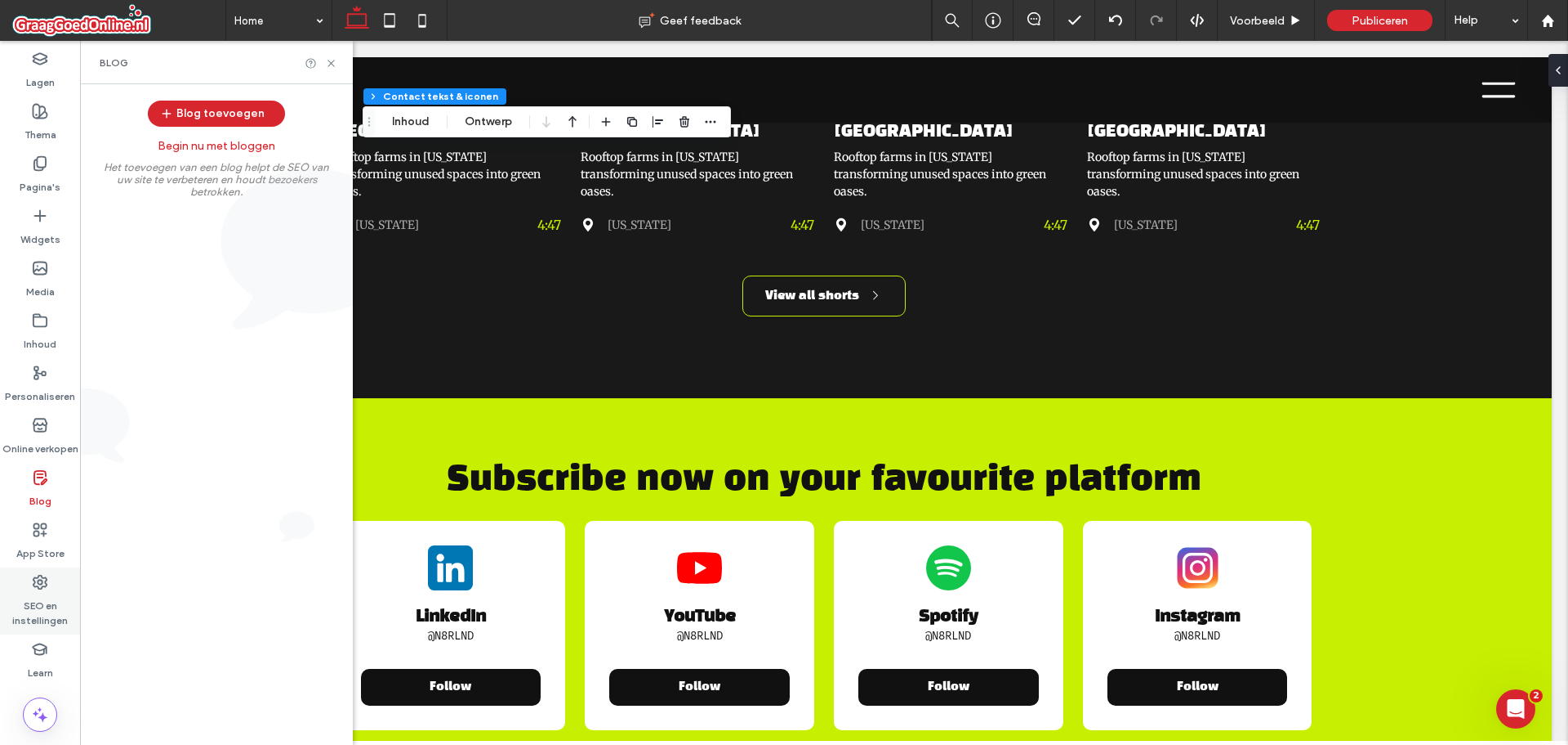
click at [39, 616] on label "SEO en instellingen" at bounding box center [40, 609] width 80 height 38
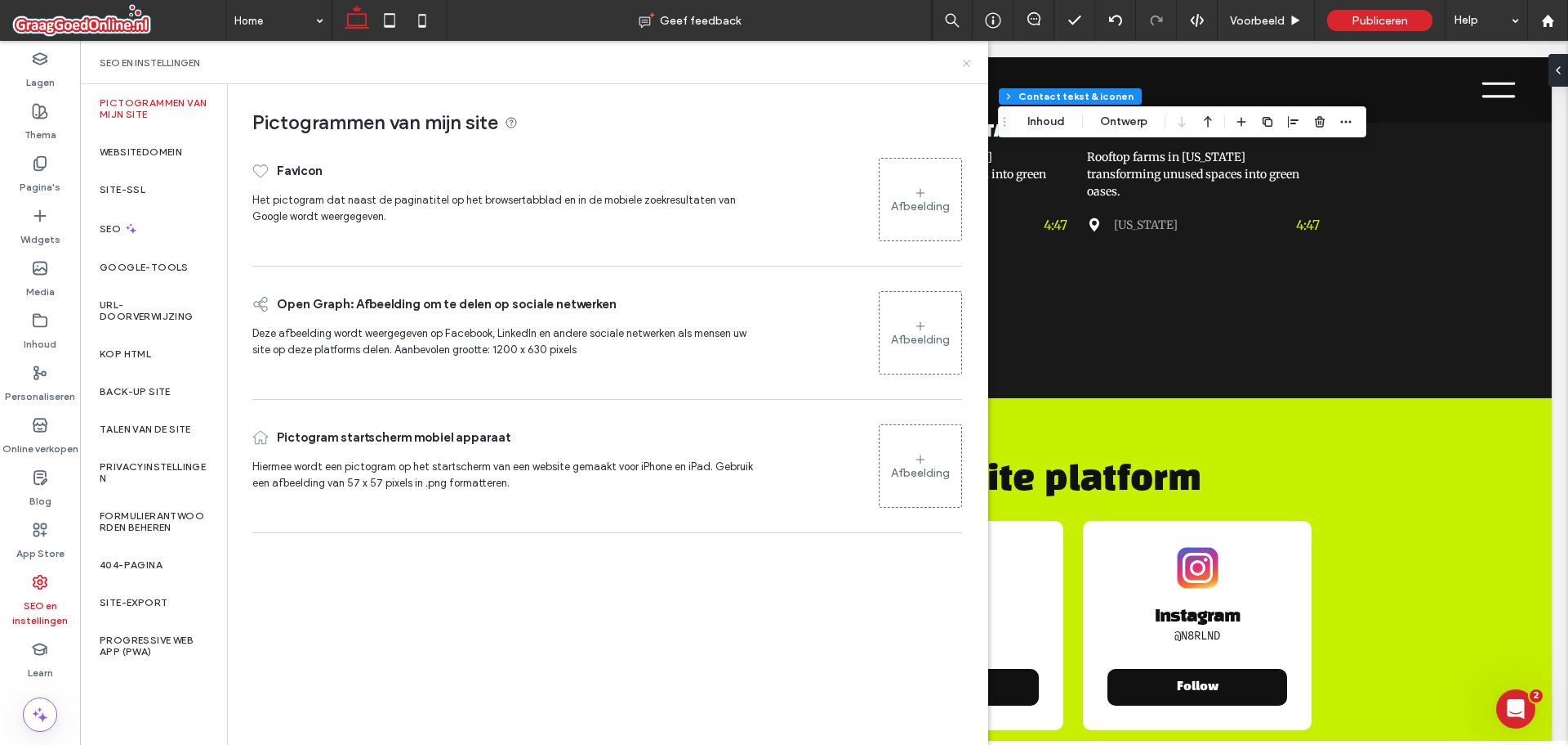
click at [966, 65] on icon at bounding box center [966, 63] width 12 height 12
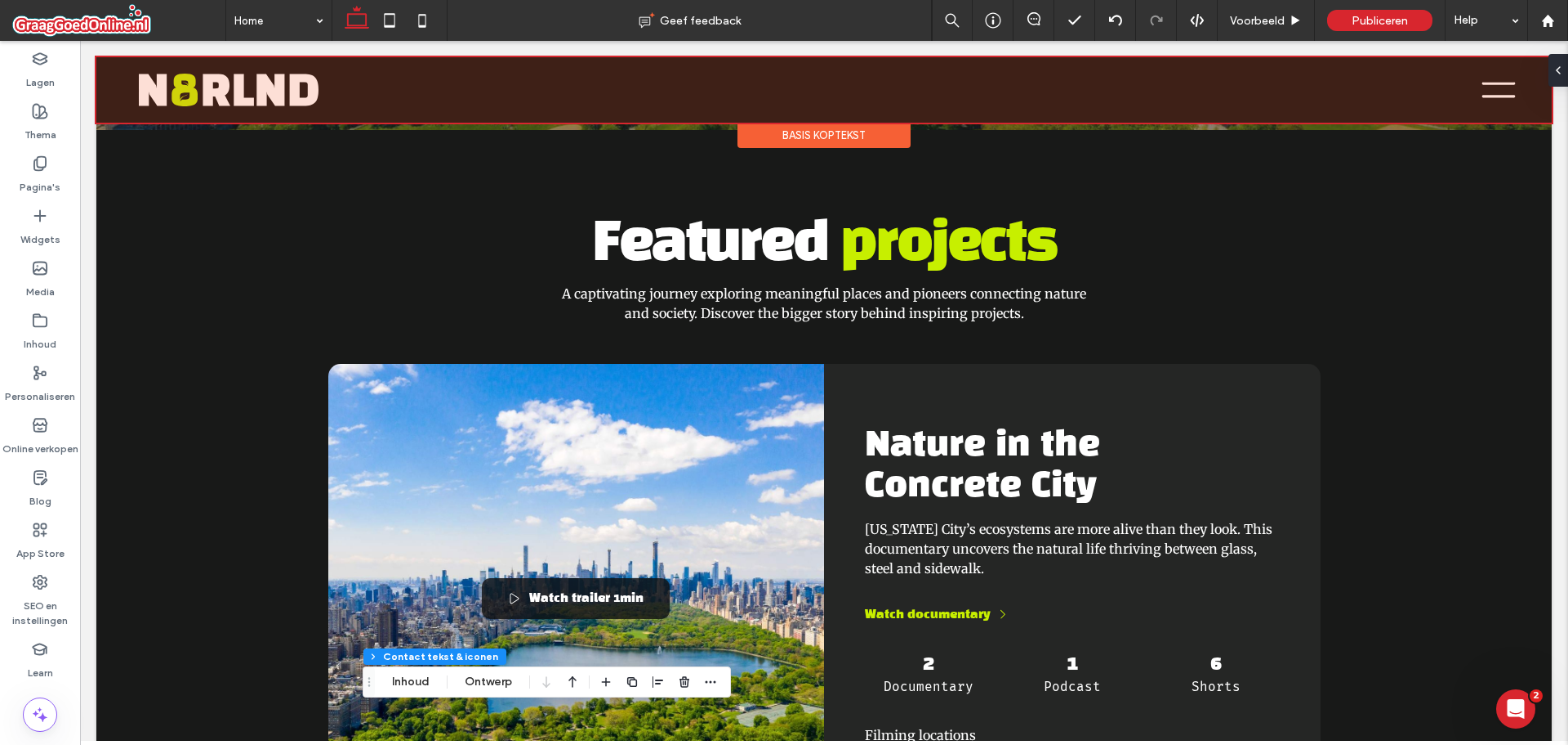
scroll to position [654, 0]
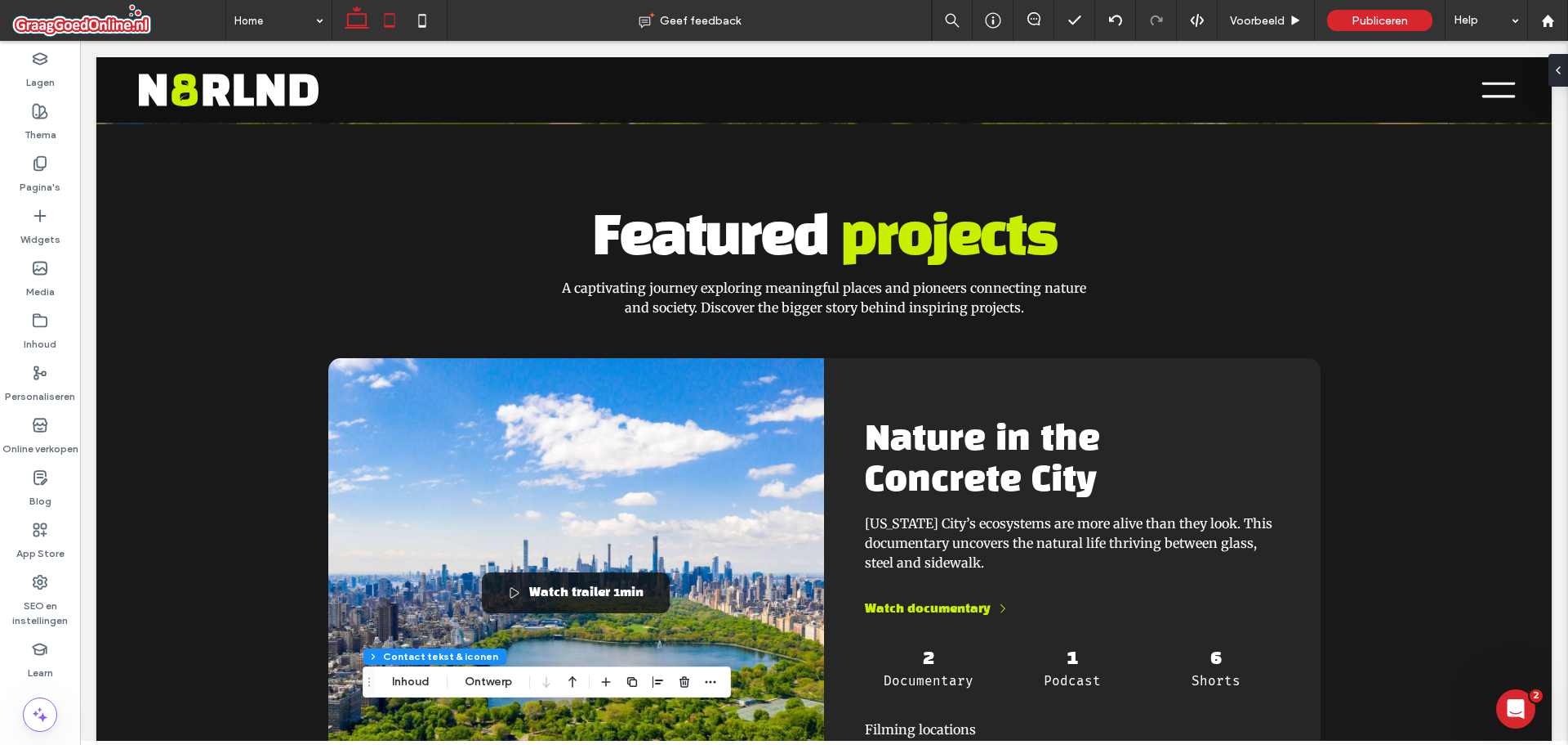
click at [381, 20] on icon at bounding box center [390, 20] width 32 height 32
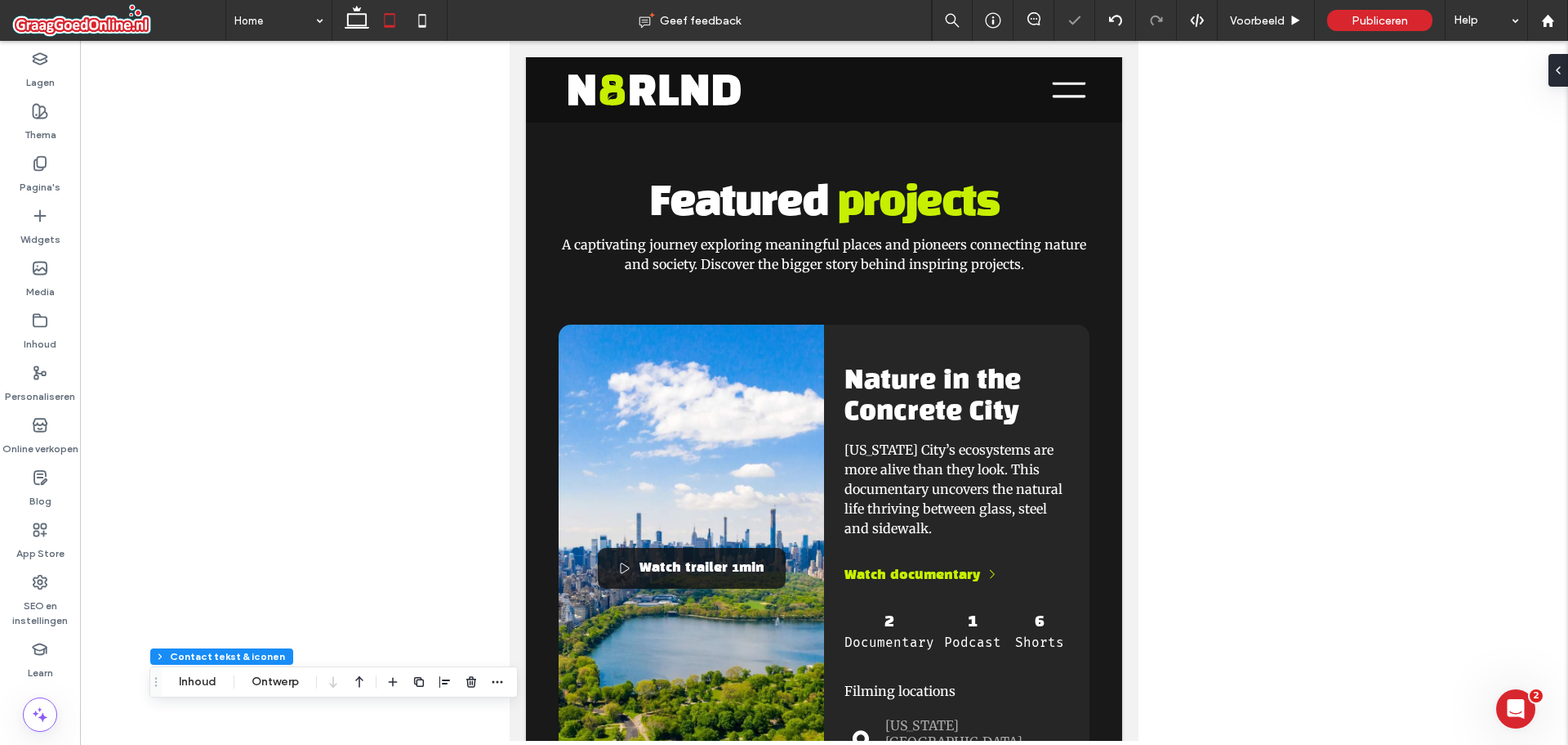
scroll to position [639, 0]
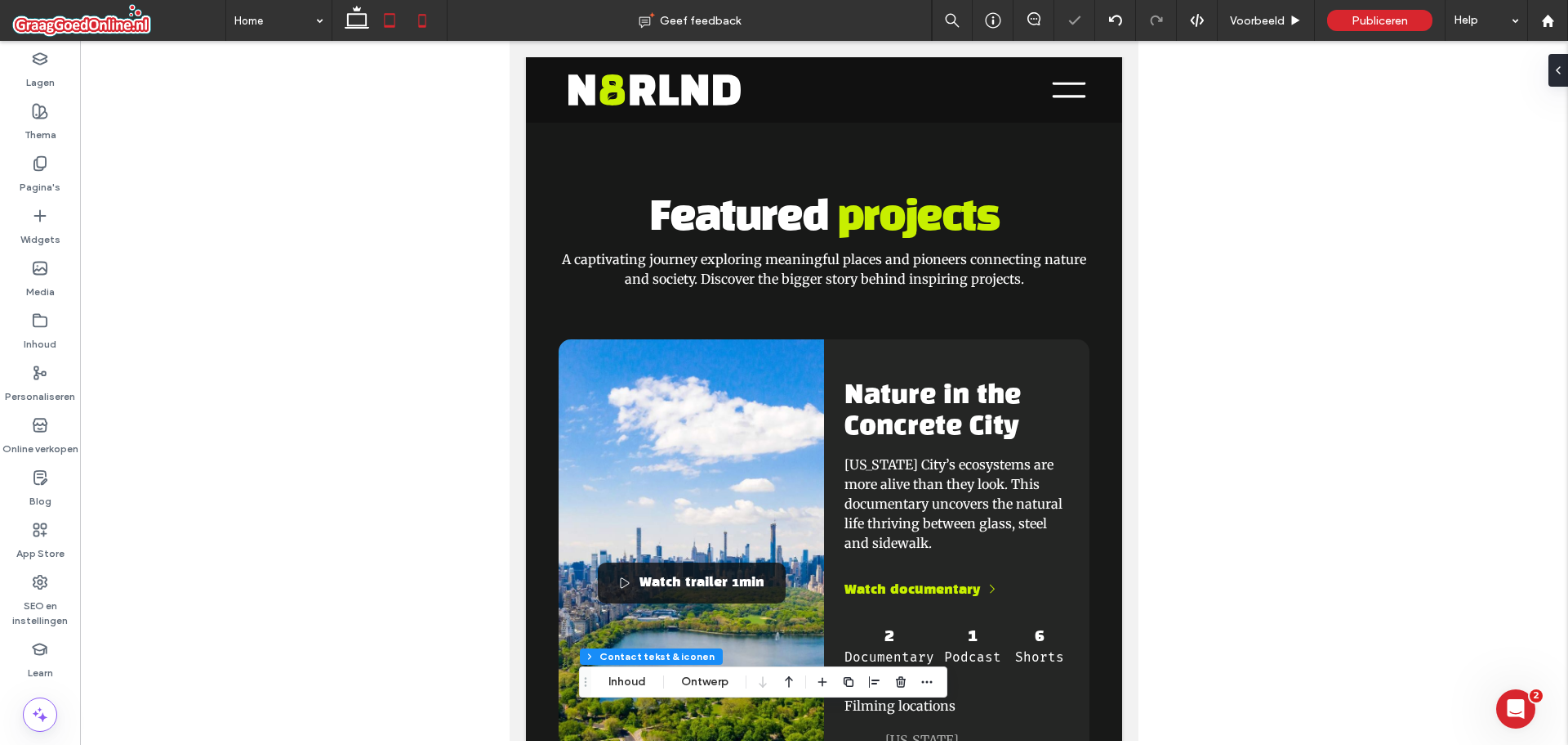
click at [424, 15] on use at bounding box center [423, 21] width 8 height 13
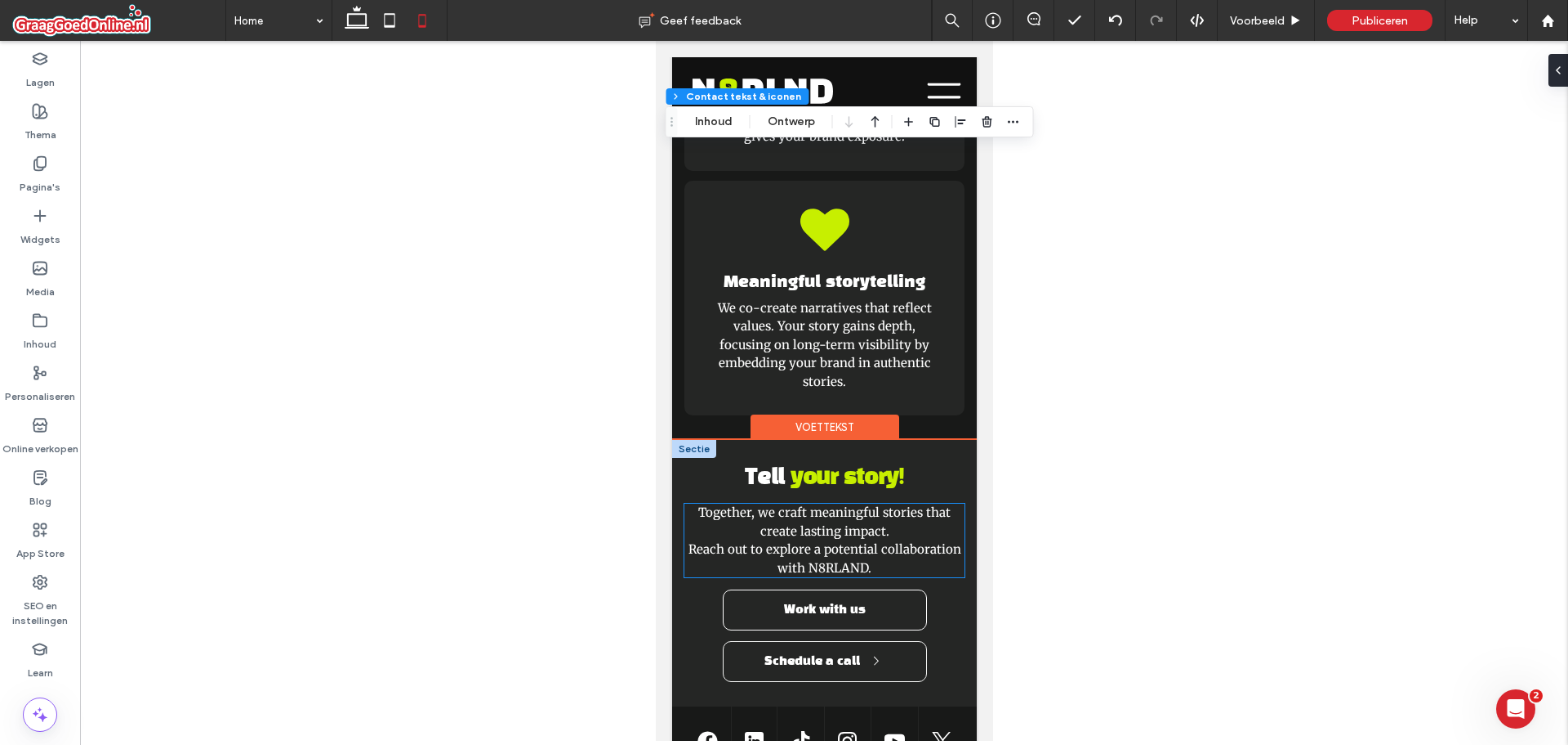
scroll to position [6562, 0]
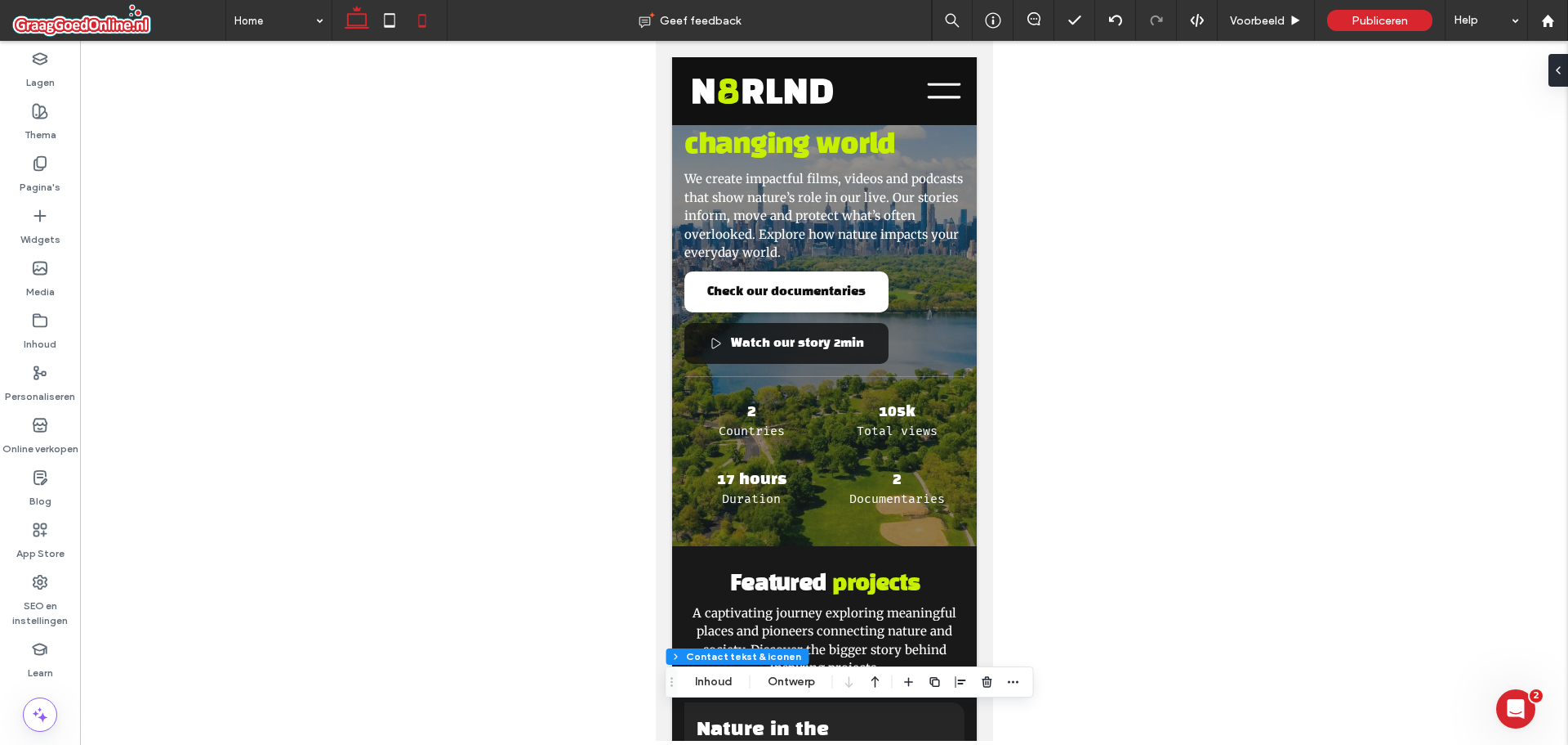
click at [360, 15] on icon at bounding box center [357, 20] width 32 height 32
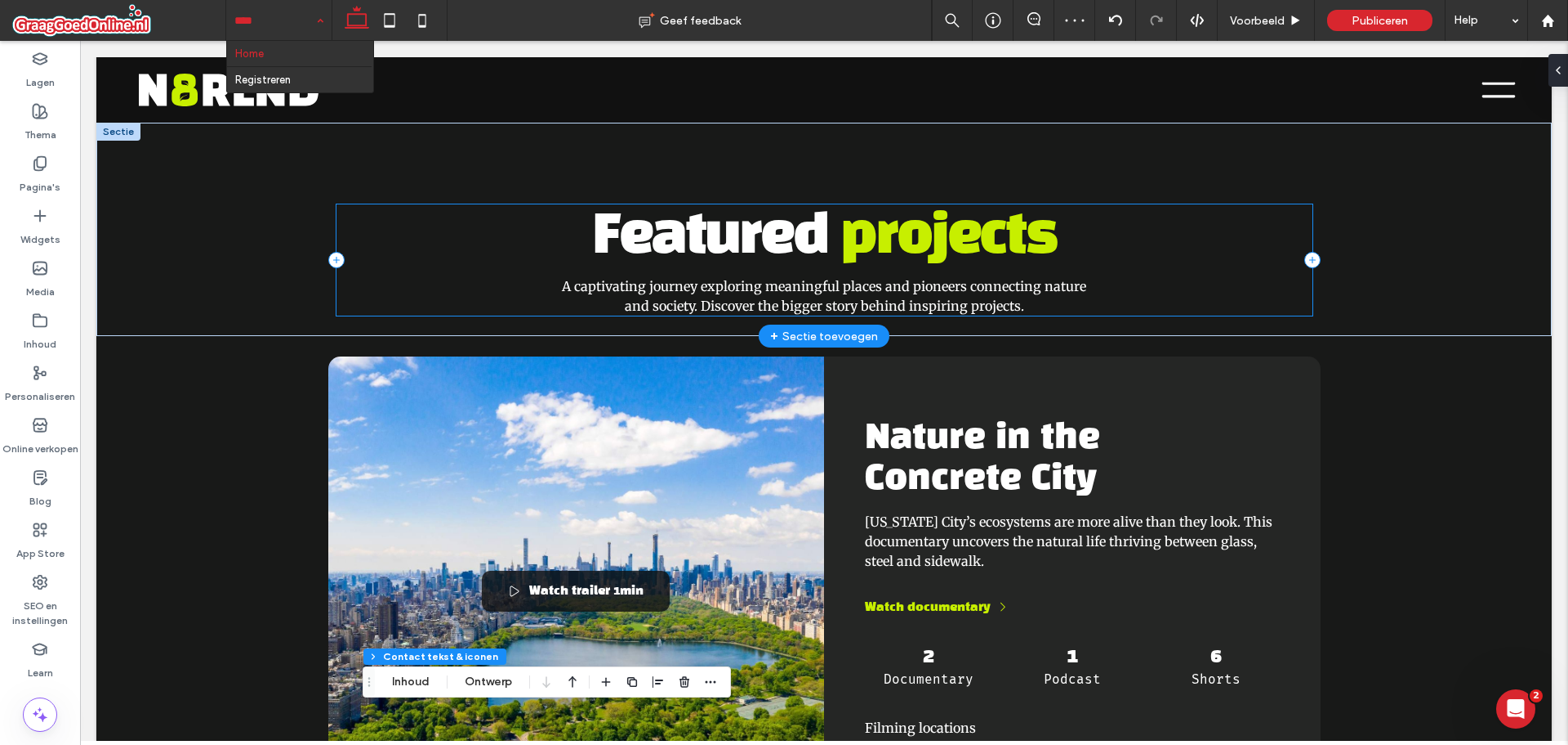
click at [392, 249] on h2 "Featured projects" at bounding box center [824, 237] width 977 height 66
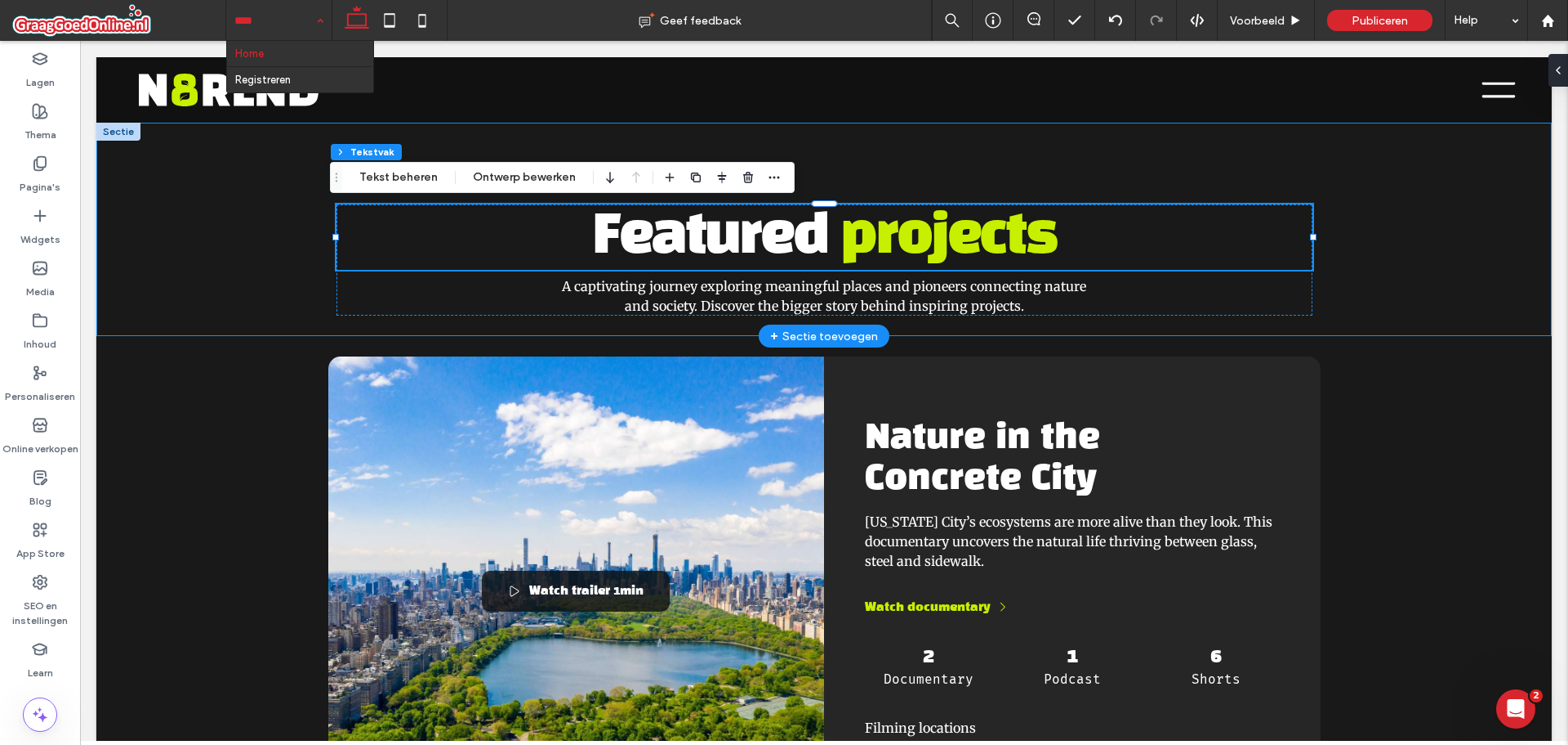
click at [207, 289] on div "Featured projects A captivating journey exploring meaningful places and pioneer…" at bounding box center [823, 229] width 1456 height 213
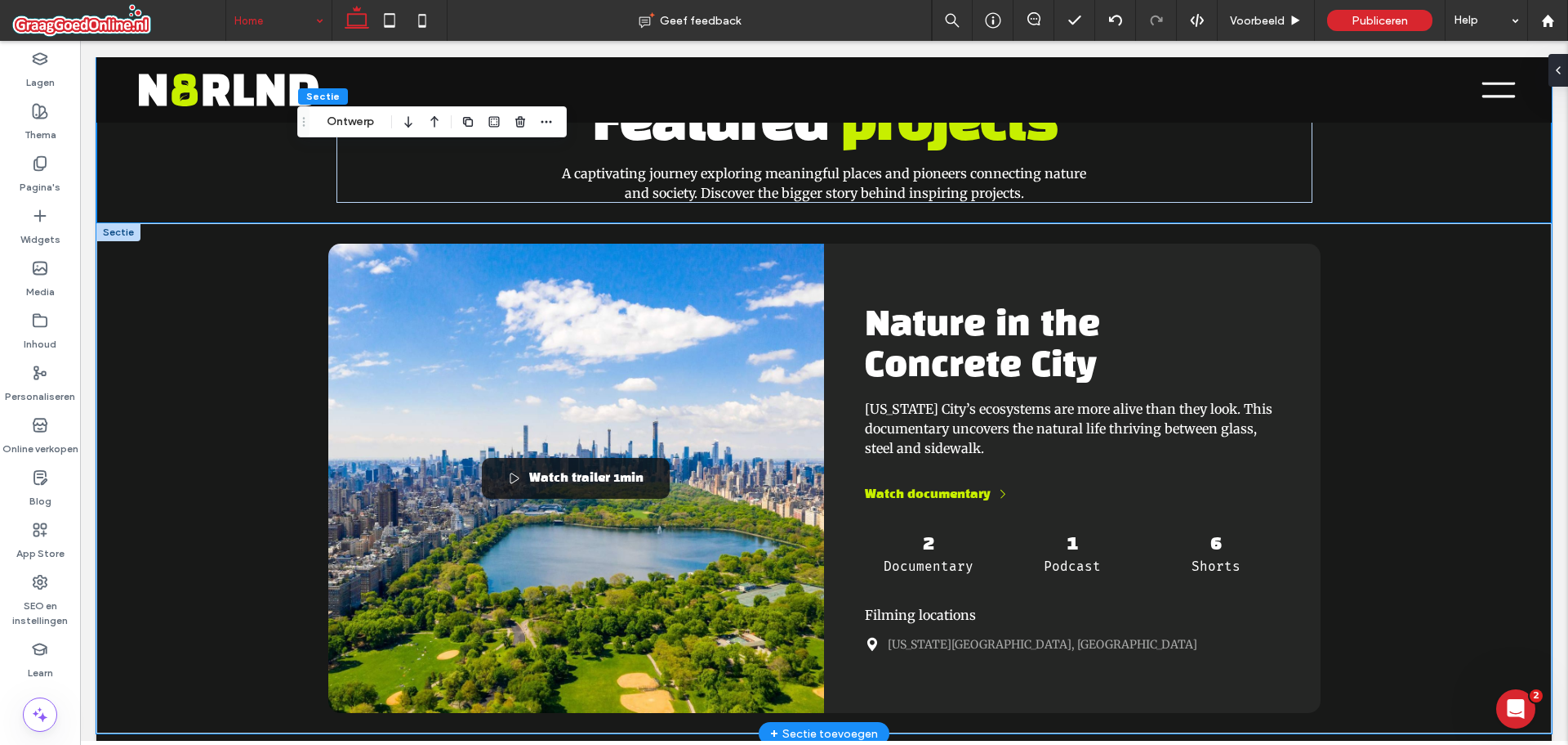
scroll to position [654, 0]
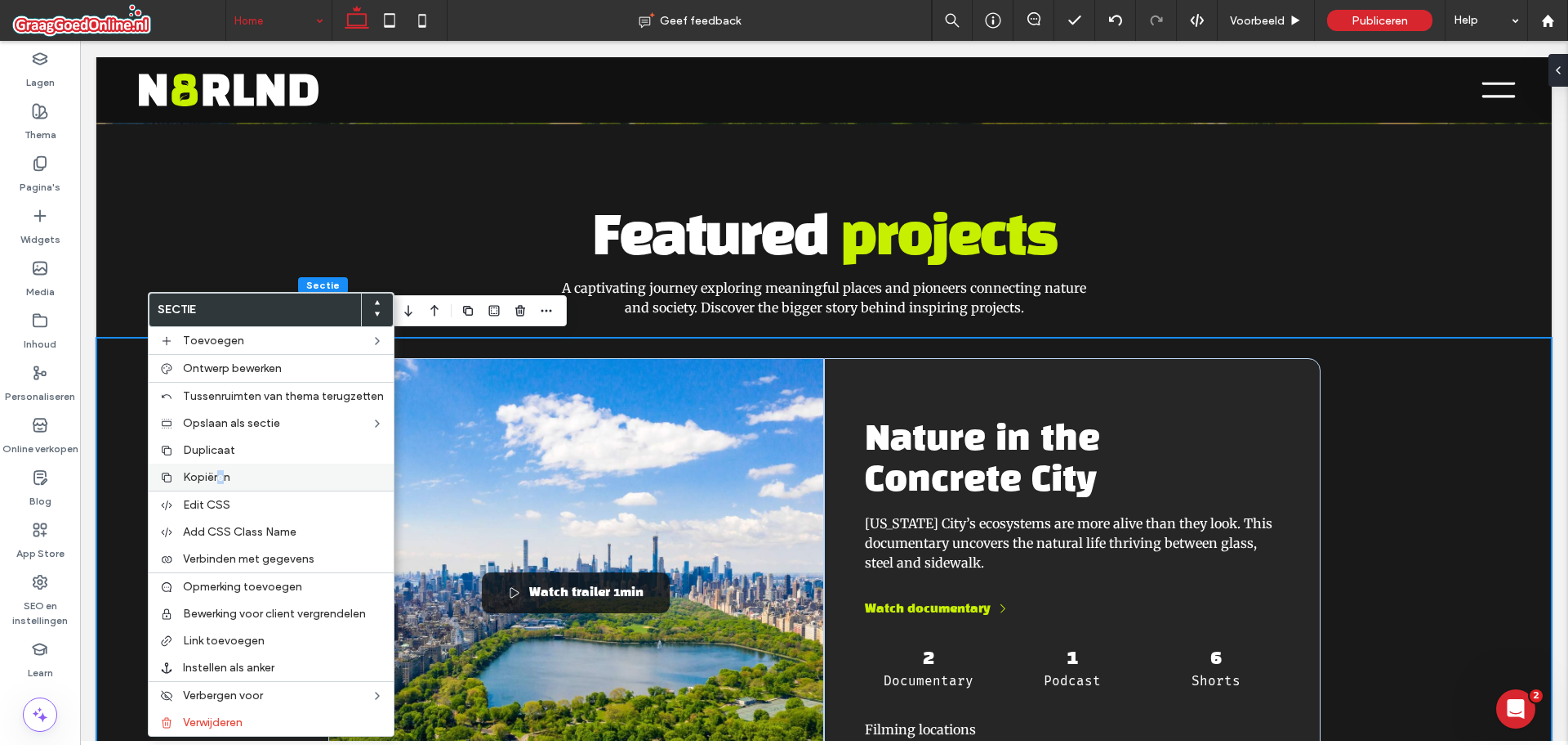
click at [225, 467] on div "Kopiëren" at bounding box center [271, 477] width 245 height 27
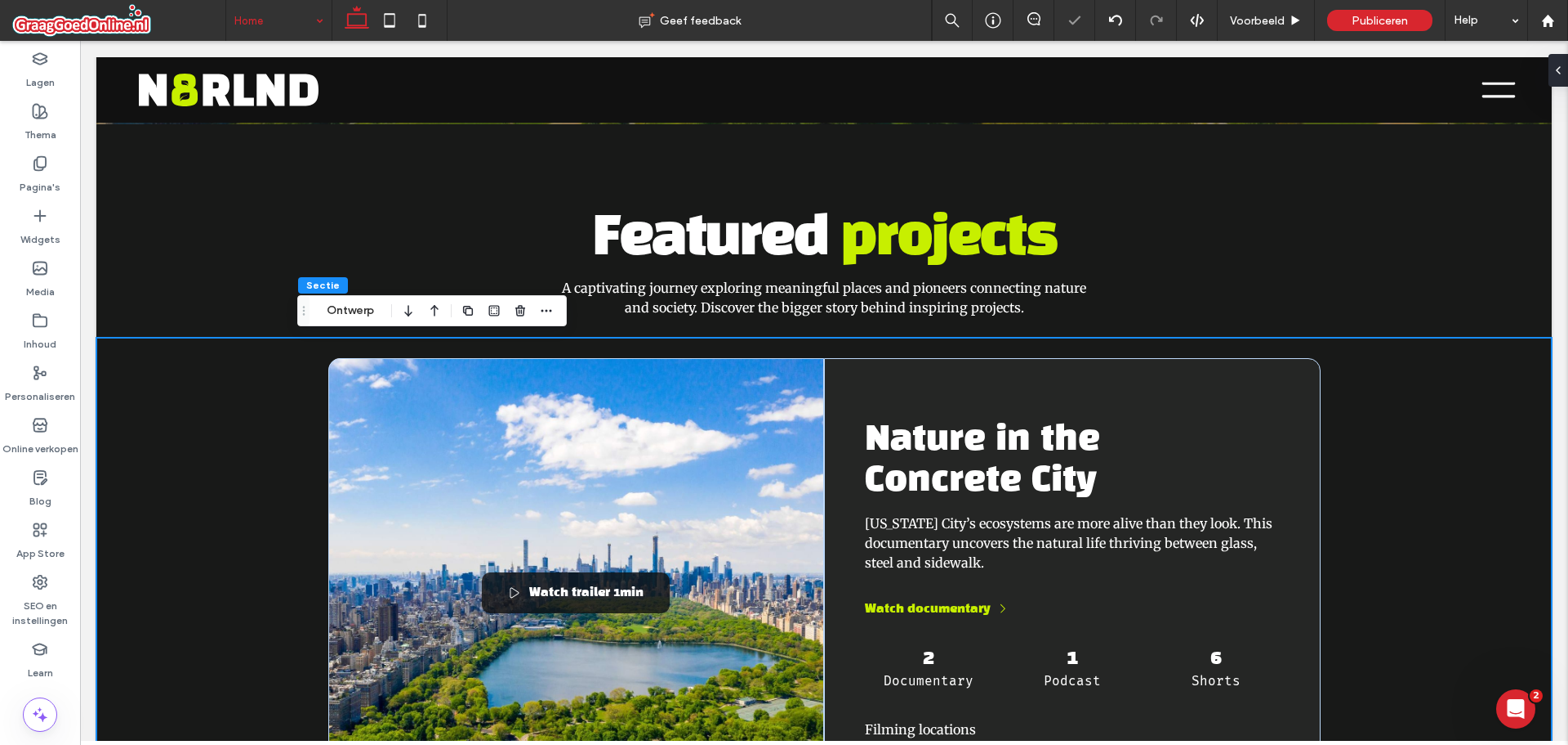
scroll to position [1145, 0]
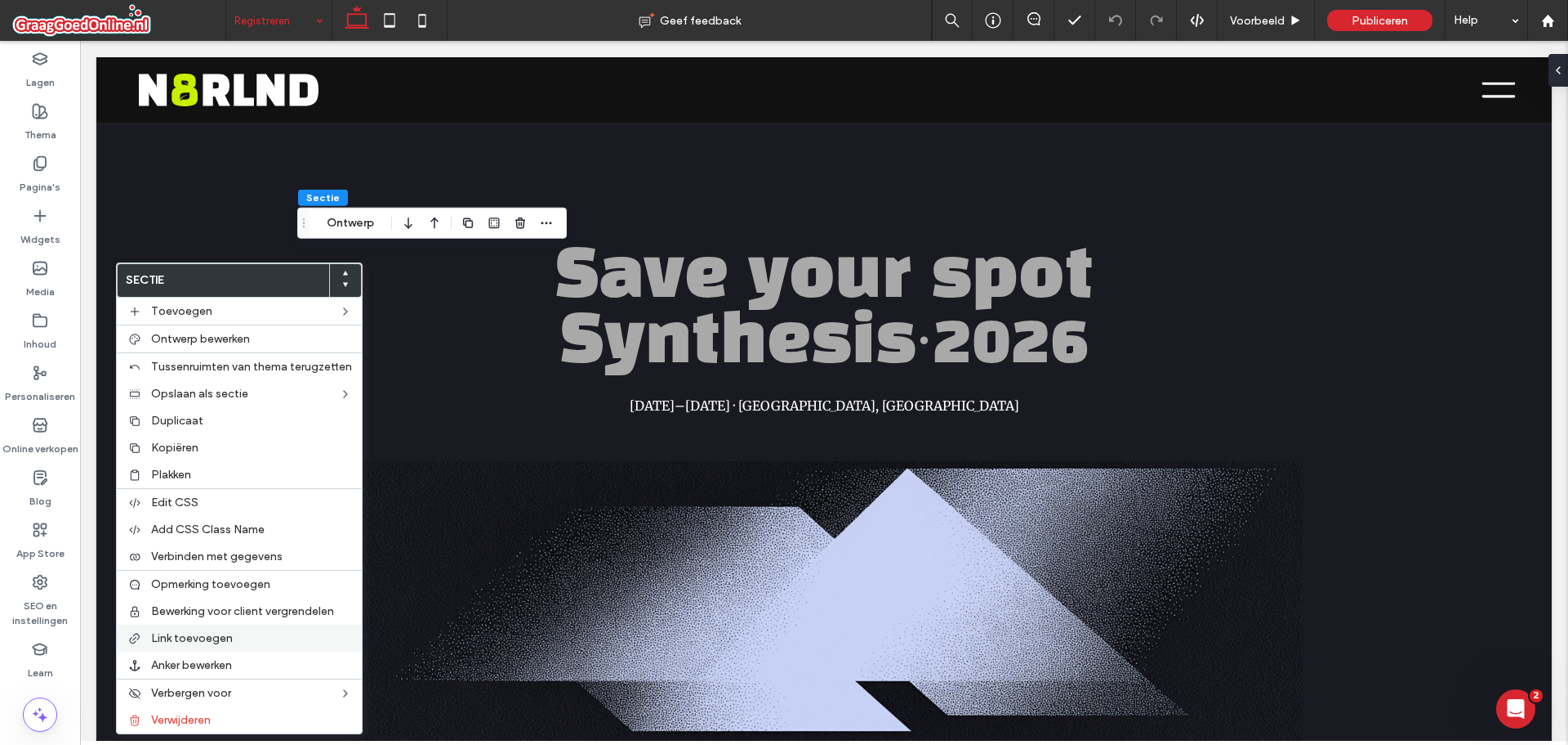
scroll to position [572, 0]
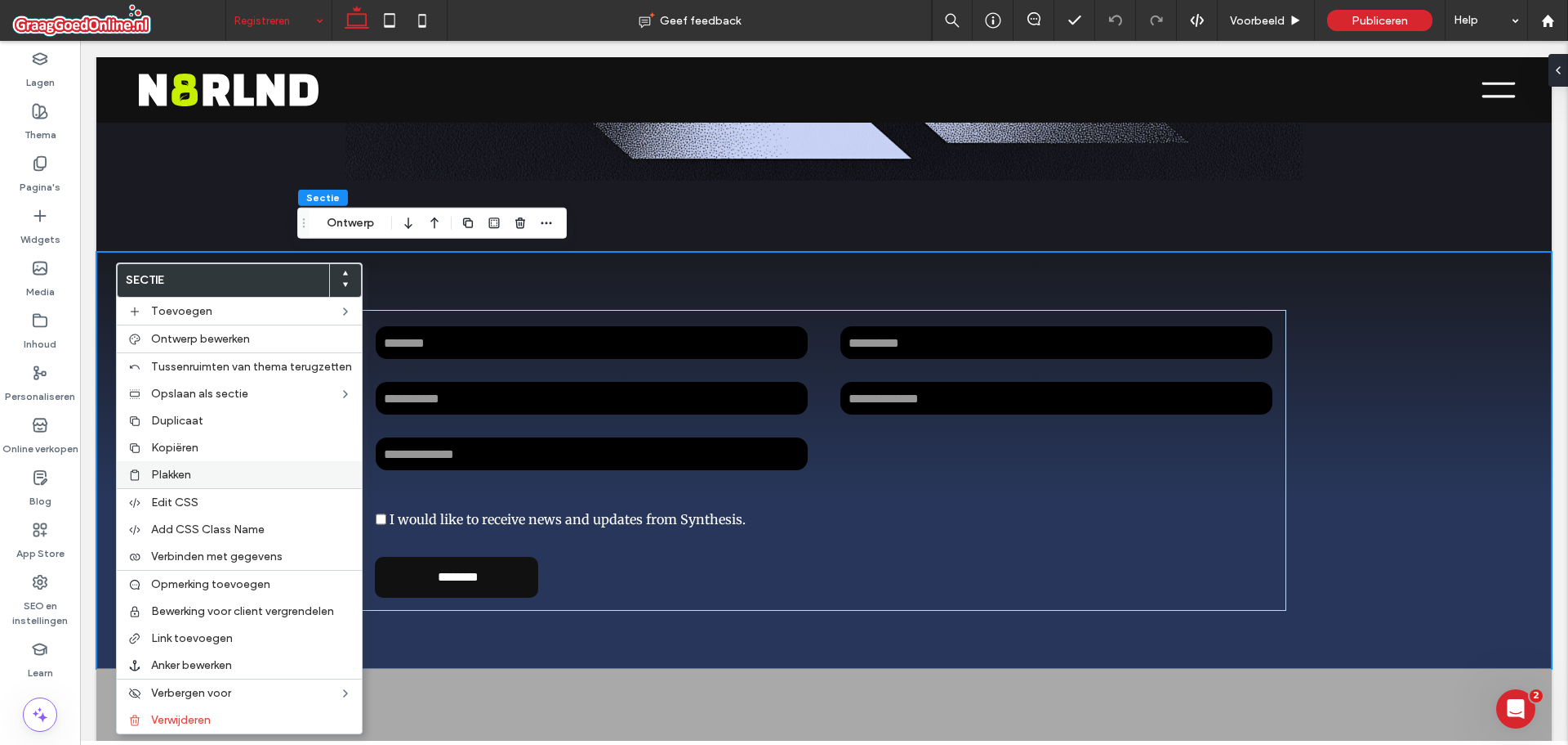
click at [168, 471] on span "Plakken" at bounding box center [171, 474] width 40 height 14
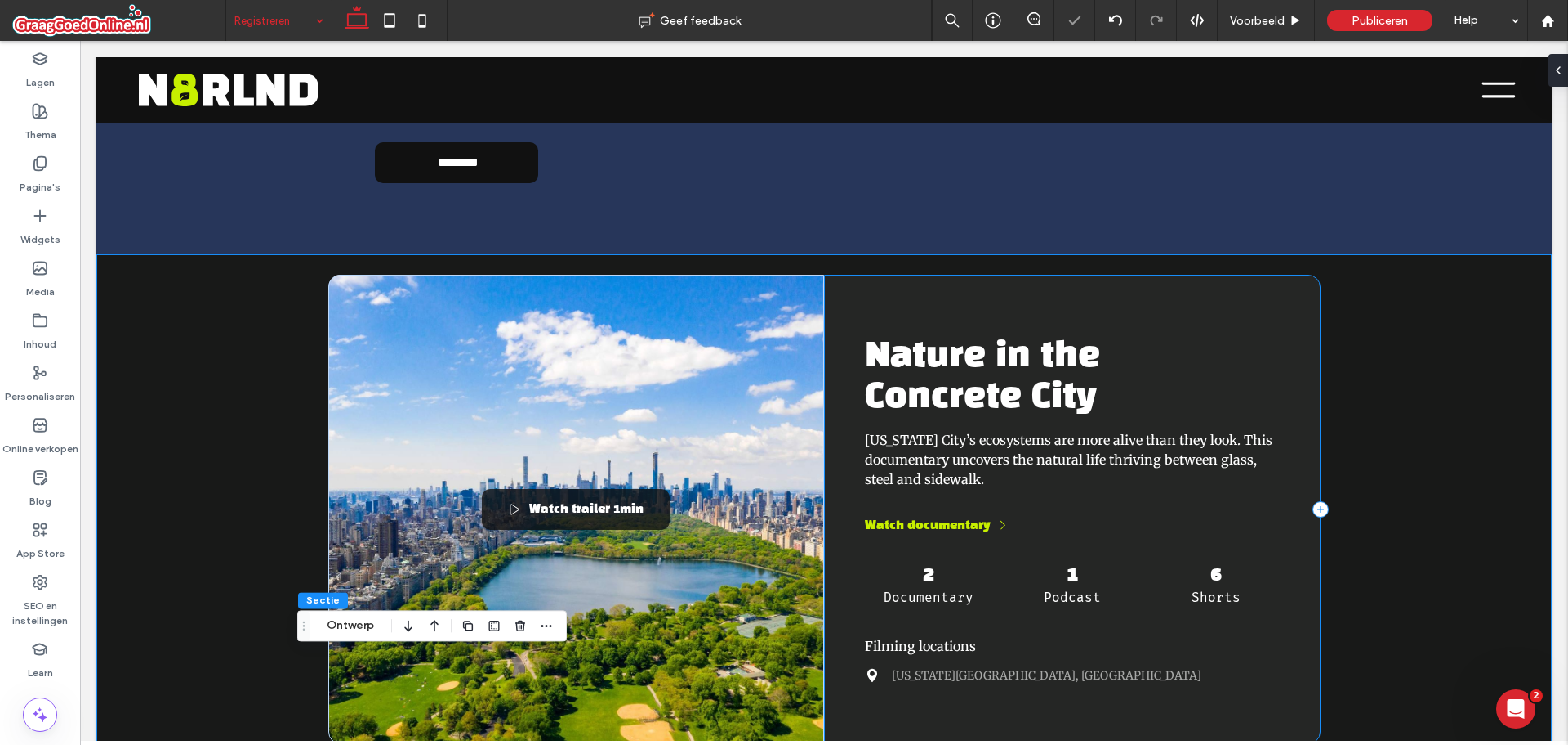
scroll to position [1063, 0]
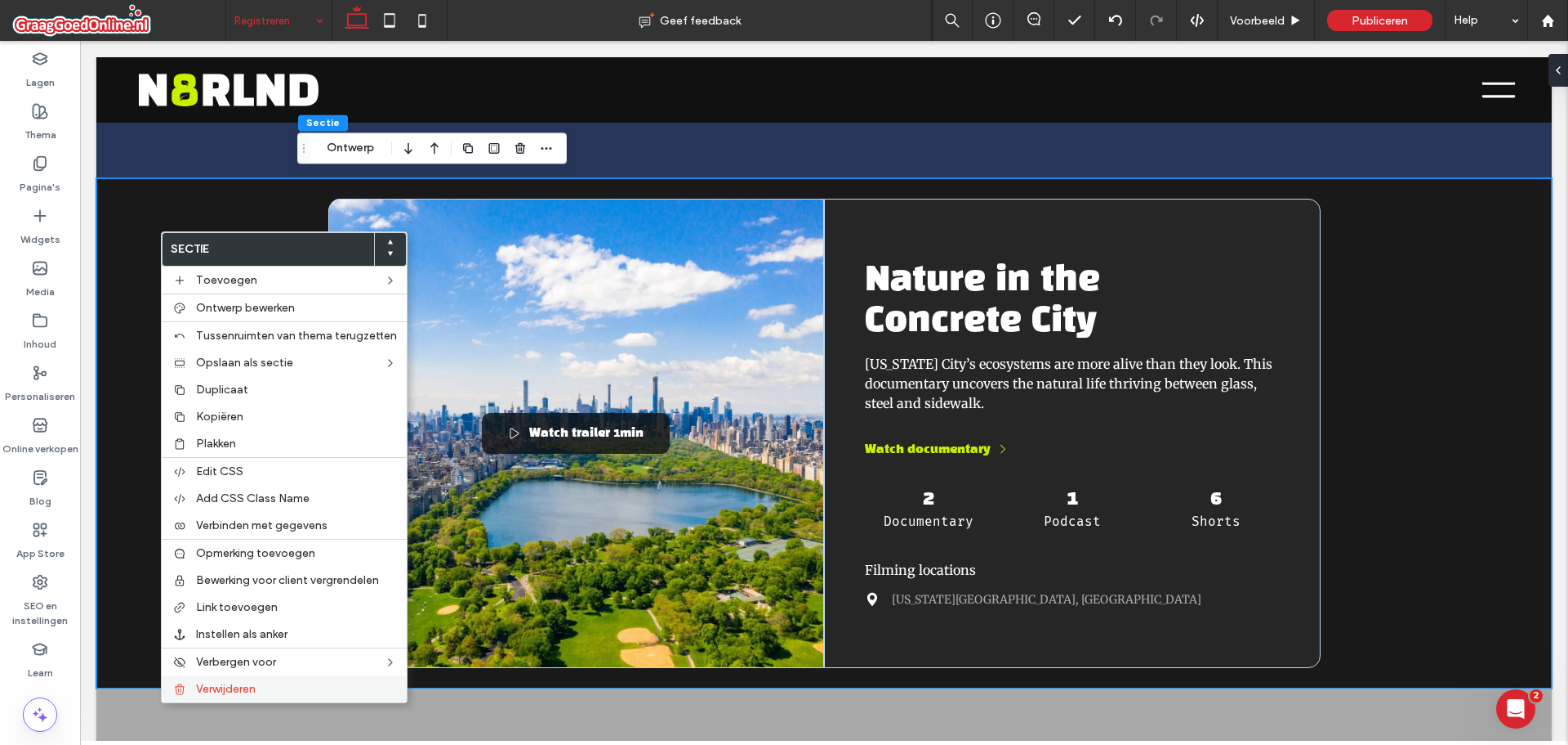
click at [201, 689] on span "Verwijderen" at bounding box center [225, 688] width 60 height 14
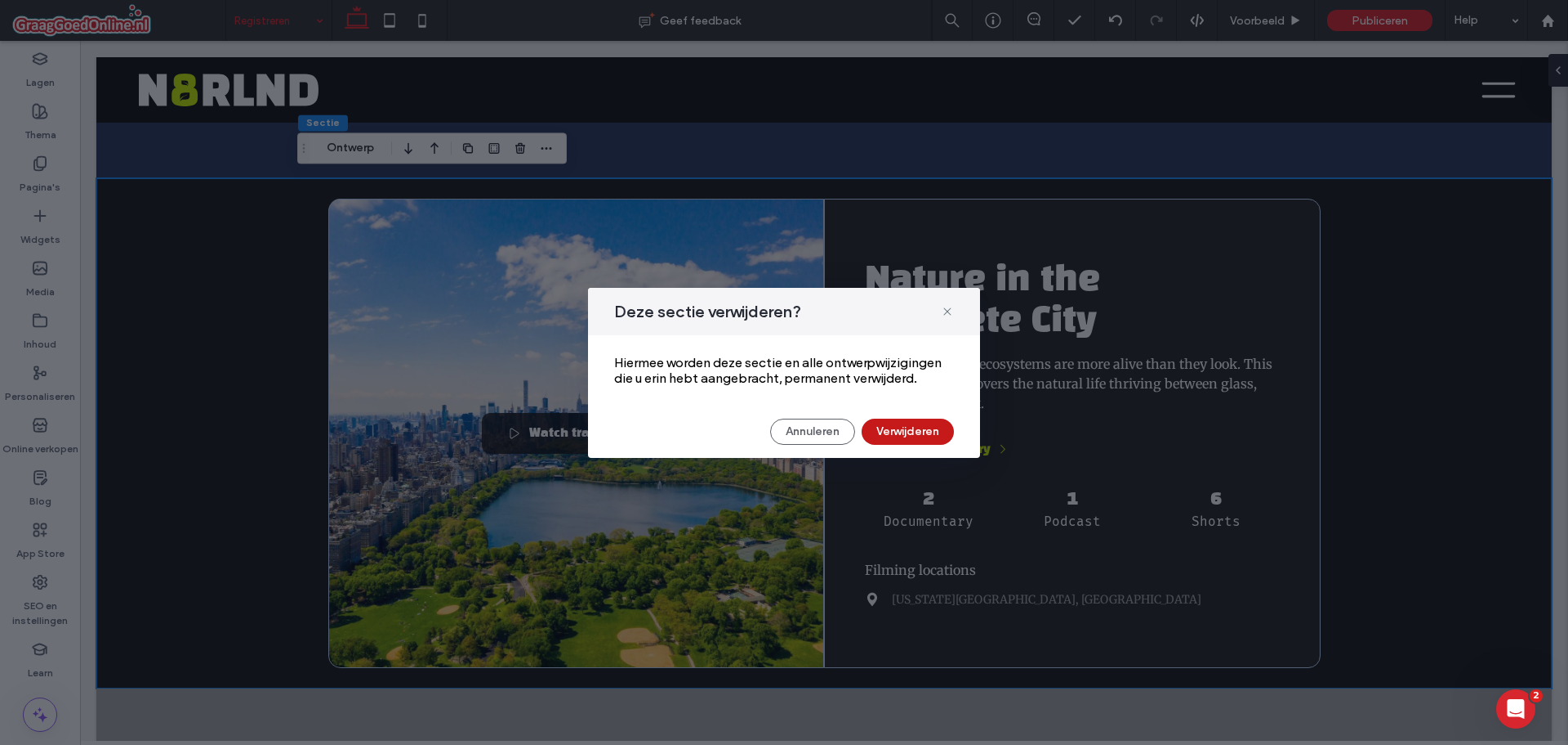
click at [911, 438] on button "Verwijderen" at bounding box center [907, 431] width 92 height 26
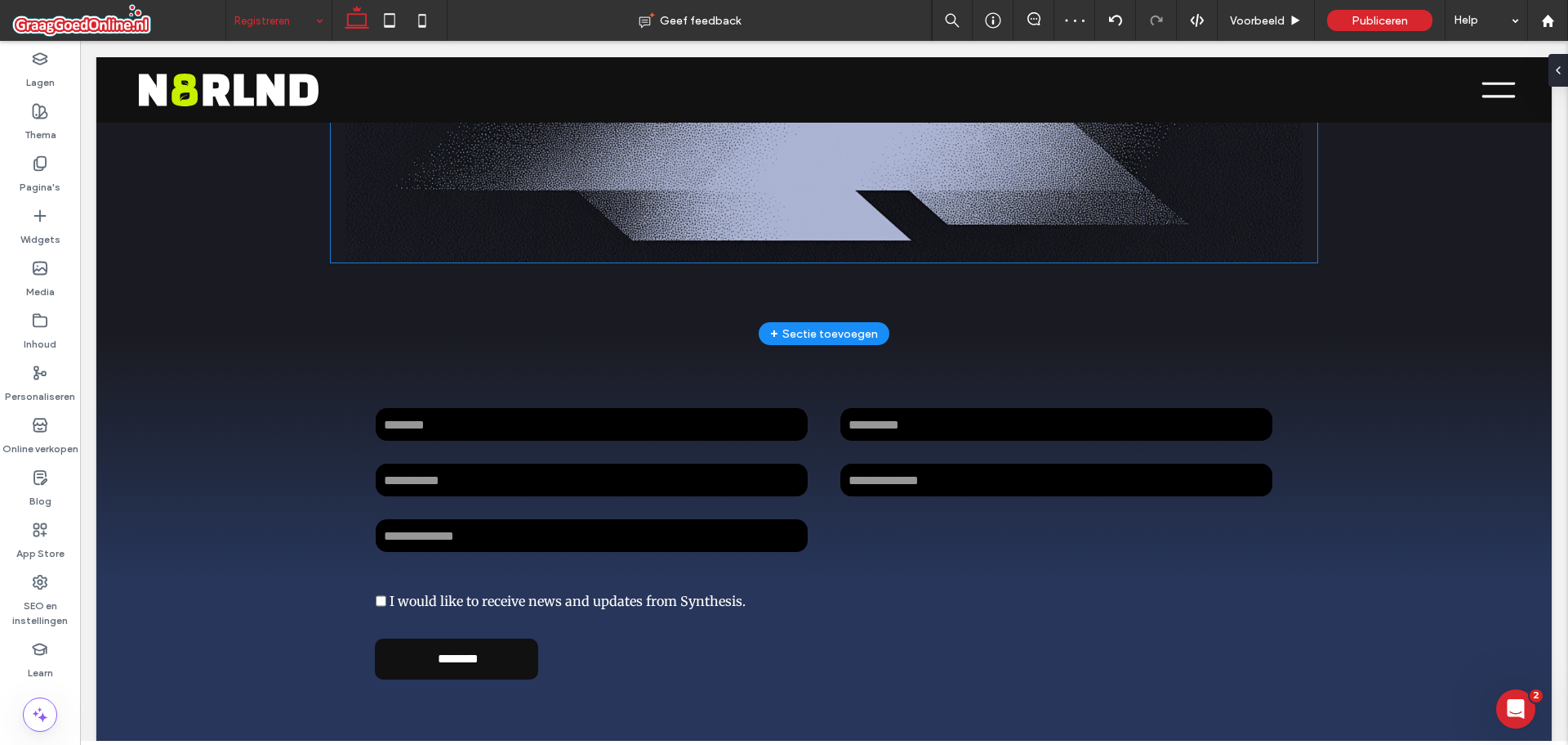
scroll to position [0, 0]
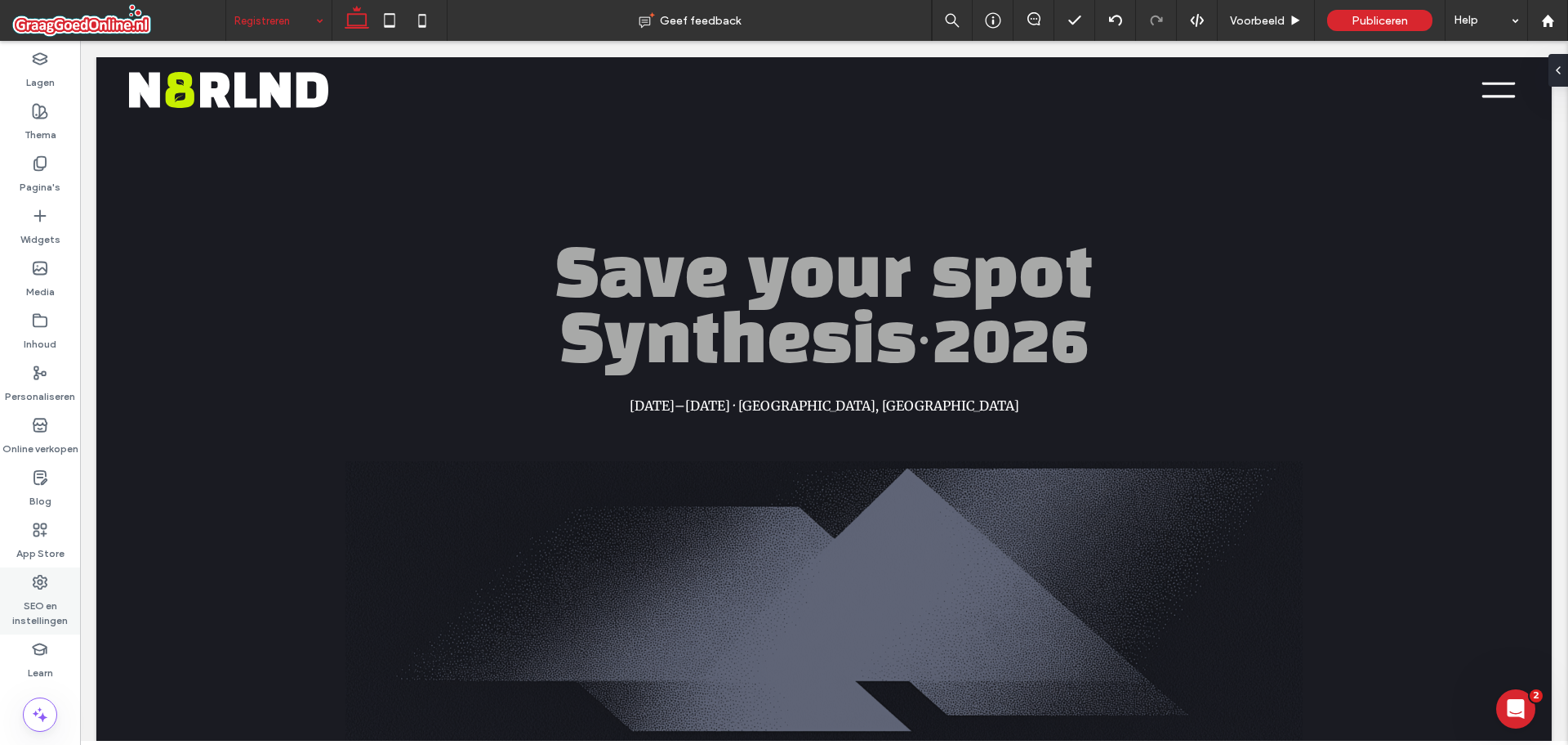
click at [57, 602] on label "SEO en instellingen" at bounding box center [40, 609] width 80 height 38
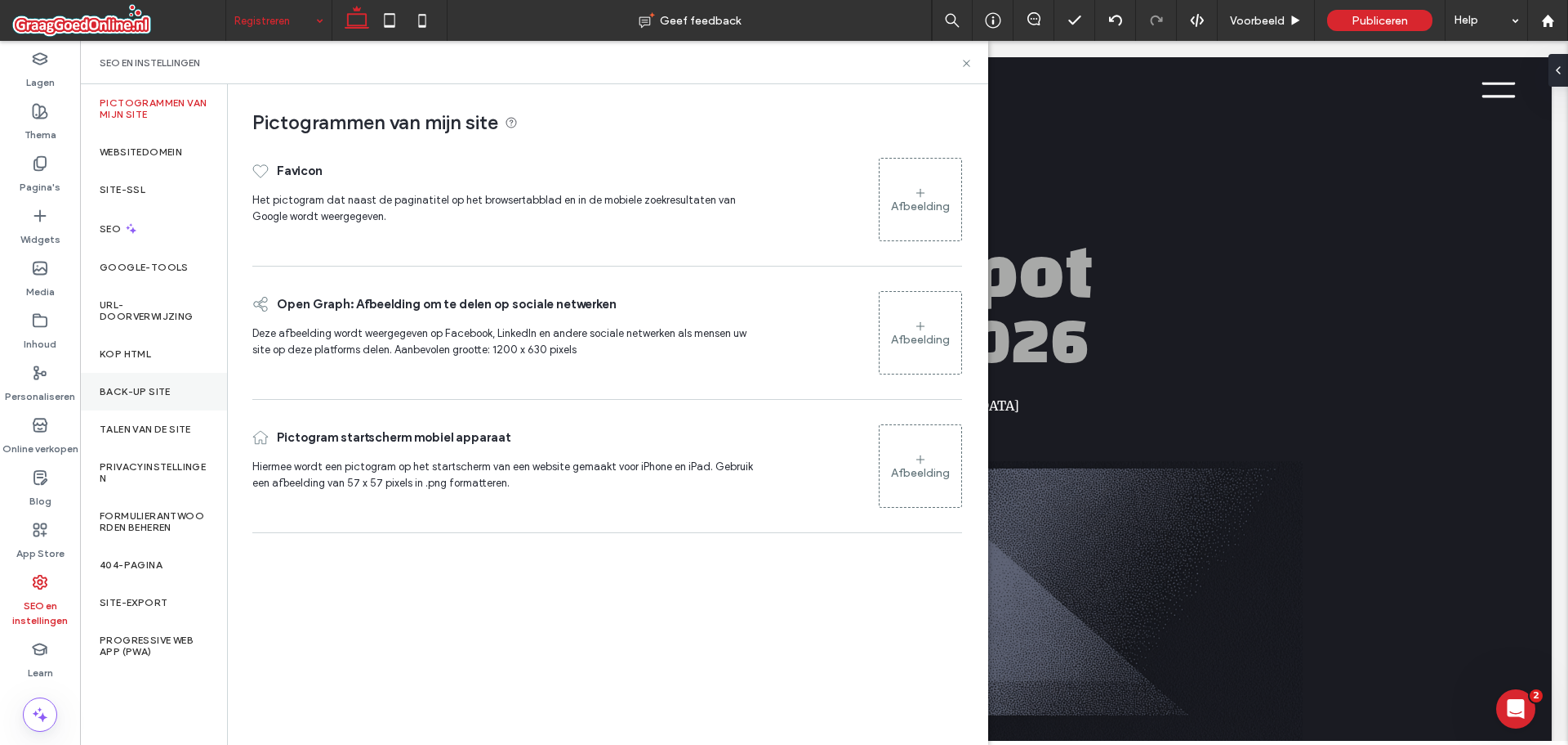
click at [151, 384] on div "Back-up site" at bounding box center [153, 392] width 147 height 38
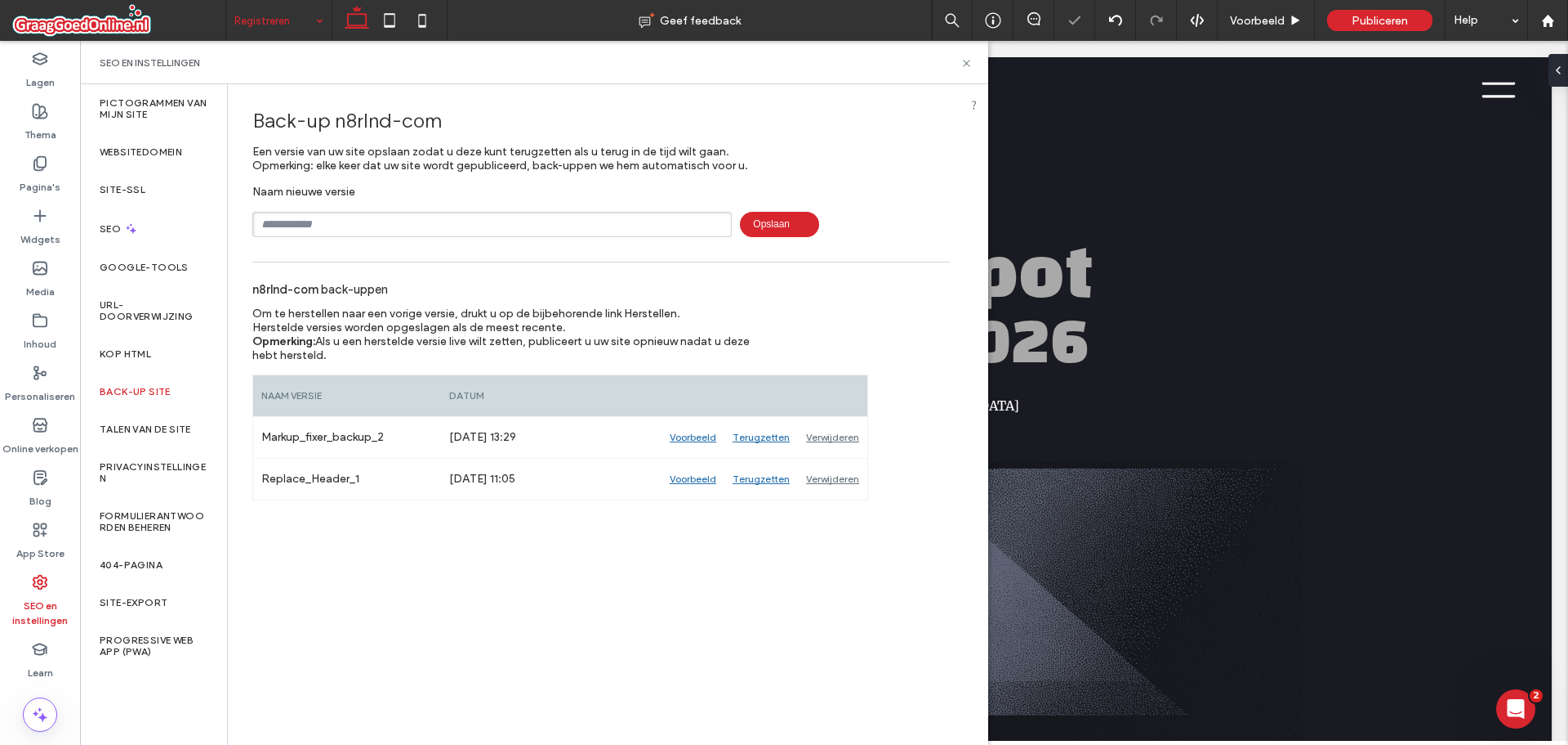
click at [389, 223] on input "text" at bounding box center [492, 224] width 479 height 26
click at [310, 218] on input "text" at bounding box center [492, 224] width 479 height 26
type input "**********"
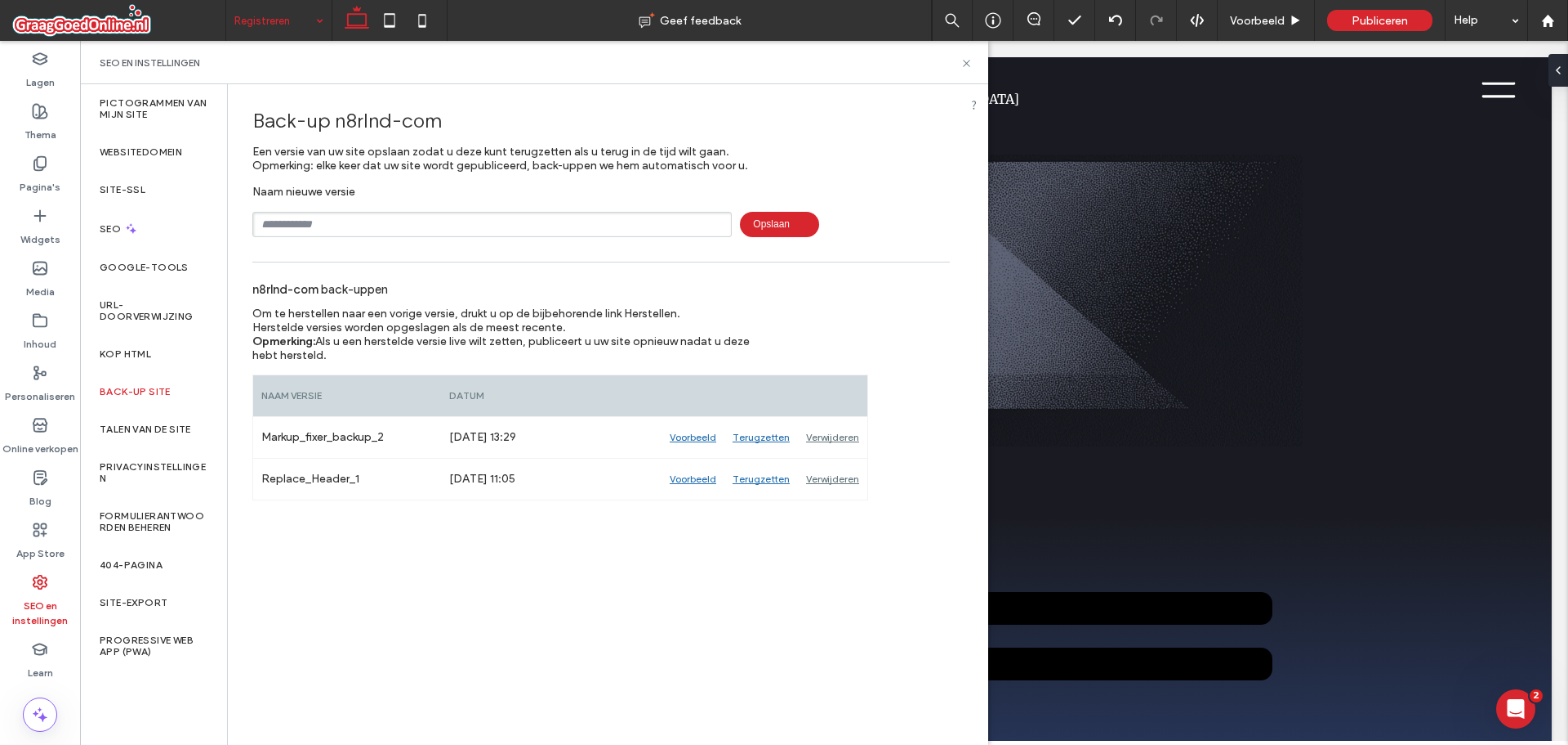
scroll to position [654, 0]
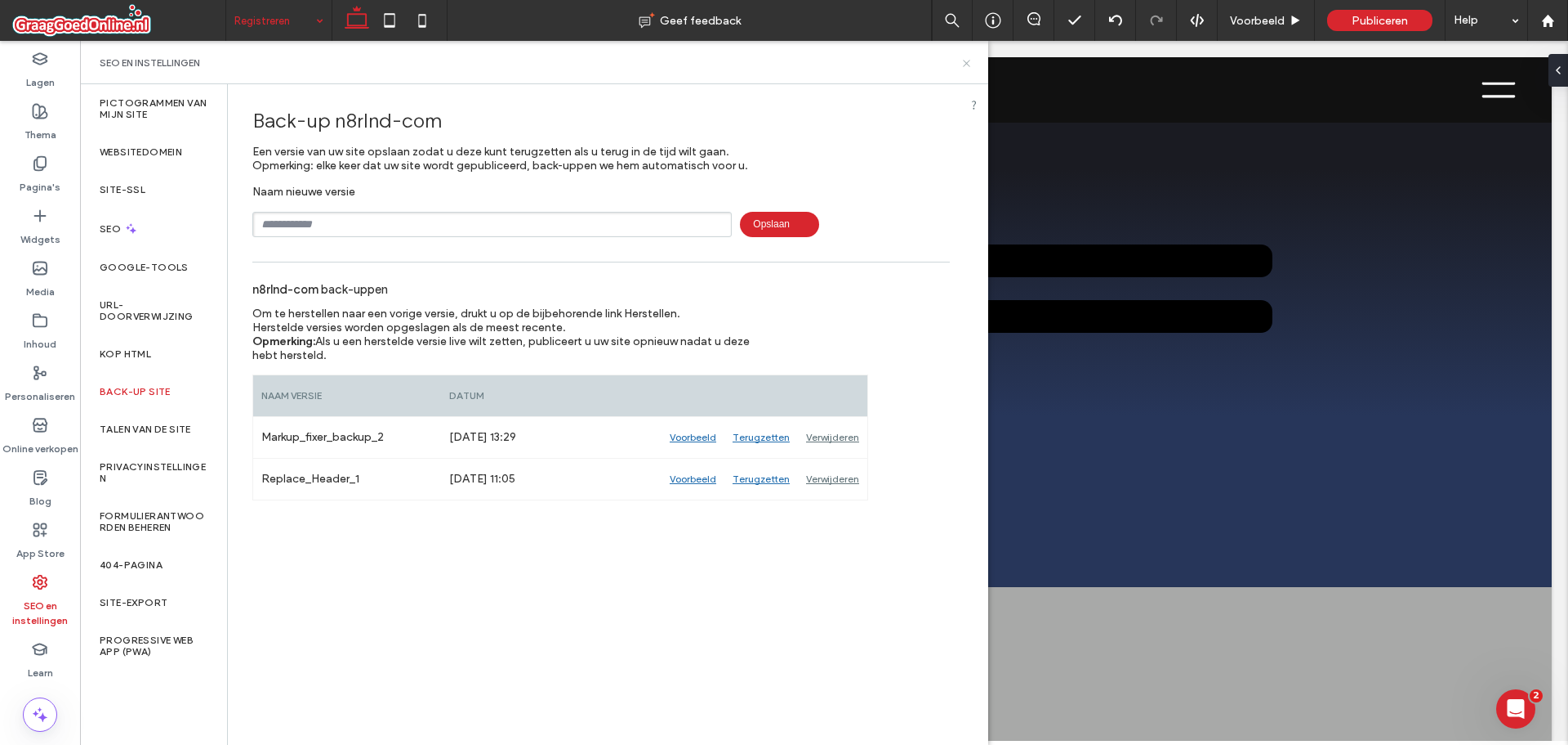
drag, startPoint x: 961, startPoint y: 69, endPoint x: 785, endPoint y: 186, distance: 211.3
click at [961, 69] on icon at bounding box center [966, 63] width 12 height 12
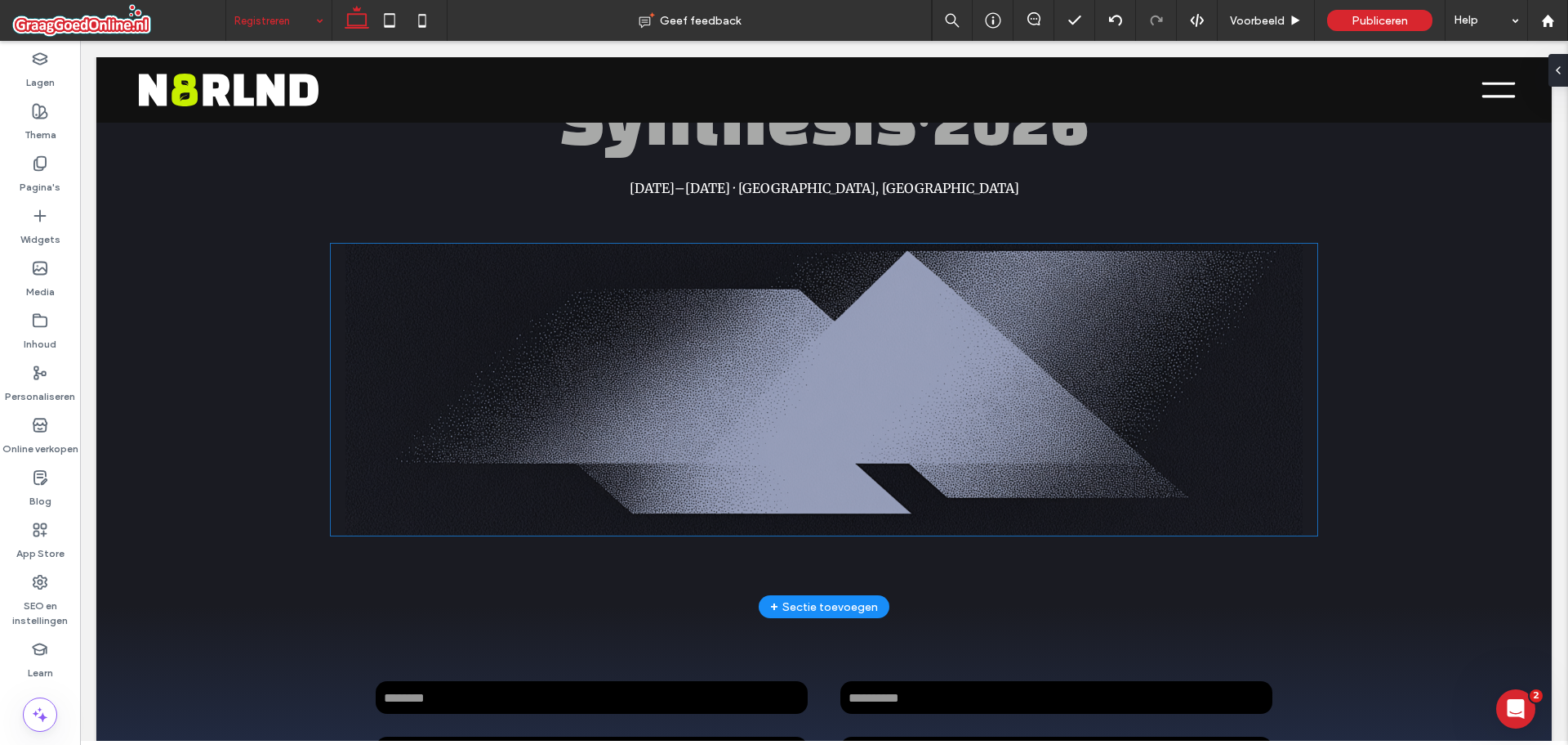
scroll to position [0, 0]
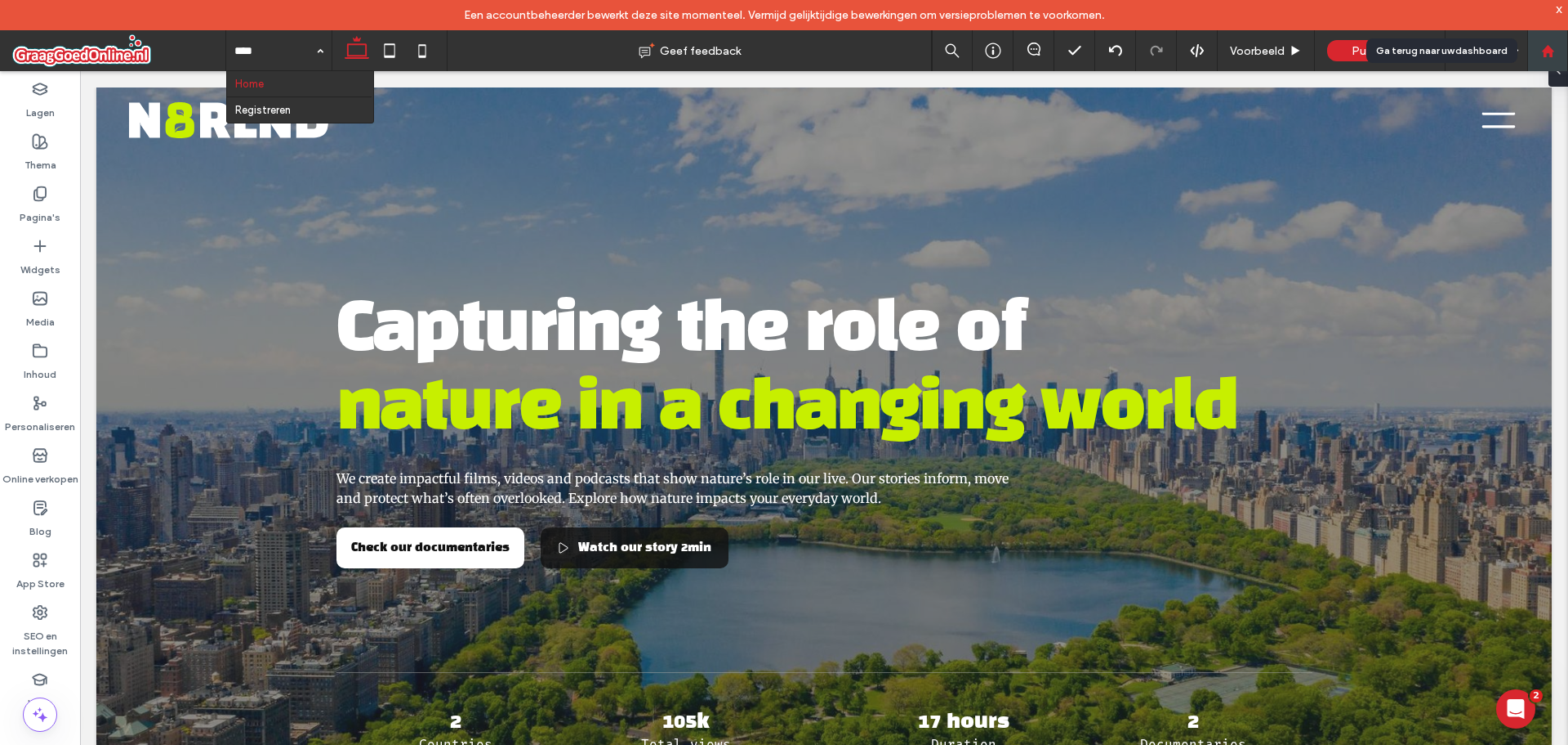
click at [1563, 52] on div at bounding box center [1547, 50] width 39 height 14
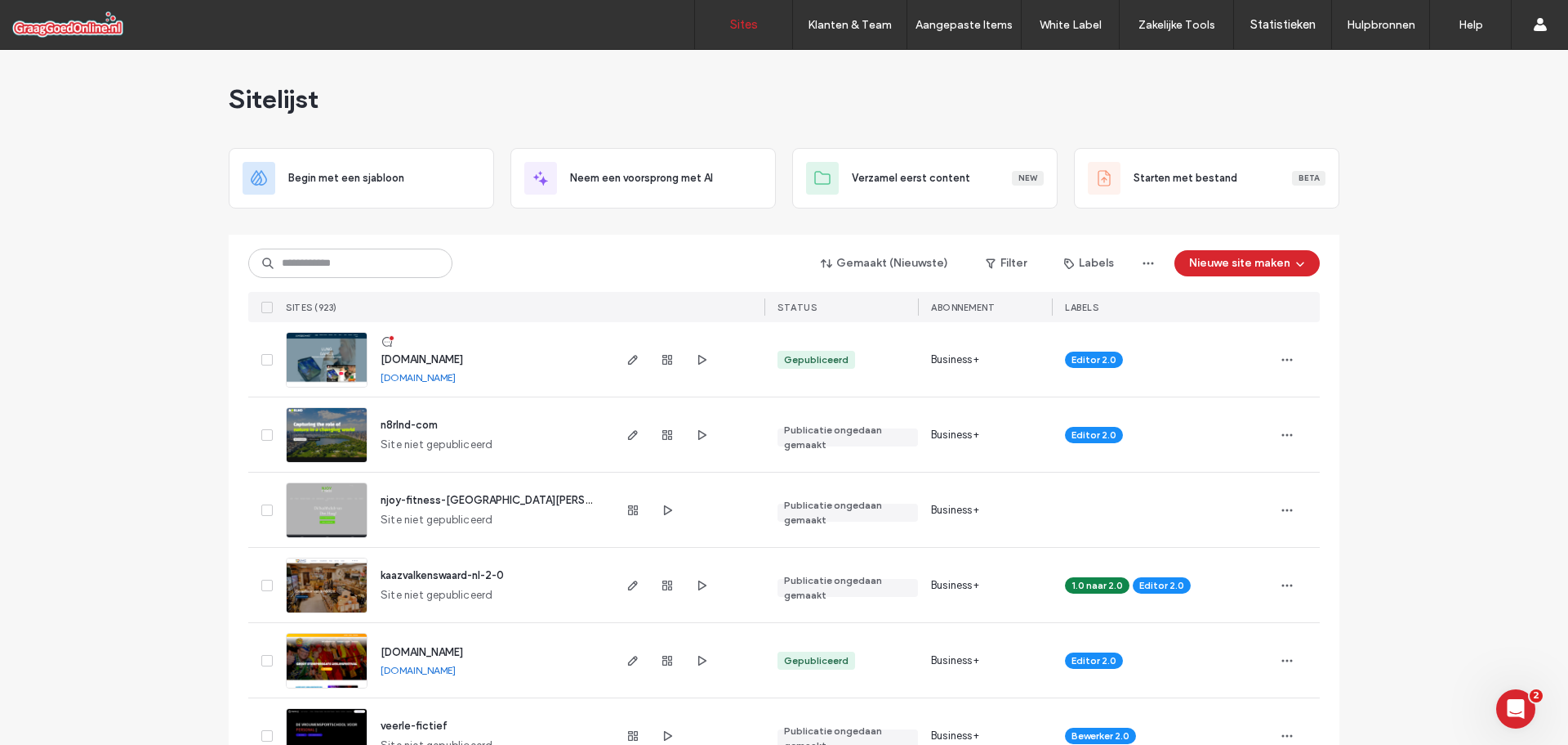
drag, startPoint x: 0, startPoint y: 0, endPoint x: 339, endPoint y: 262, distance: 428.4
click at [339, 262] on input at bounding box center [350, 263] width 204 height 29
type input "*****"
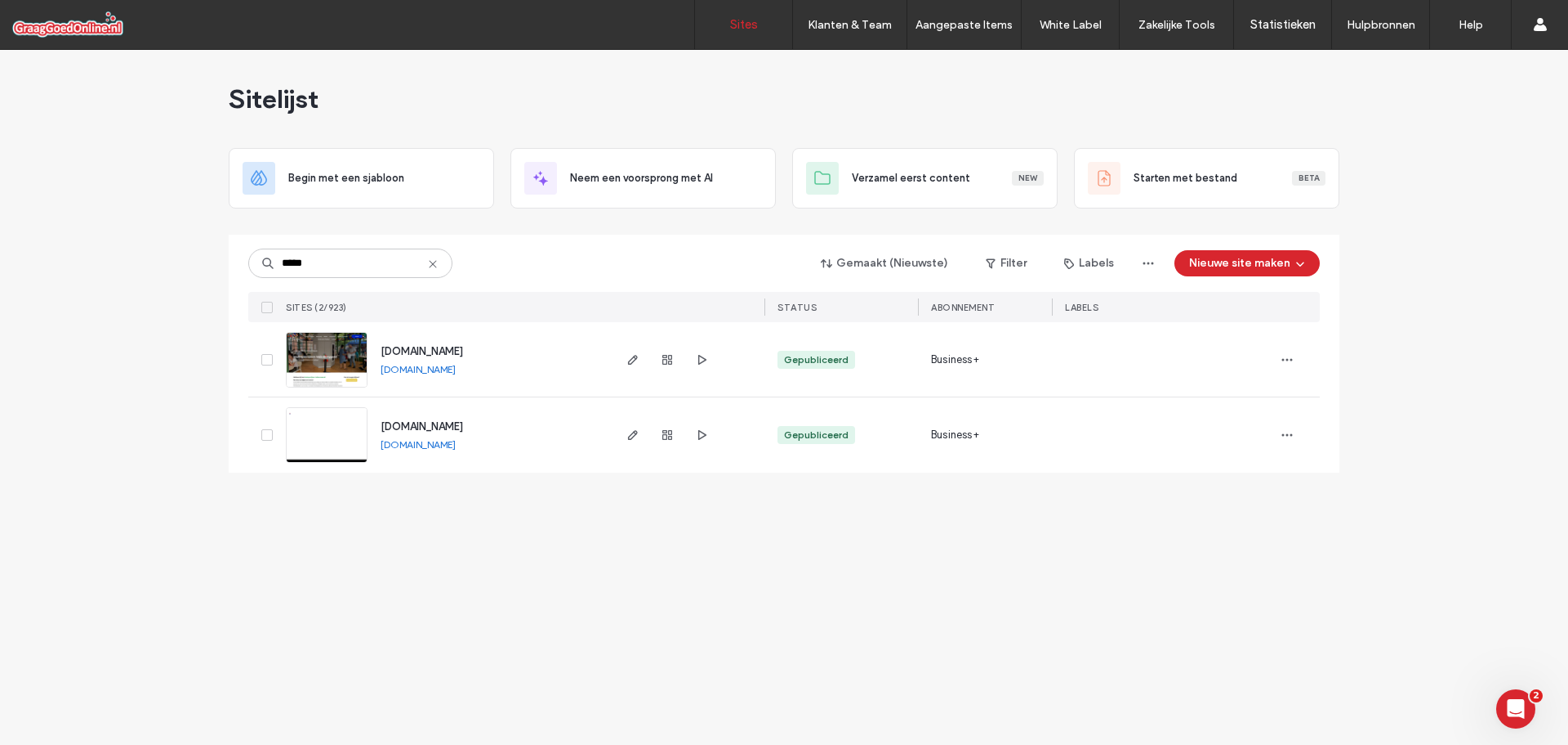
click at [400, 424] on span "[DOMAIN_NAME]" at bounding box center [421, 426] width 83 height 12
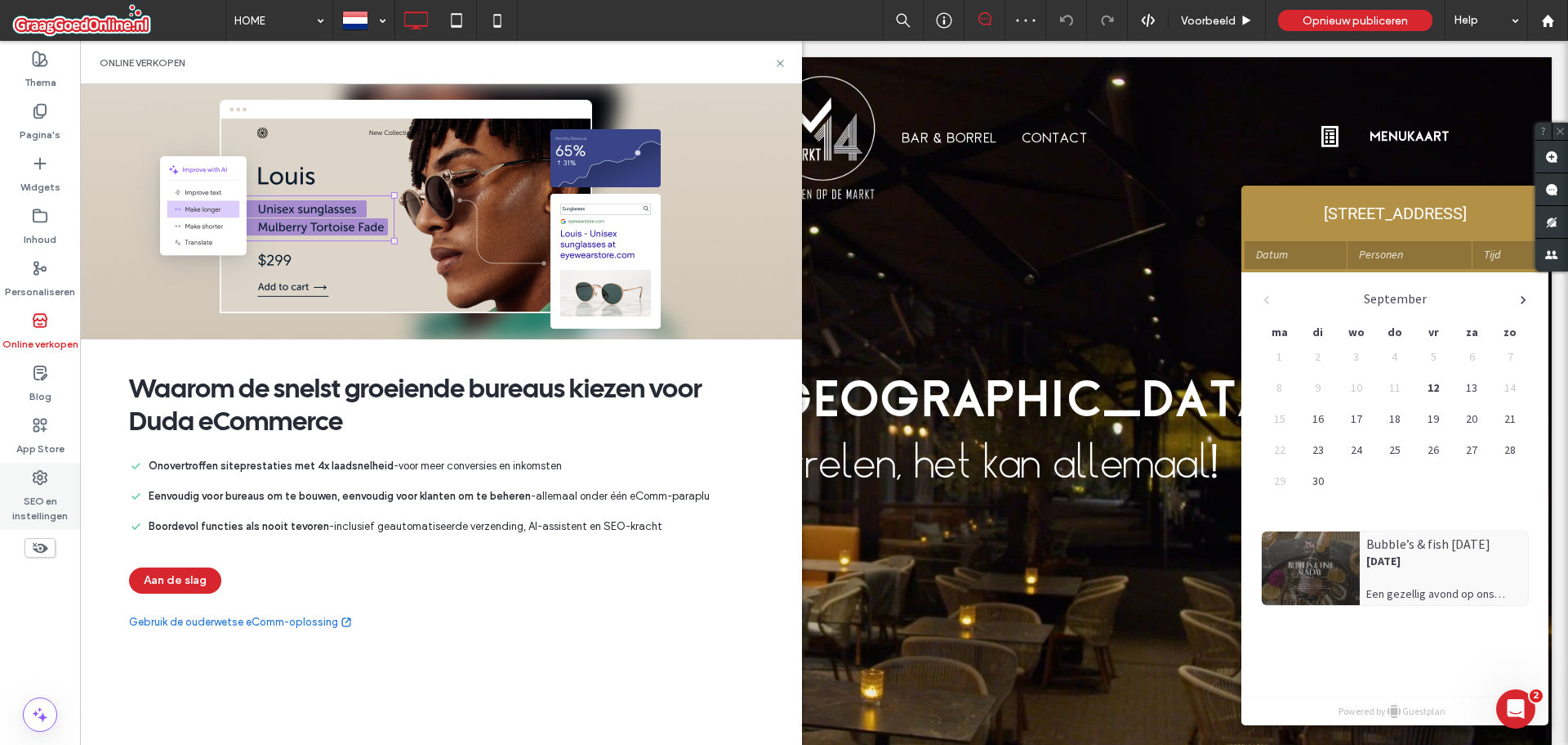
click at [48, 480] on div "SEO en instellingen" at bounding box center [40, 496] width 80 height 67
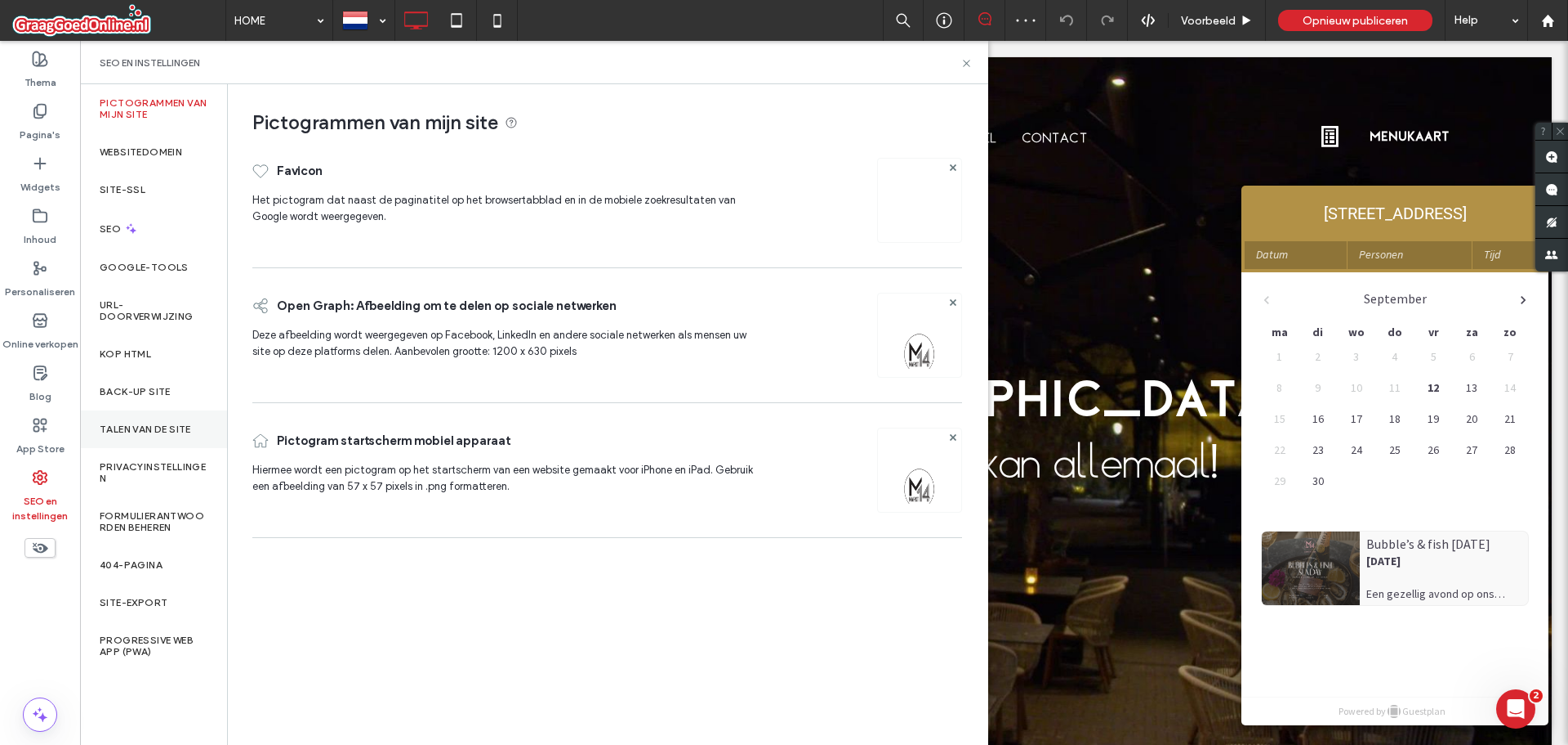
click at [163, 426] on label "Talen van de site" at bounding box center [145, 429] width 91 height 11
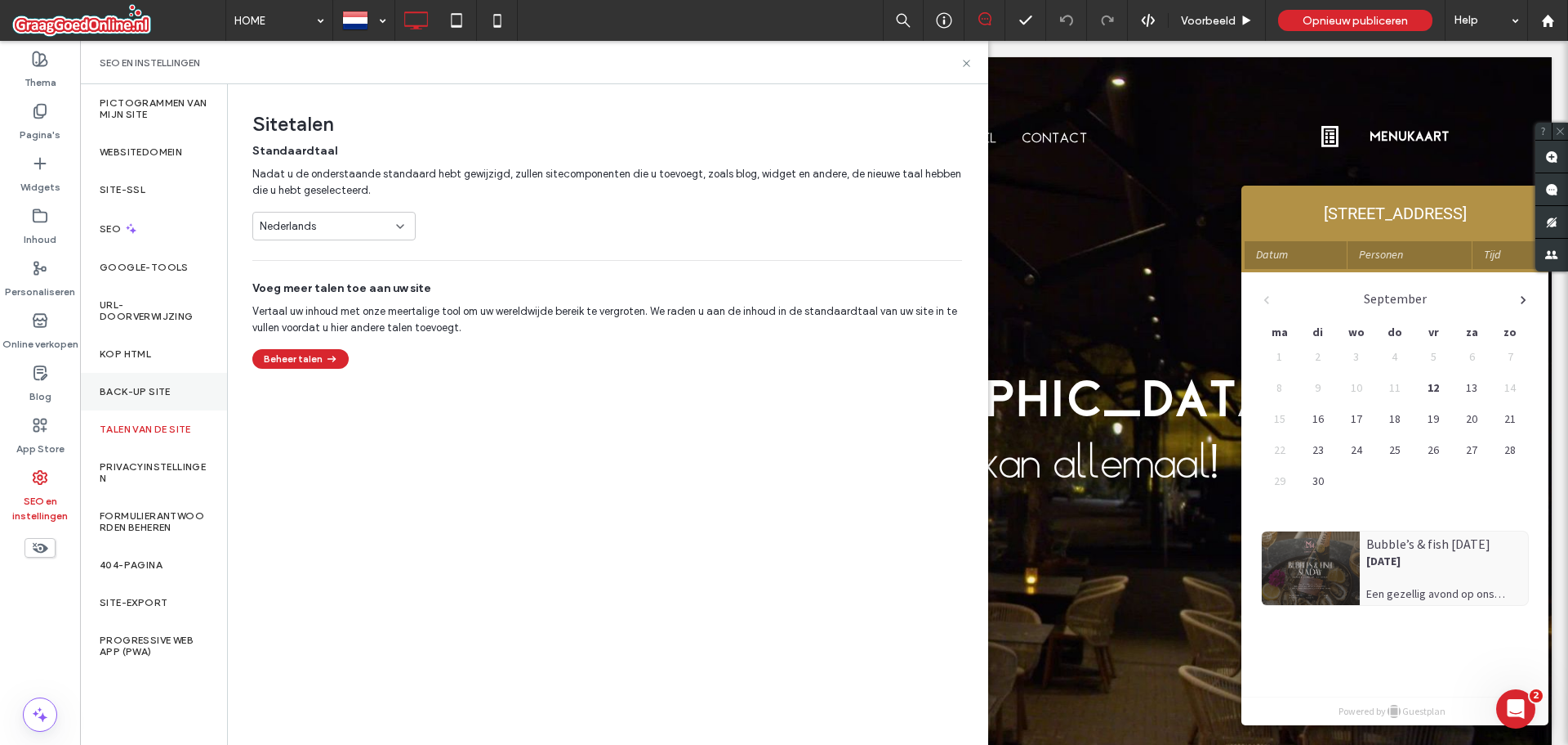
click at [154, 402] on div "Back-up site" at bounding box center [153, 392] width 147 height 38
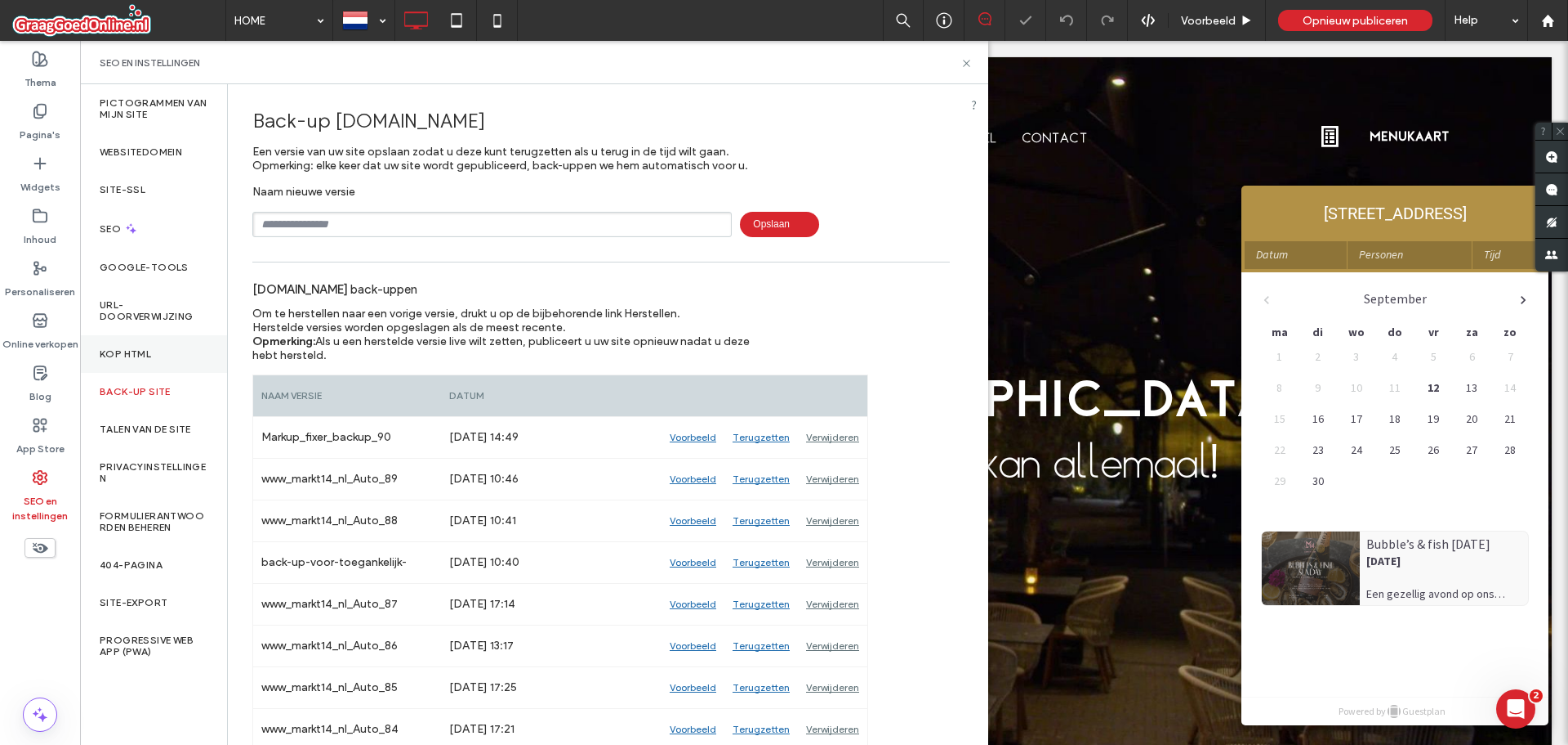
click at [140, 363] on div "Kop HTML" at bounding box center [153, 354] width 147 height 38
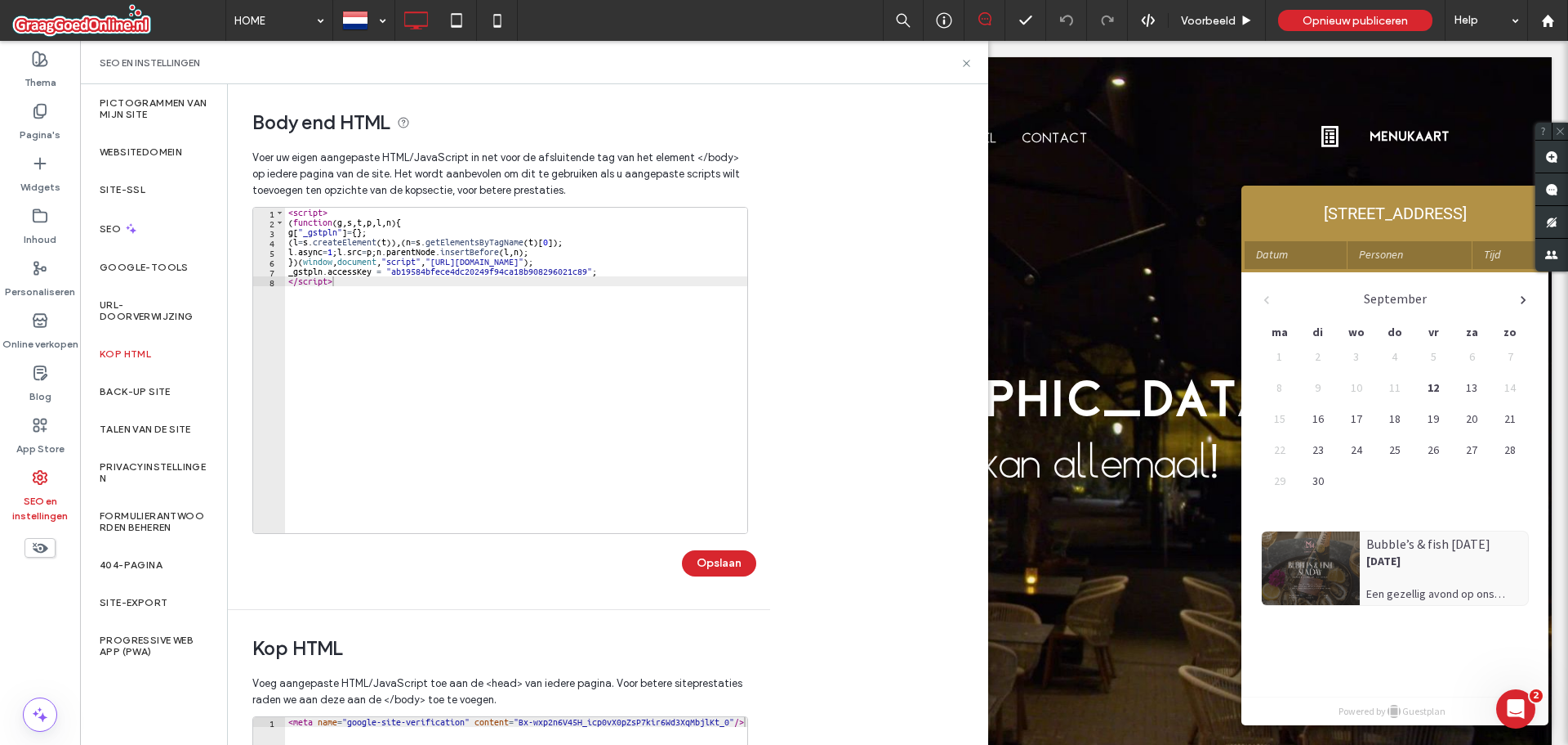
click at [539, 310] on div "< script > ( function ( g , s , t , p , l , n ) { g [ "_gstpln" ] = { } ; ( l =…" at bounding box center [516, 380] width 462 height 345
click at [679, 331] on div "< script > ( function ( g , s , t , p , l , n ) { g [ "_gstpln" ] = { } ; ( l =…" at bounding box center [516, 380] width 462 height 345
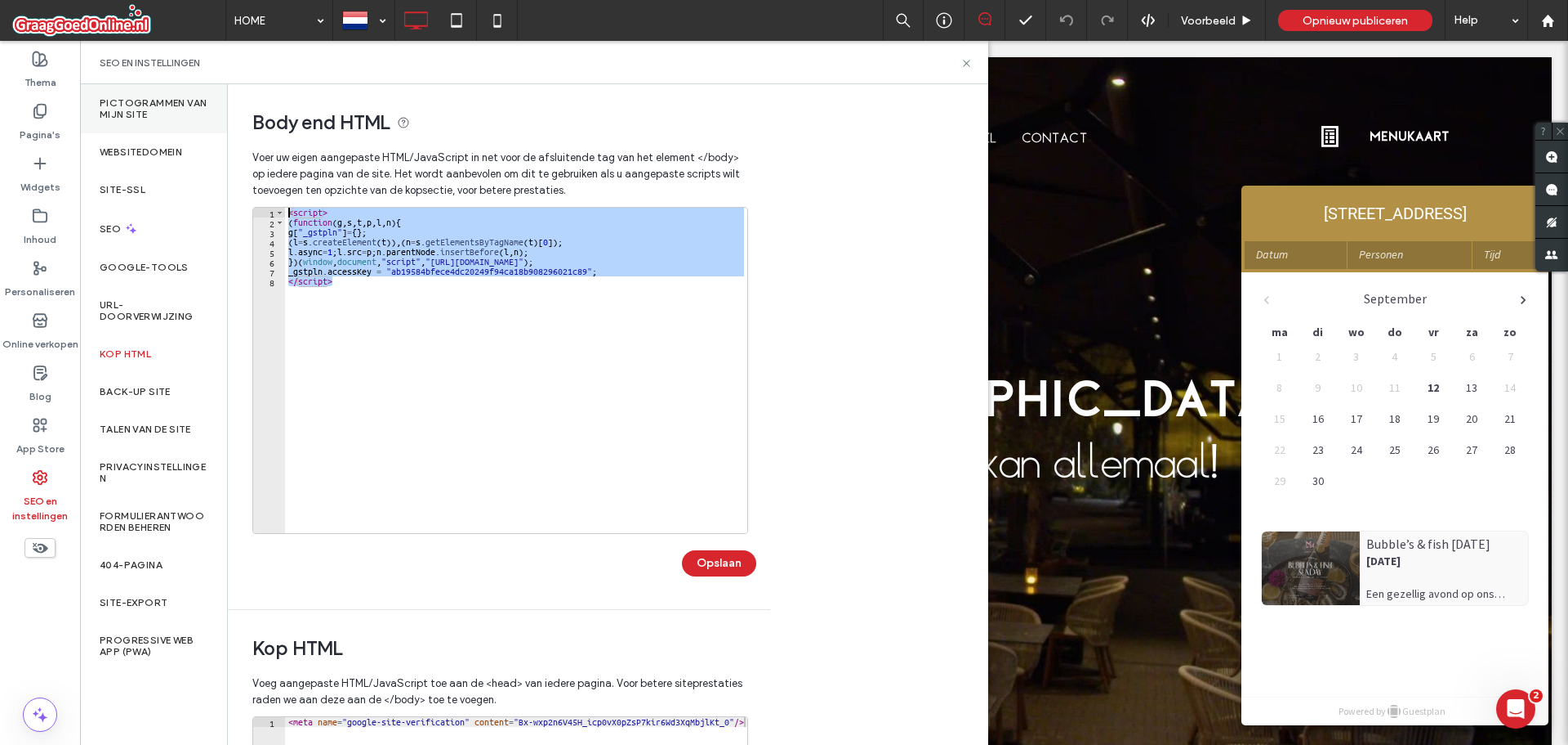
drag, startPoint x: 680, startPoint y: 338, endPoint x: 85, endPoint y: 102, distance: 640.1
click at [85, 102] on div "Pictogrammen van mijn site Websitedomein Site-SSL SEO Google-tools URL-doorverw…" at bounding box center [533, 414] width 908 height 660
click at [500, 340] on div "< script > ( function ( g , s , t , p , l , n ) { g [ "_gstpln" ] = { } ; ( l =…" at bounding box center [516, 370] width 462 height 325
type textarea "*********"
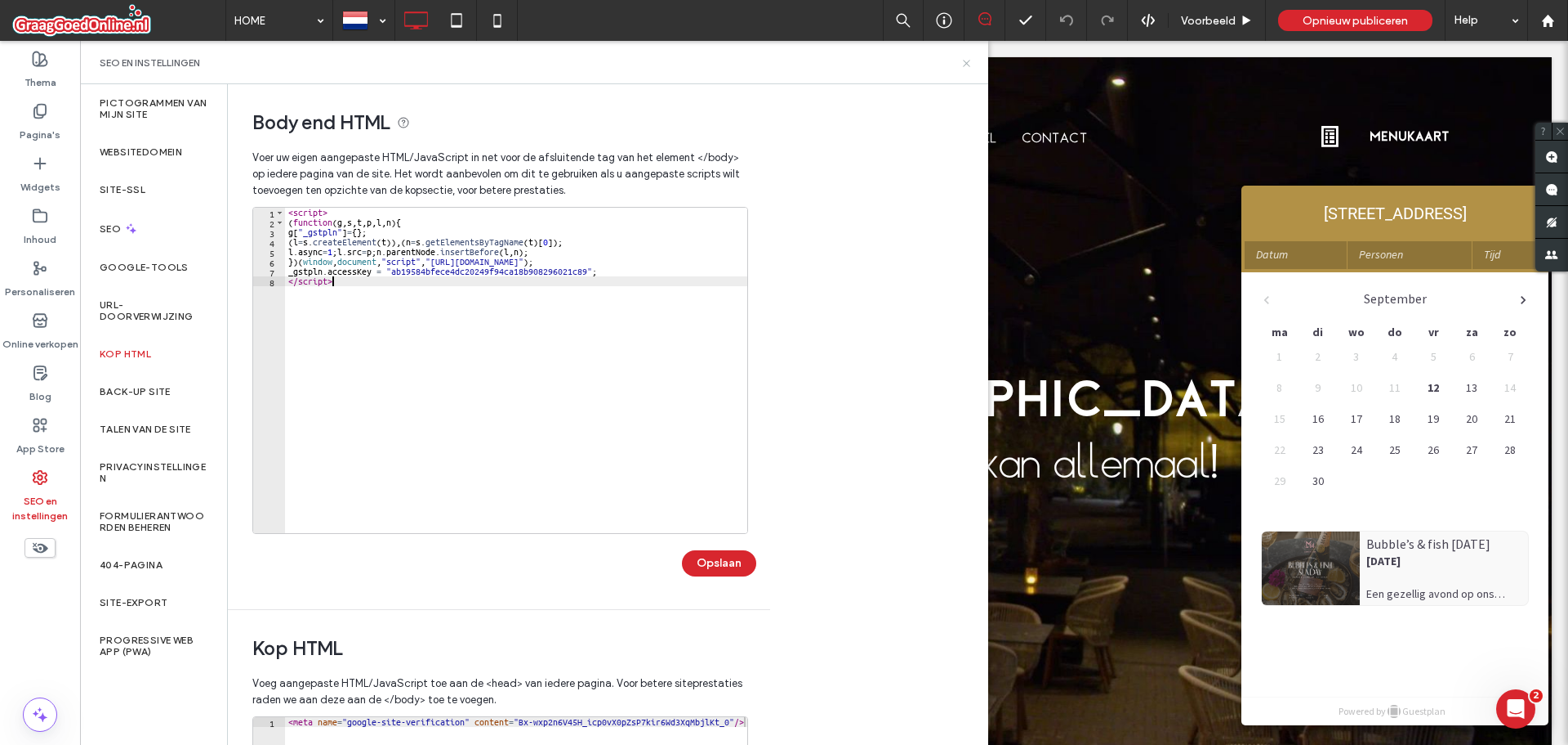
drag, startPoint x: 967, startPoint y: 64, endPoint x: 981, endPoint y: 63, distance: 14.0
click at [973, 64] on div "SEO en instellingen" at bounding box center [533, 63] width 908 height 44
click at [1560, 17] on div at bounding box center [1547, 21] width 39 height 14
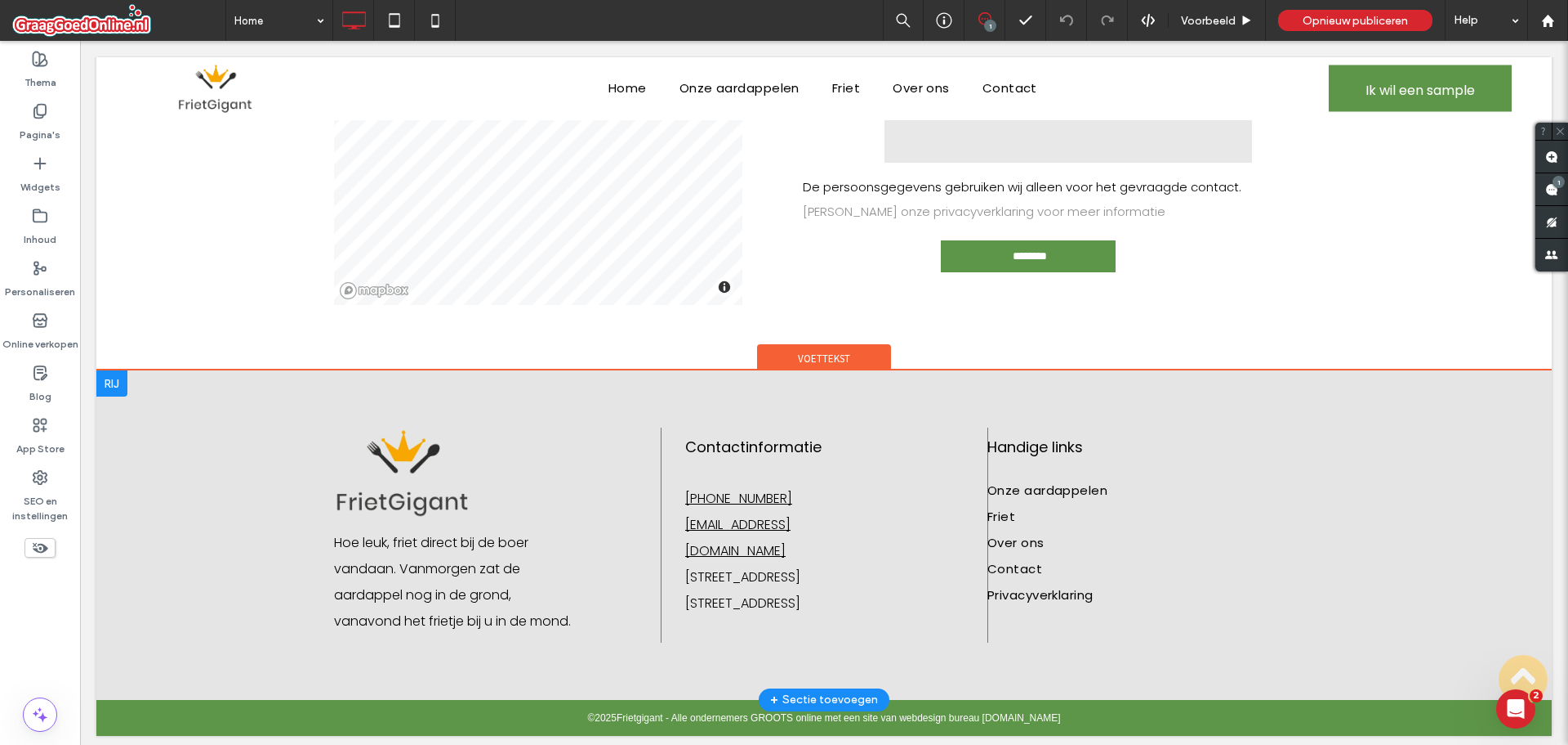
scroll to position [2221, 0]
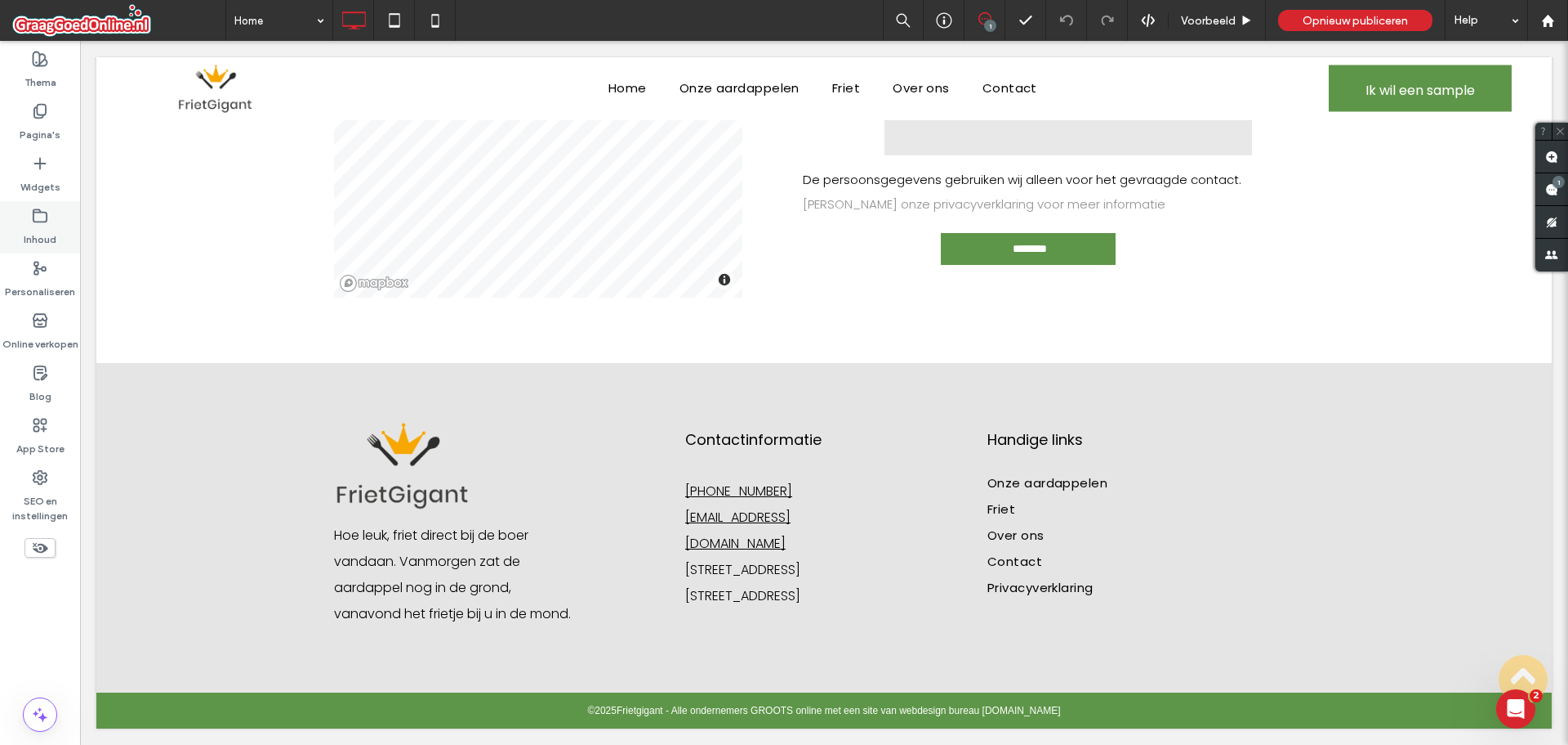
click at [35, 220] on icon at bounding box center [40, 215] width 16 height 16
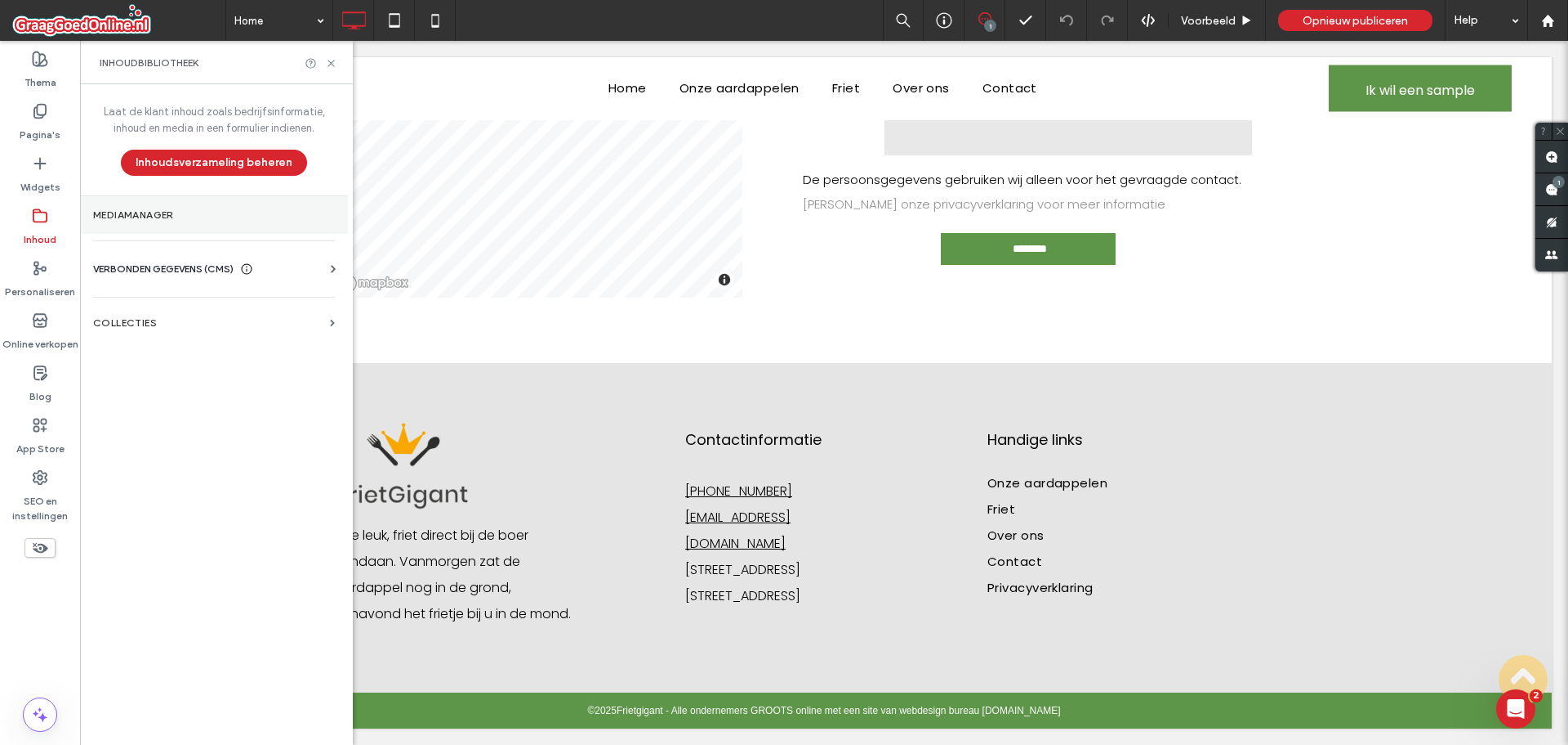
click at [172, 211] on label "Mediamanager" at bounding box center [214, 215] width 242 height 11
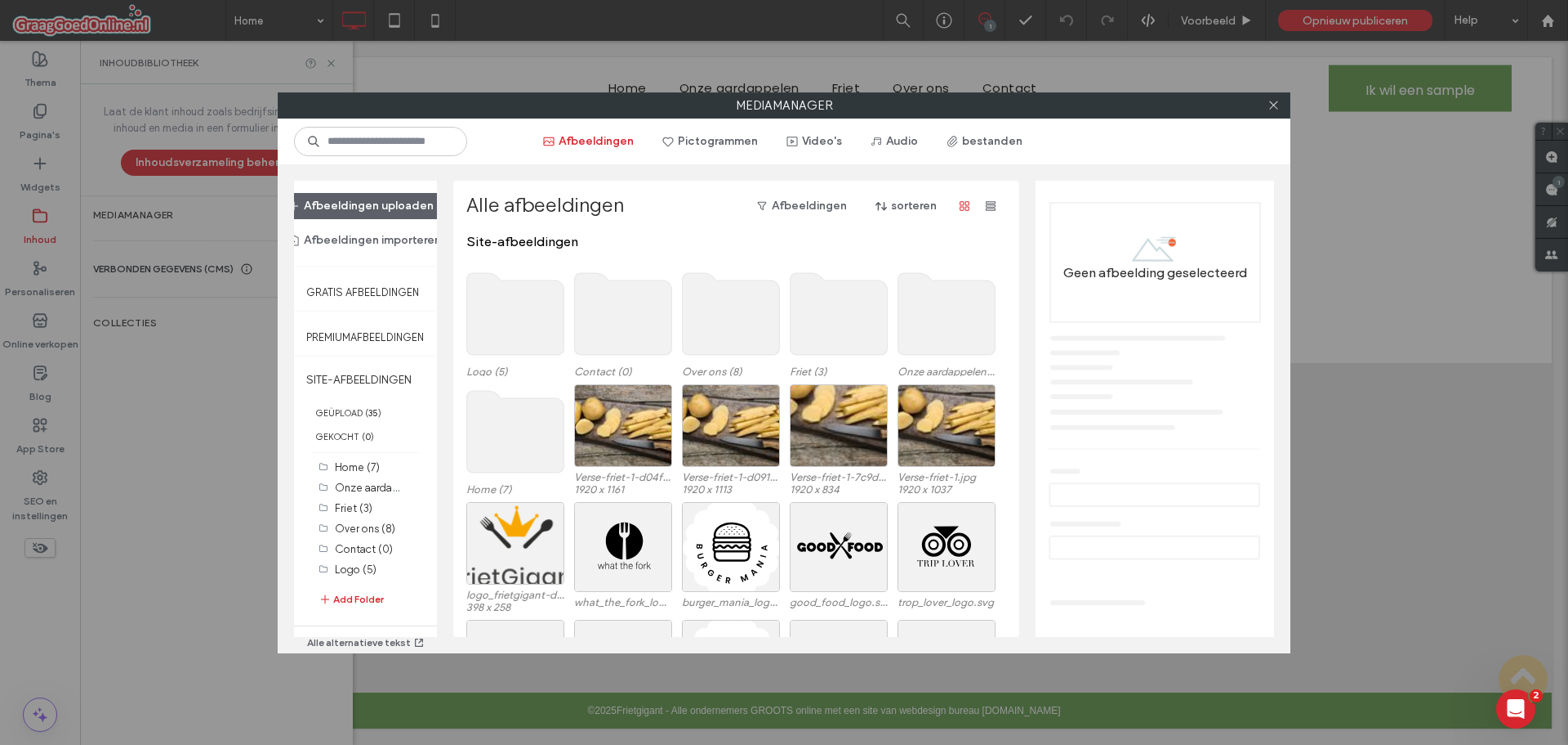
click at [65, 307] on div "Mediamanager Afbeeldingen Pictogrammen Video's Audio bestanden Afbeeldingen upl…" at bounding box center [784, 372] width 1568 height 745
click at [1286, 101] on label "Mediamanager" at bounding box center [784, 106] width 1012 height 25
click at [1278, 101] on icon at bounding box center [1273, 105] width 12 height 12
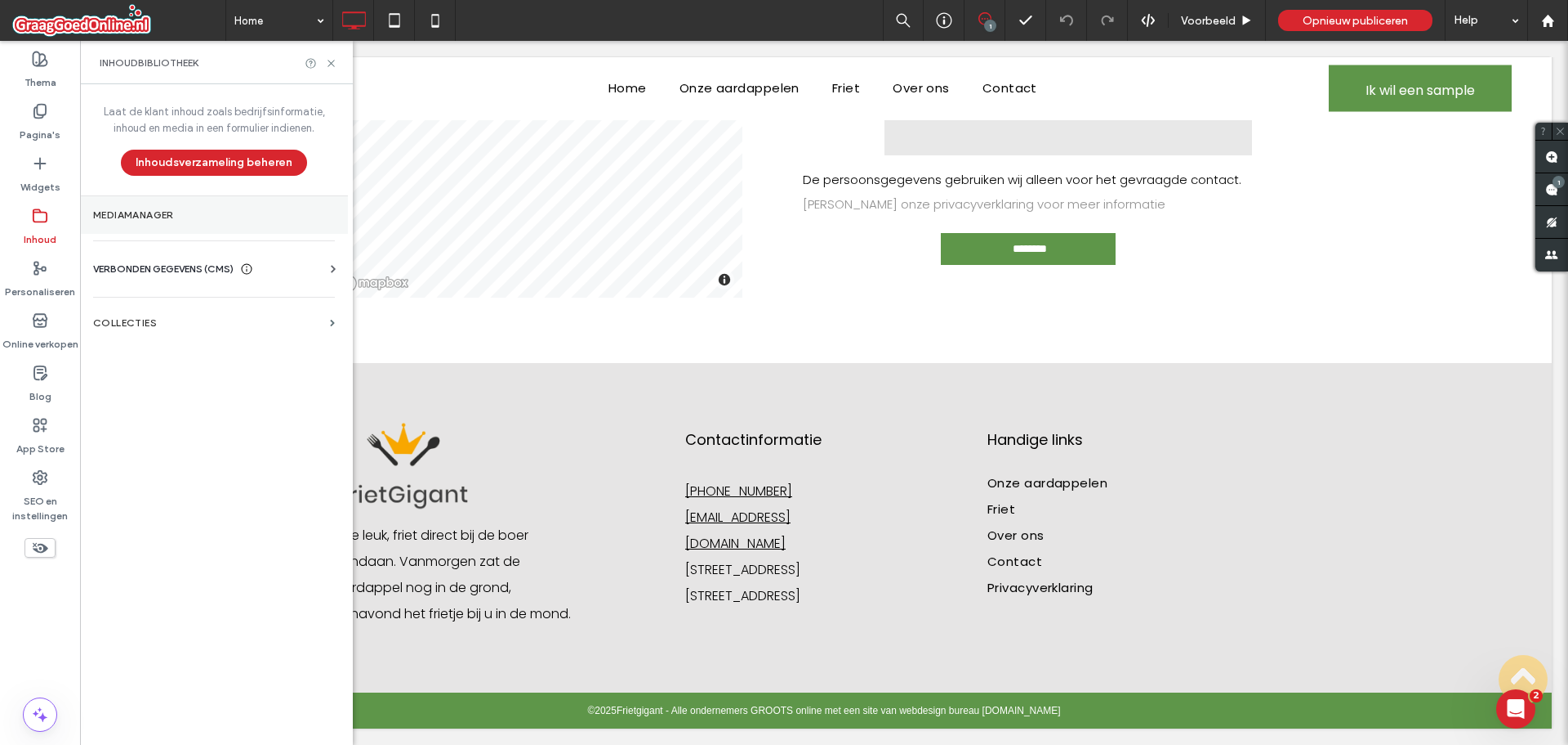
click at [156, 213] on label "Mediamanager" at bounding box center [214, 215] width 242 height 11
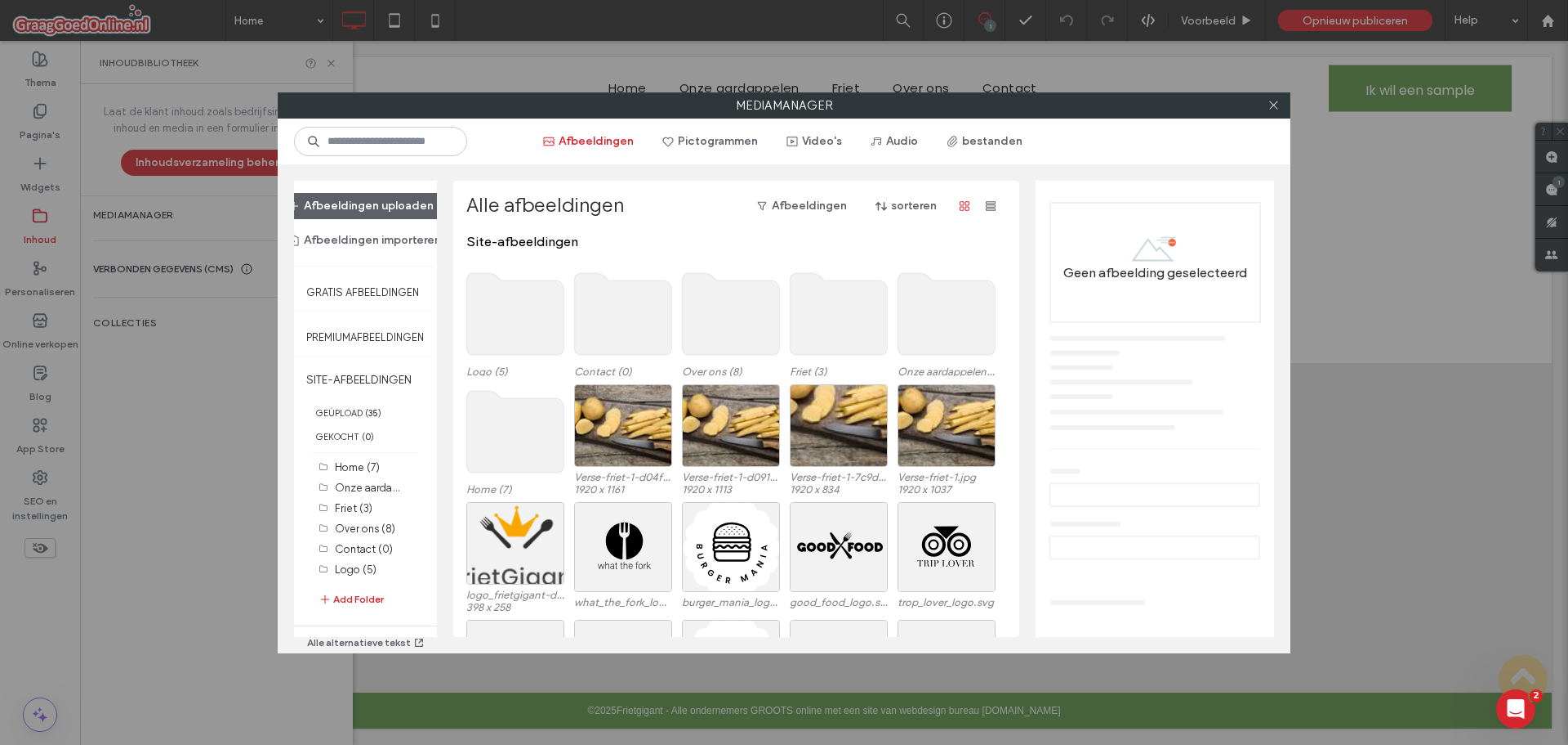
click at [150, 255] on div "Mediamanager Afbeeldingen Pictogrammen Video's Audio bestanden Afbeeldingen upl…" at bounding box center [784, 372] width 1568 height 745
click at [1280, 101] on div at bounding box center [1273, 106] width 25 height 25
drag, startPoint x: 192, startPoint y: 272, endPoint x: 992, endPoint y: 130, distance: 812.5
click at [192, 271] on div "Mediamanager Afbeeldingen Pictogrammen Video's Audio bestanden Afbeeldingen upl…" at bounding box center [784, 372] width 1568 height 745
click at [1277, 106] on icon at bounding box center [1273, 105] width 12 height 12
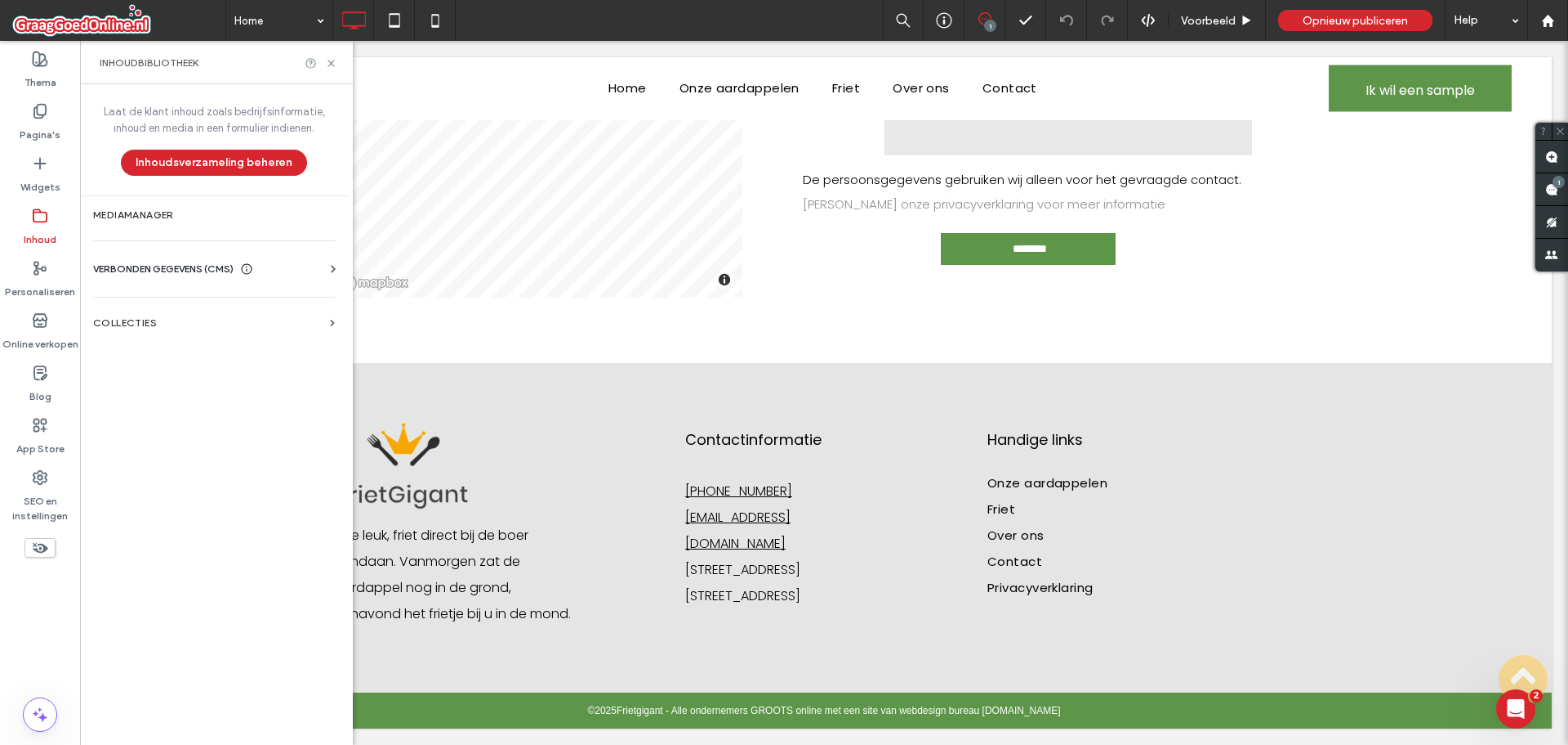
click at [230, 274] on span "VERBONDEN GEGEVENS (CMS)" at bounding box center [164, 268] width 141 height 16
click at [151, 308] on label "Bedrijfsinfo" at bounding box center [218, 309] width 223 height 11
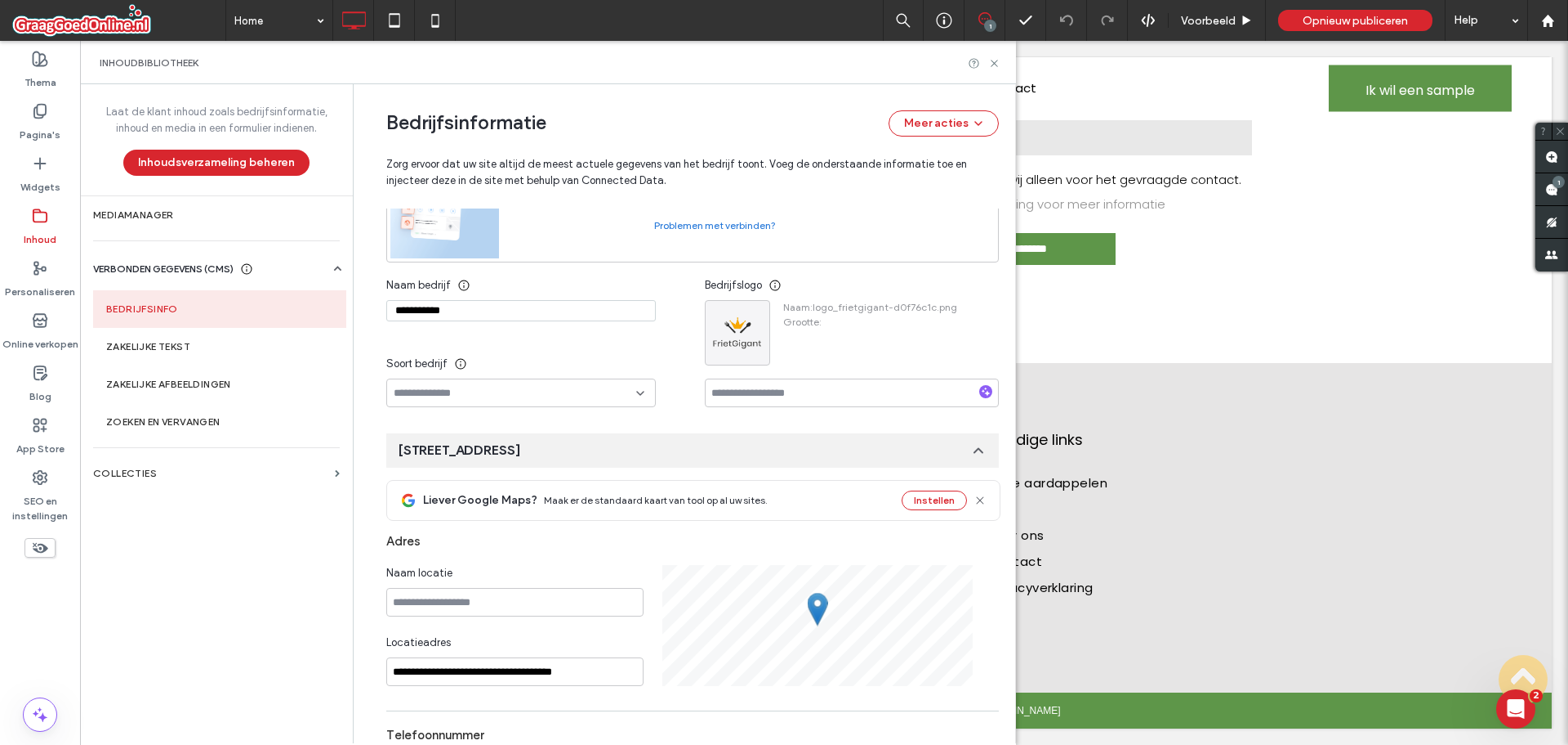
scroll to position [171, 0]
click at [391, 670] on input "**********" at bounding box center [514, 671] width 258 height 29
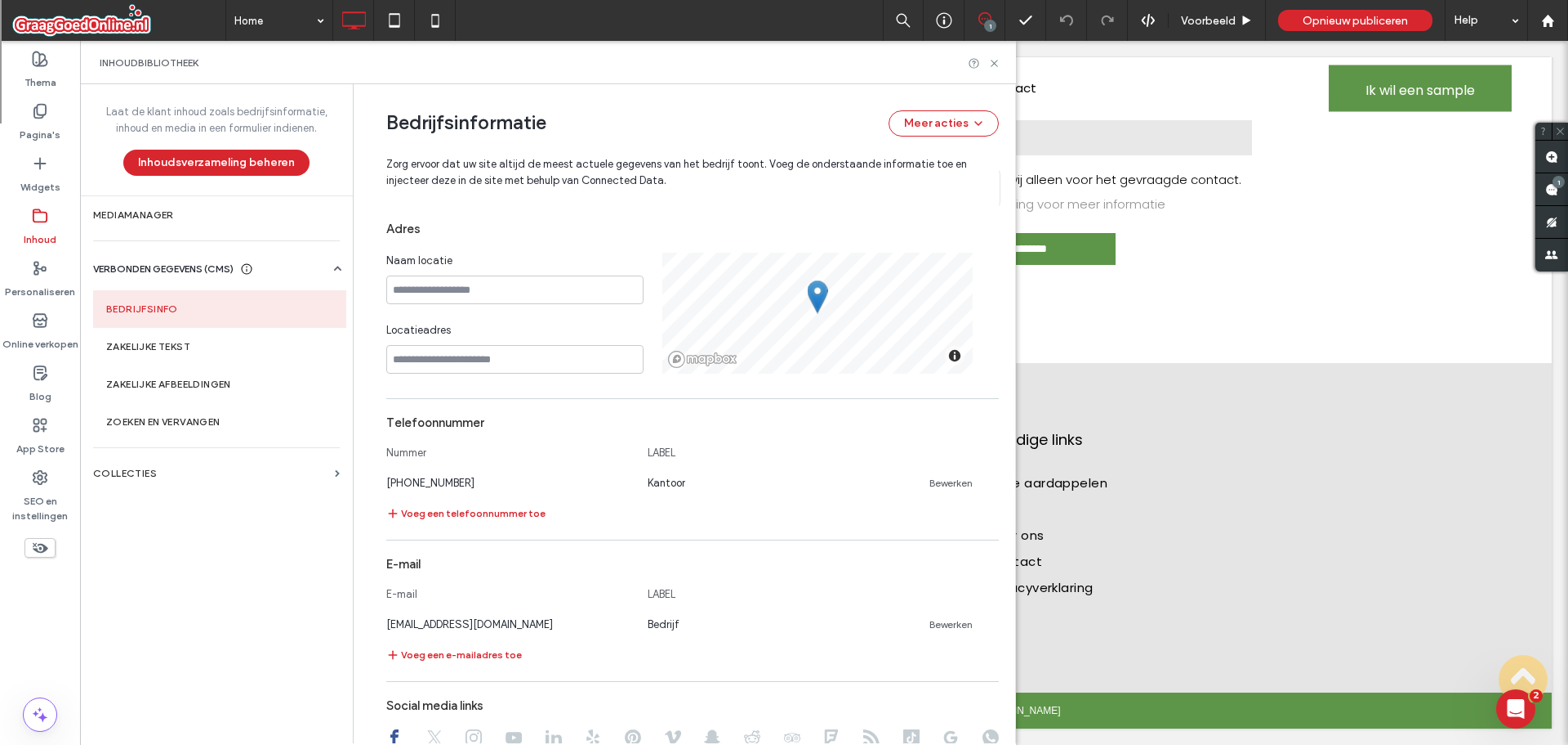
scroll to position [498, 0]
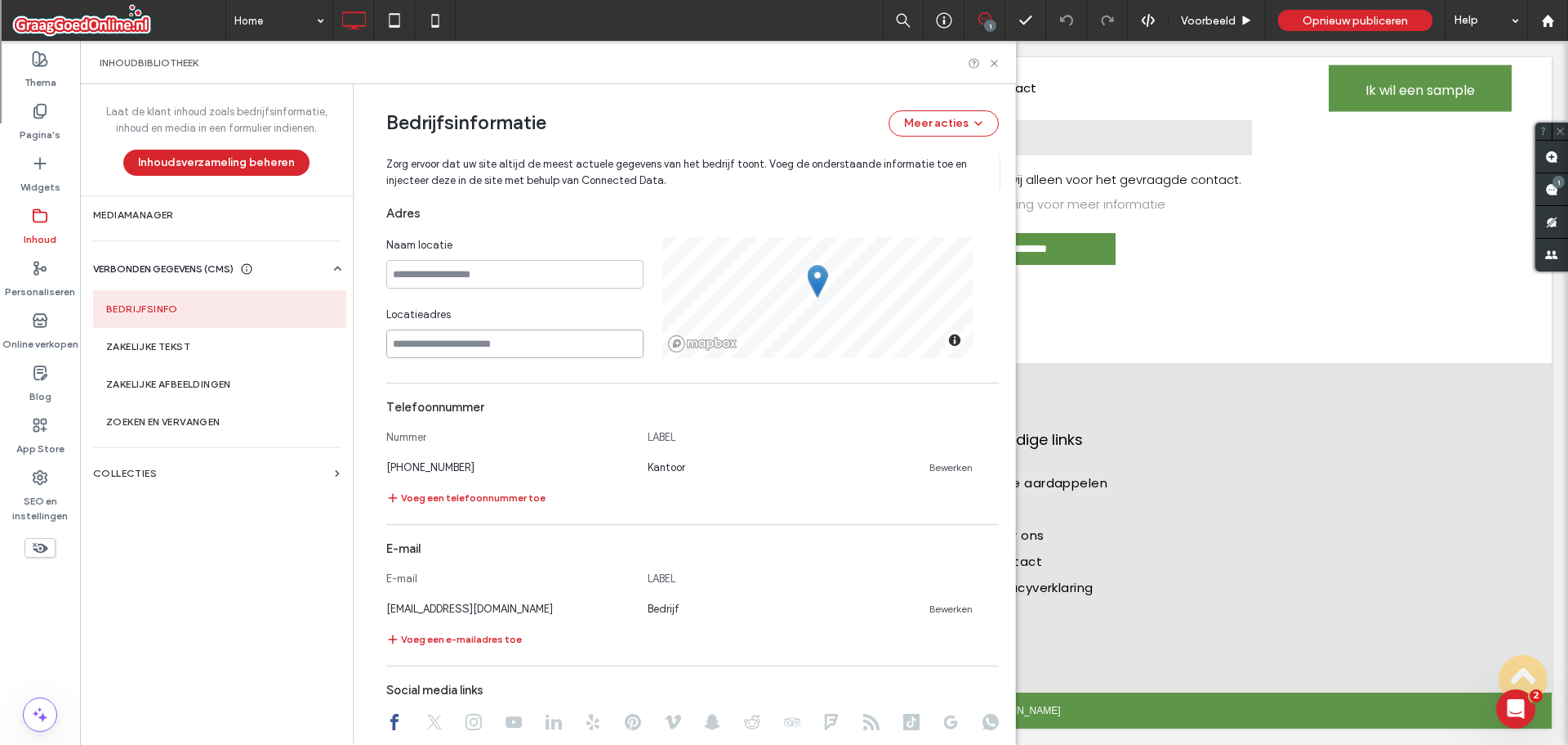
click at [481, 339] on input at bounding box center [514, 343] width 258 height 29
click at [392, 345] on input at bounding box center [514, 343] width 258 height 29
paste input "**********"
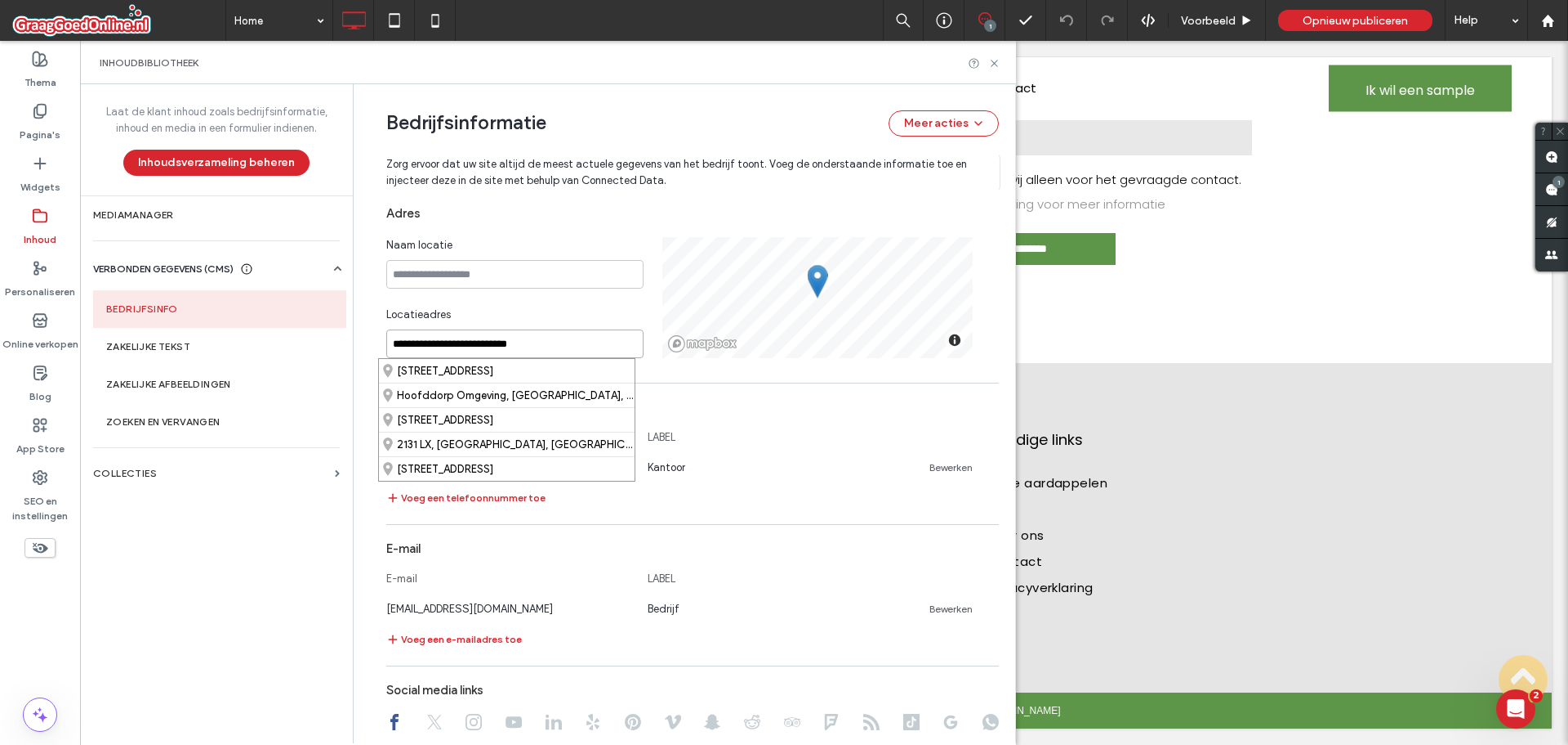
click at [386, 344] on input "**********" at bounding box center [514, 343] width 258 height 29
type input "**********"
click at [702, 401] on div "Telefoonnummer" at bounding box center [692, 406] width 612 height 31
click at [563, 352] on input "**********" at bounding box center [514, 343] width 258 height 29
click at [745, 418] on div "Telefoonnummer" at bounding box center [692, 406] width 612 height 31
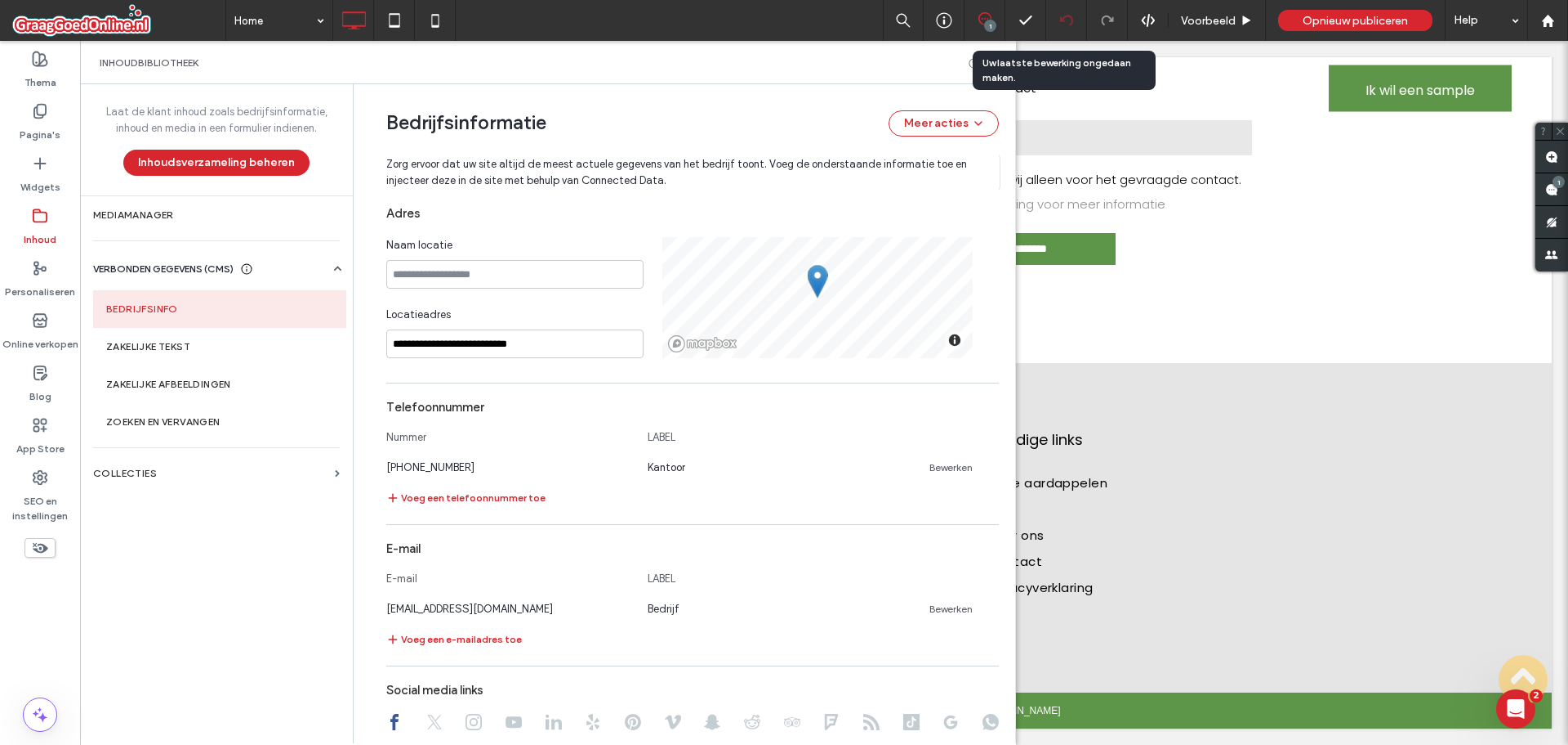
click at [1051, 26] on div at bounding box center [1066, 21] width 40 height 13
click at [621, 411] on div "Telefoonnummer" at bounding box center [692, 406] width 612 height 31
click at [153, 351] on label "Zakelijke tekst" at bounding box center [220, 346] width 227 height 11
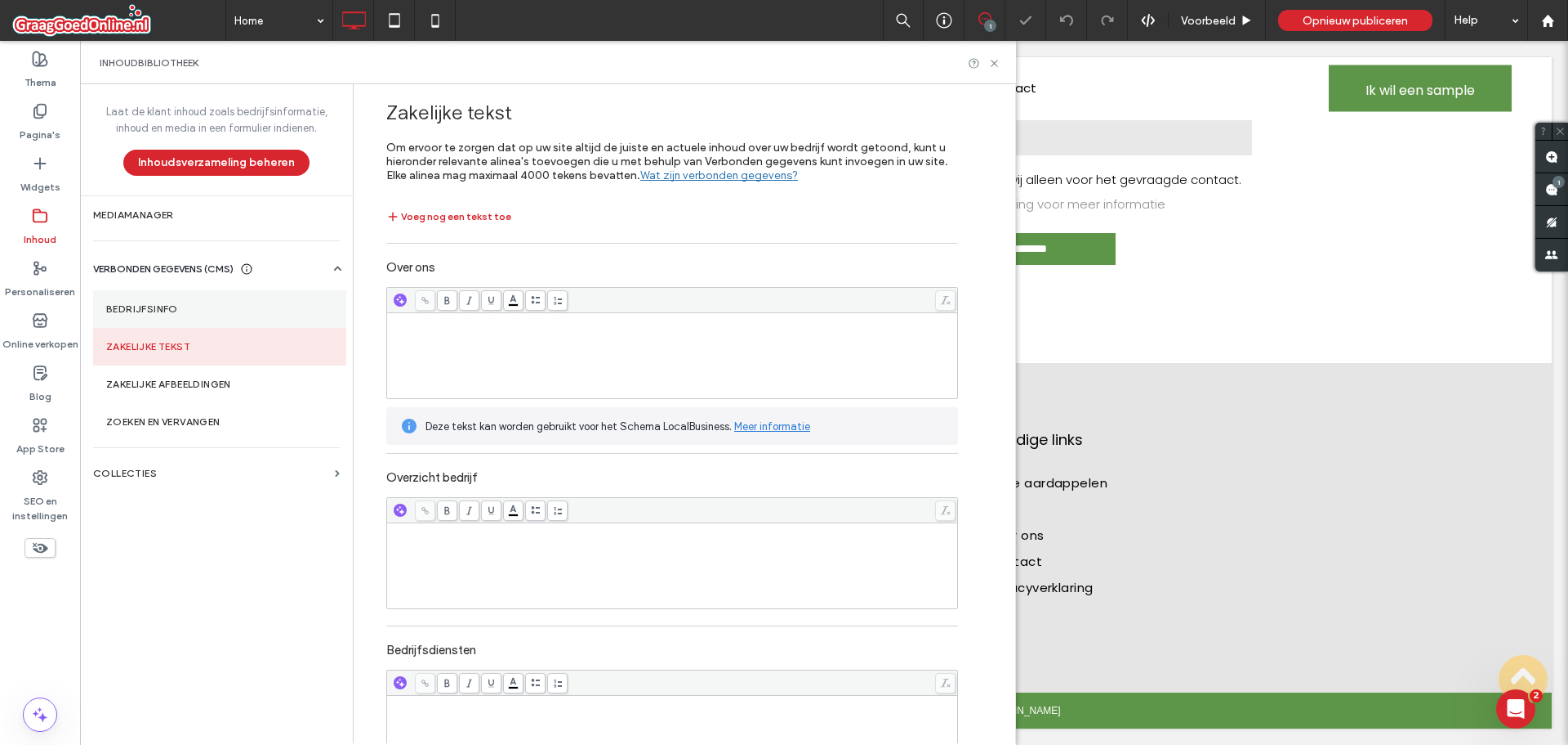
click at [150, 317] on section "Bedrijfsinfo" at bounding box center [220, 309] width 253 height 38
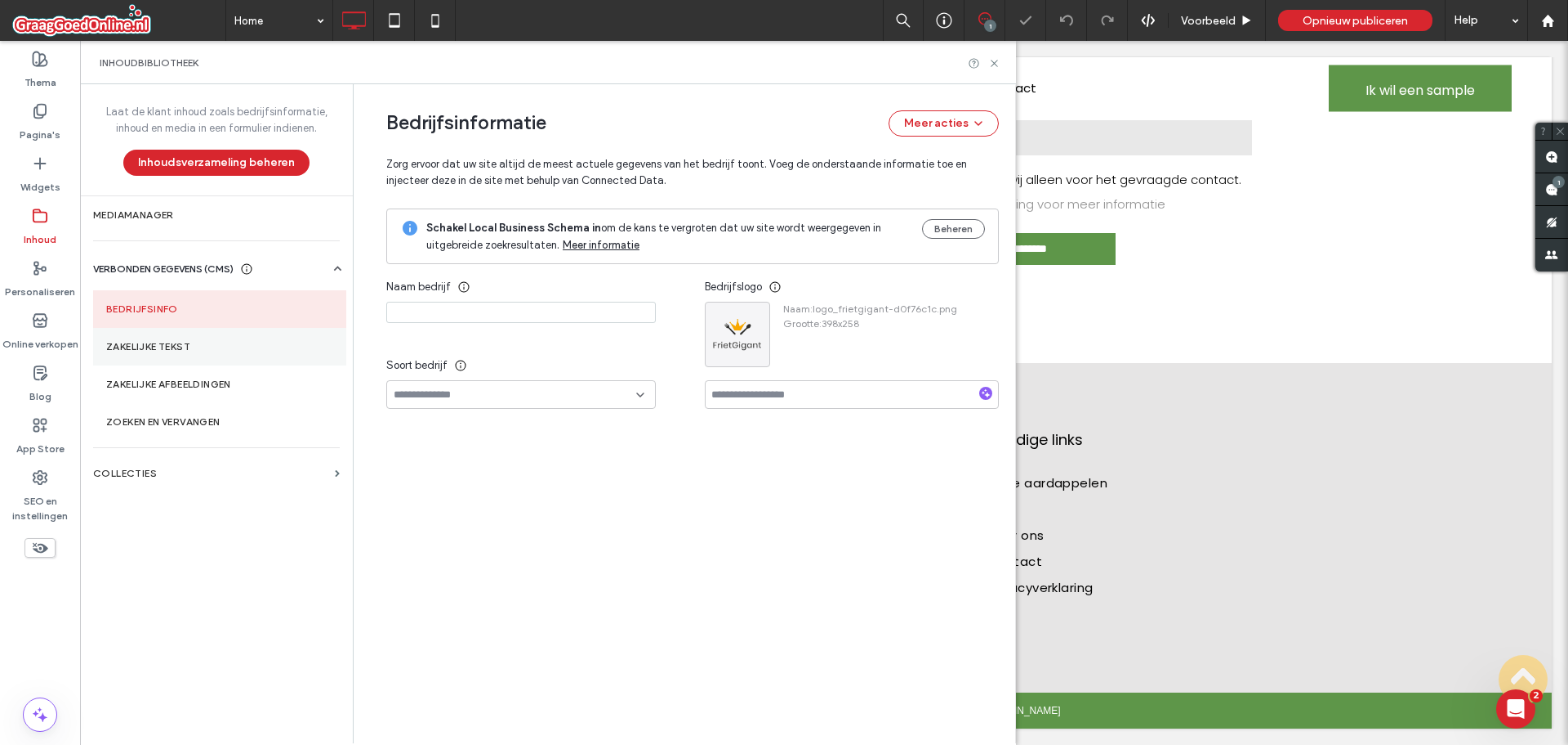
type input "**********"
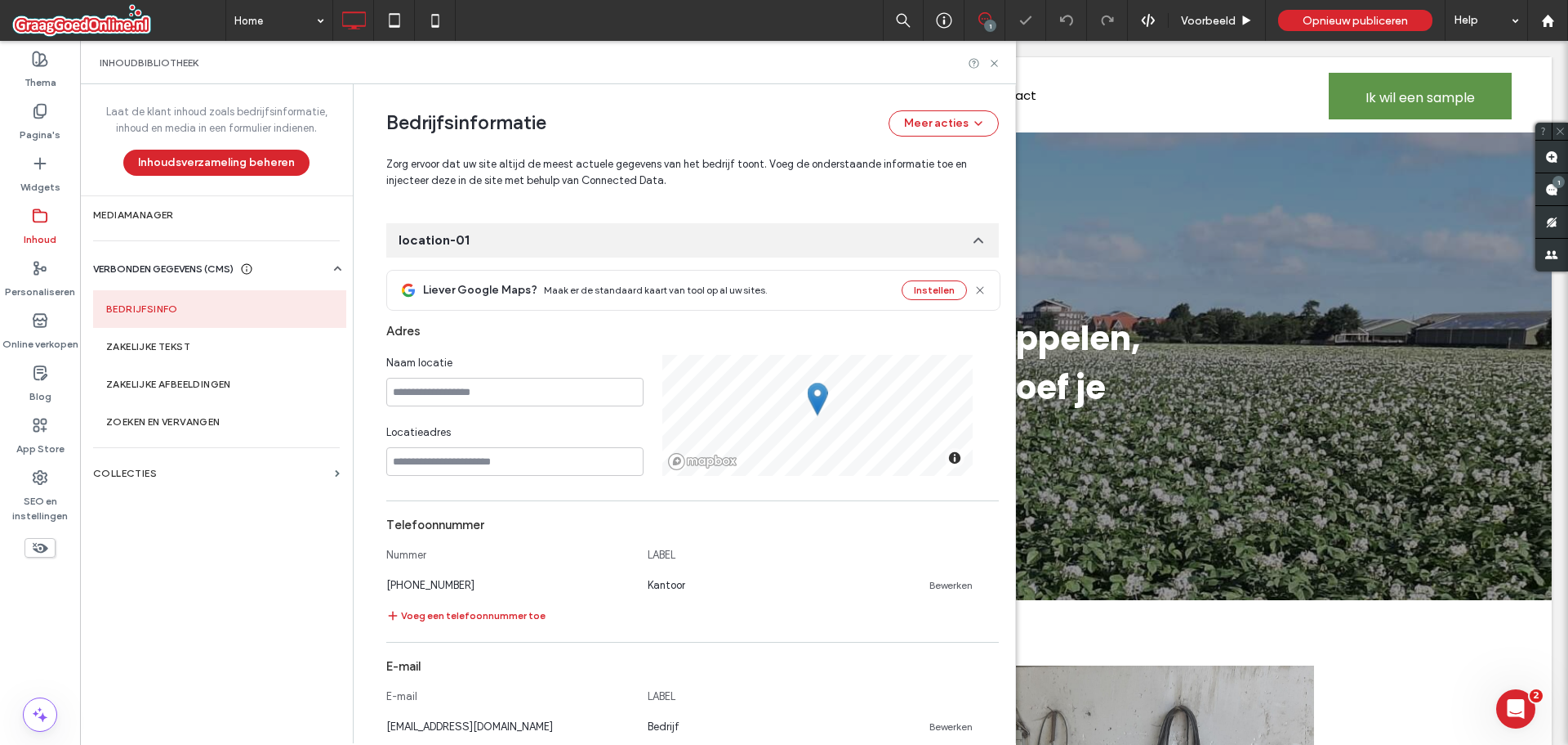
scroll to position [416, 0]
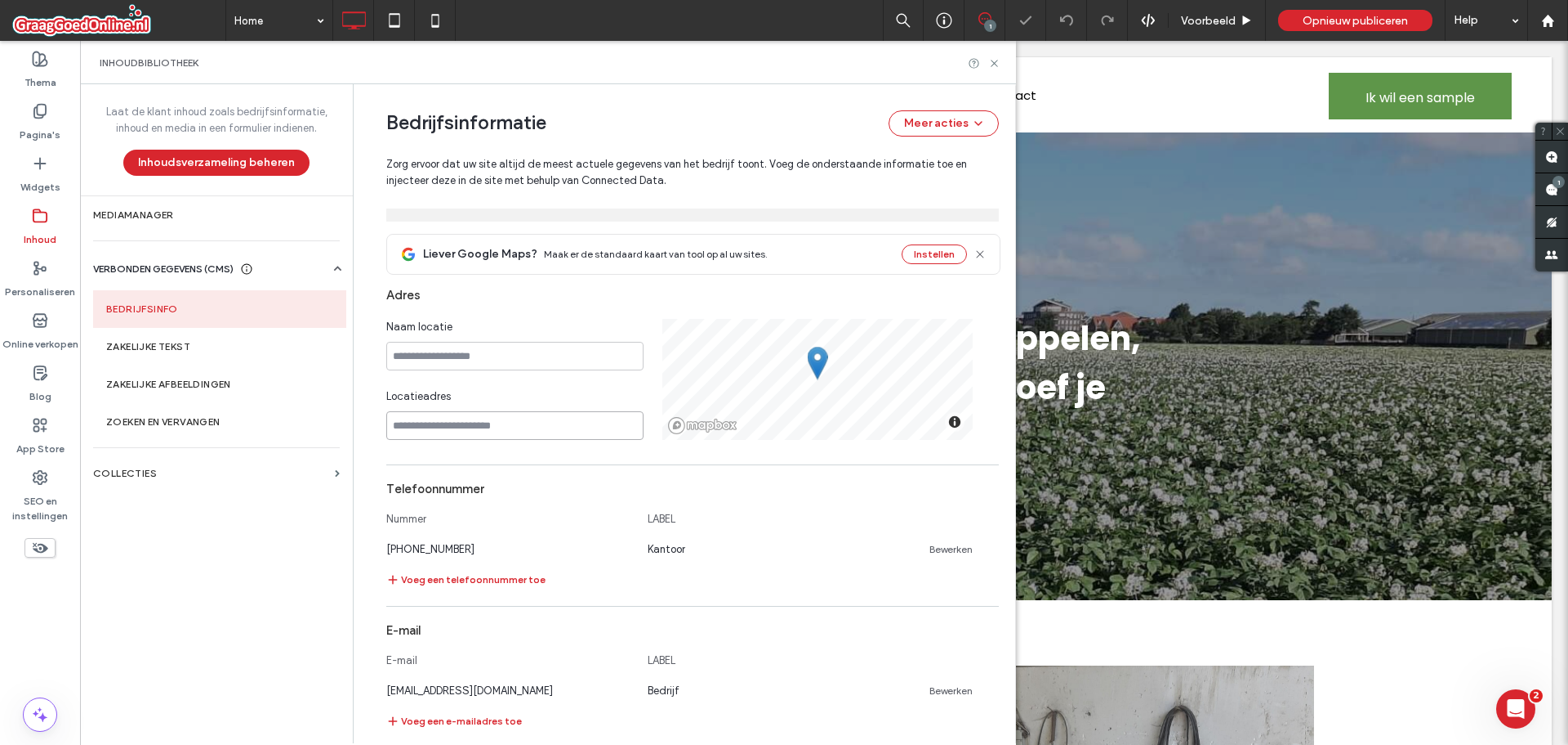
click at [416, 423] on input at bounding box center [514, 425] width 258 height 29
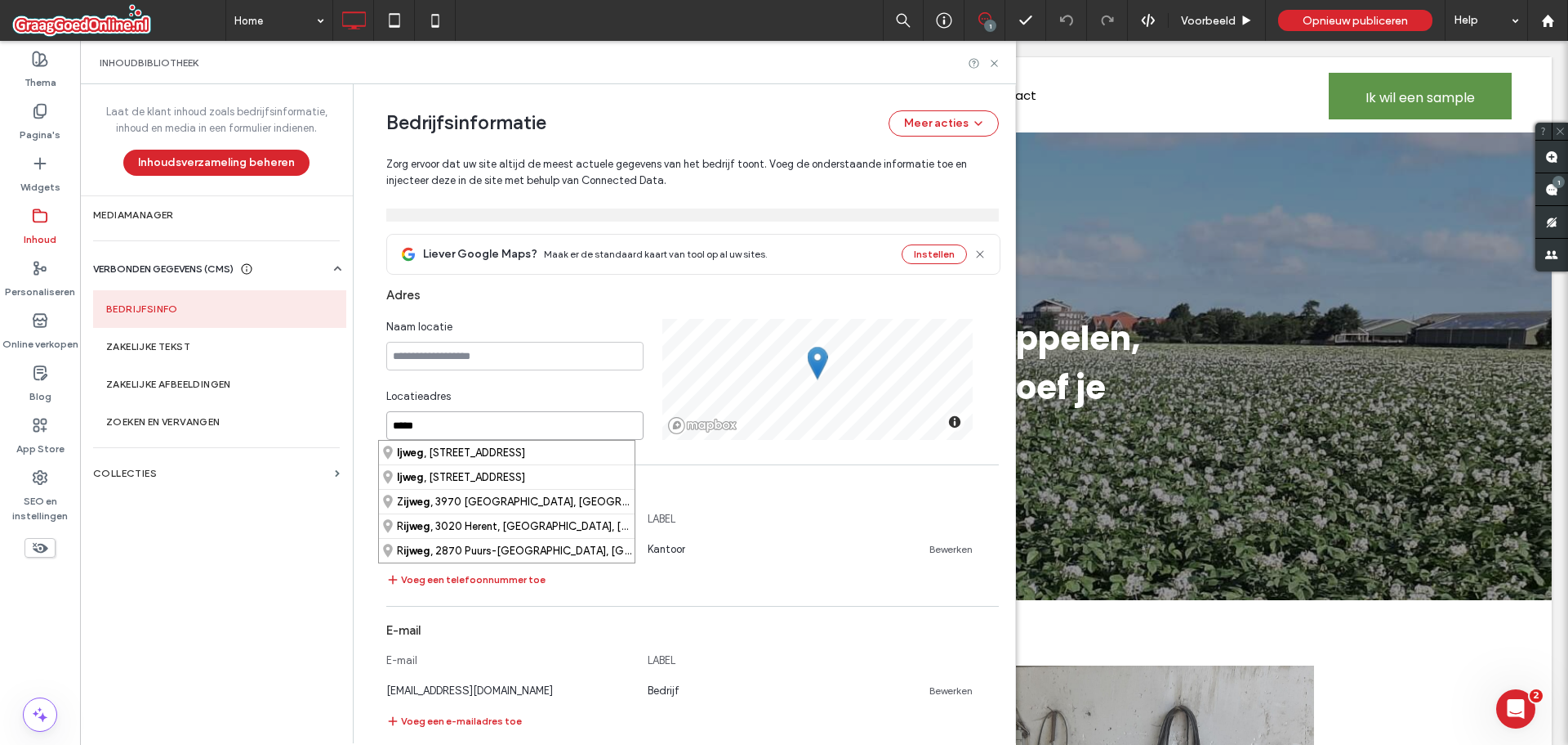
paste input "**********"
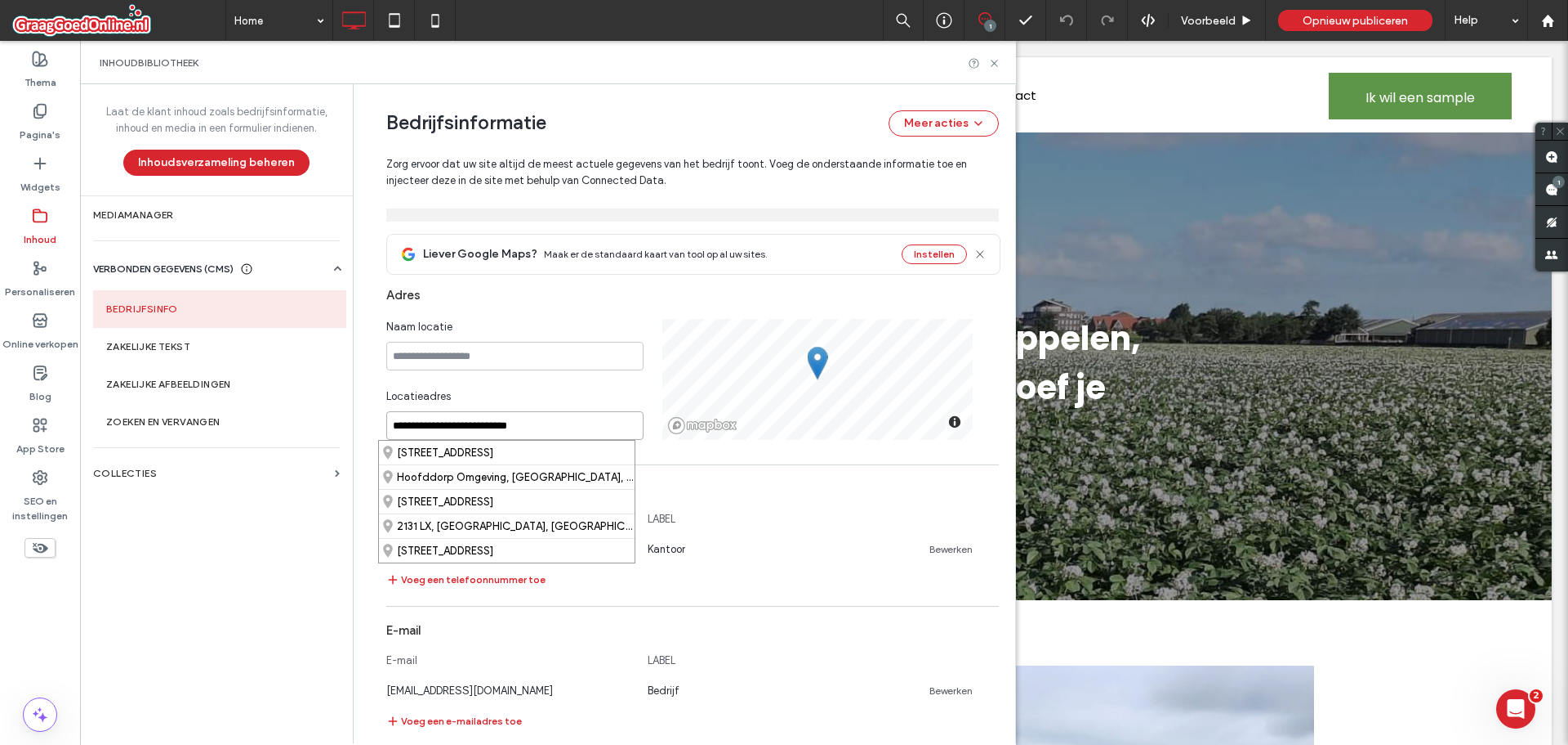
click at [432, 425] on input "**********" at bounding box center [514, 425] width 258 height 29
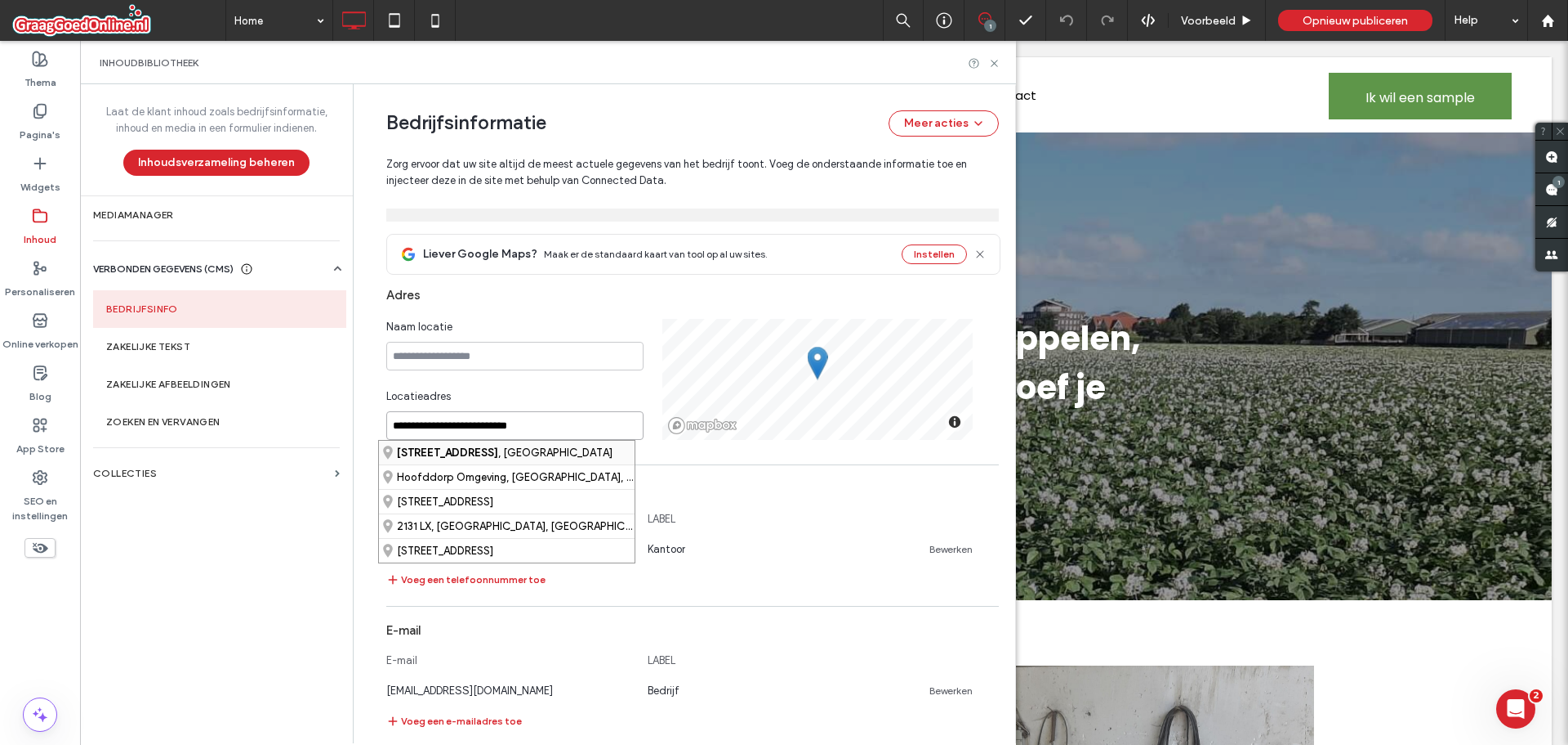
type input "**********"
click at [463, 455] on strong "[STREET_ADDRESS]" at bounding box center [448, 452] width 102 height 12
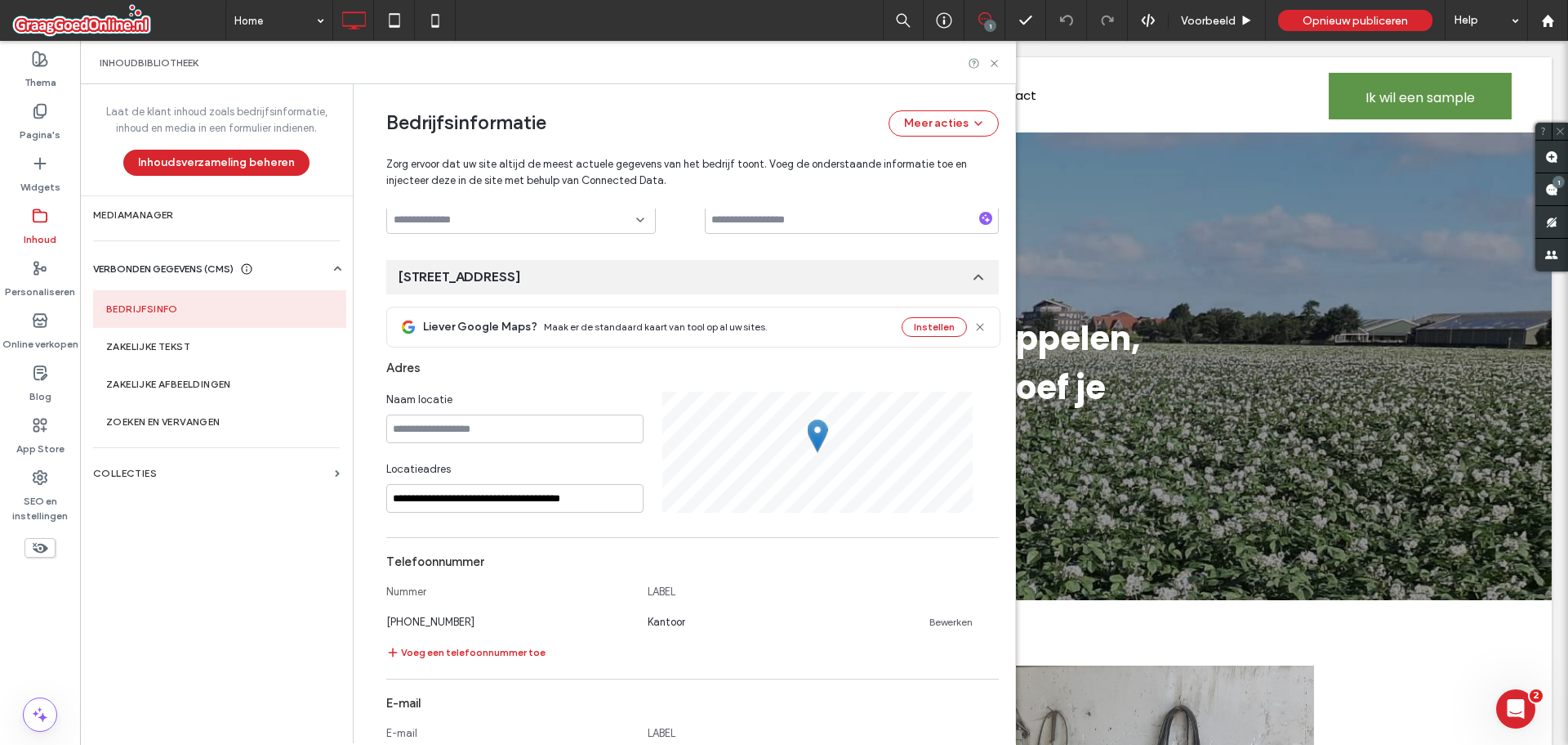
scroll to position [340, 0]
click at [995, 63] on icon at bounding box center [994, 63] width 12 height 12
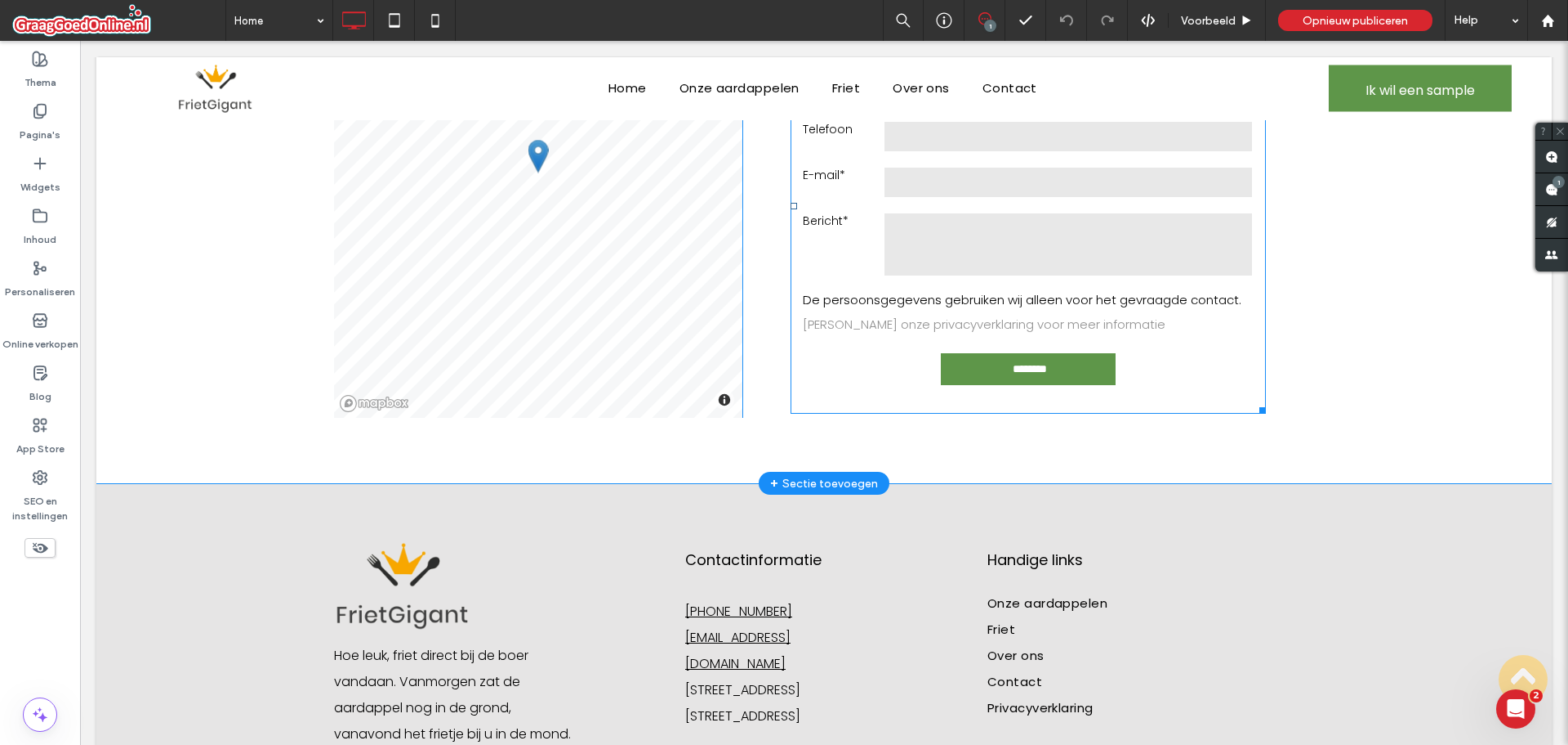
scroll to position [1813, 0]
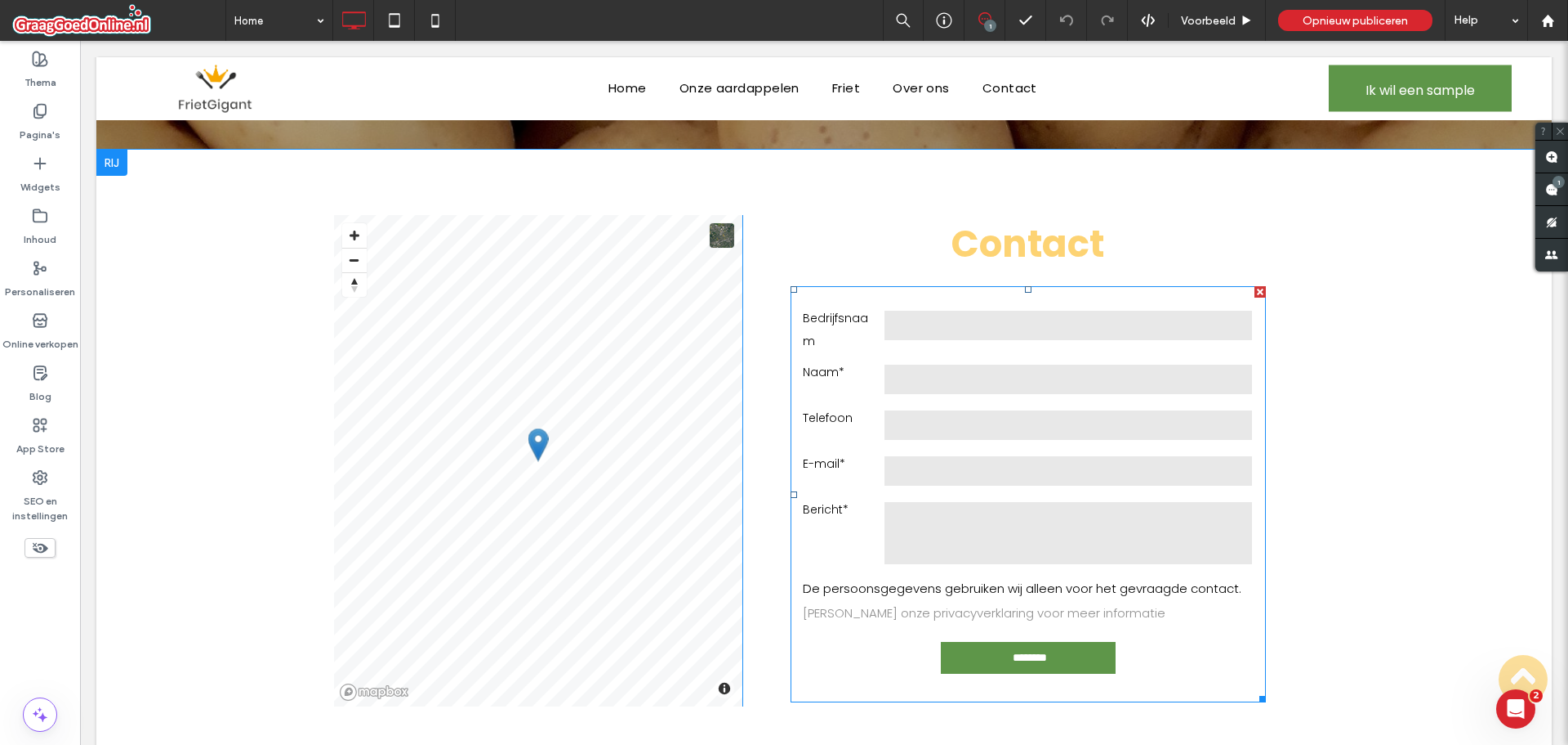
click at [944, 518] on textarea at bounding box center [1069, 533] width 371 height 66
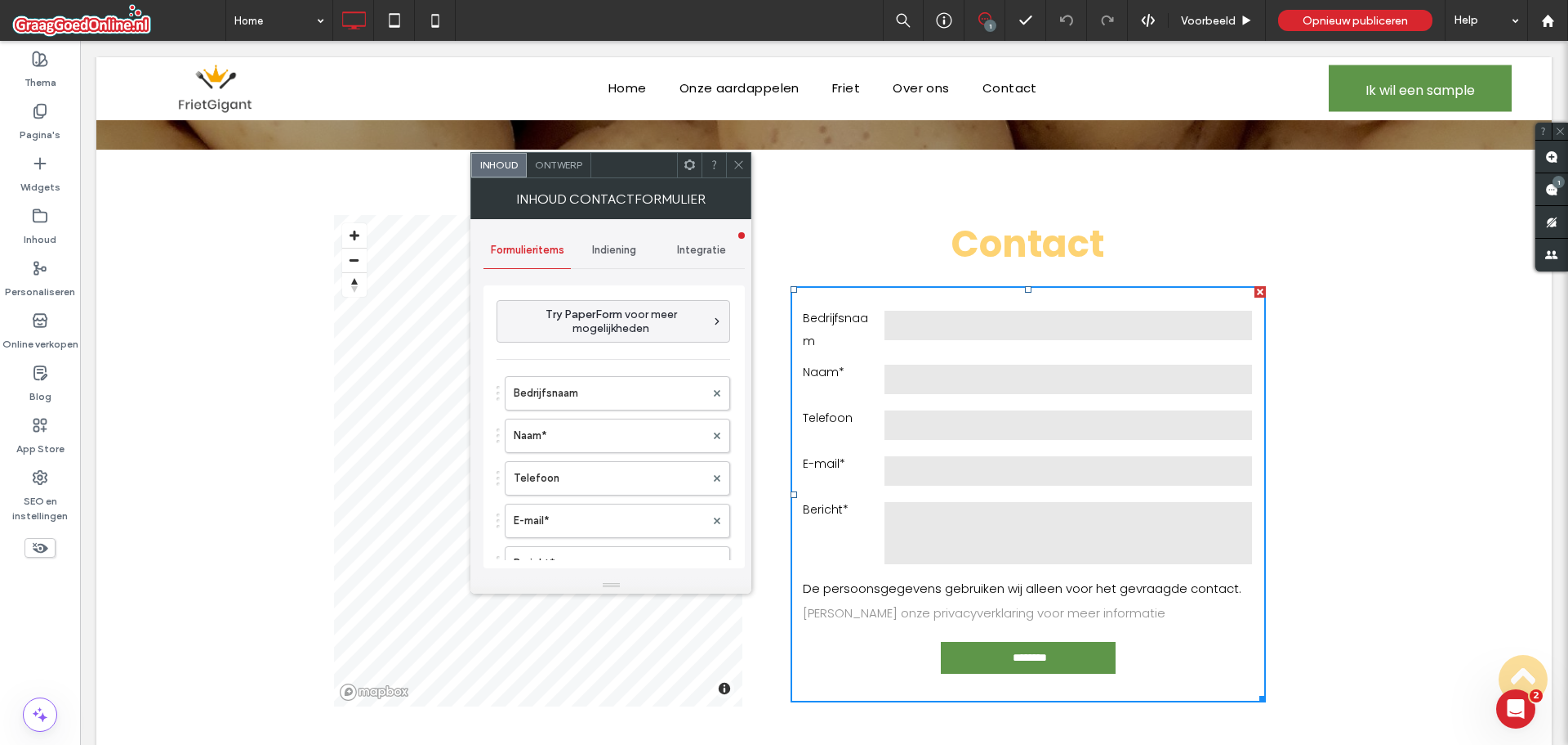
type input "********"
type input "**********"
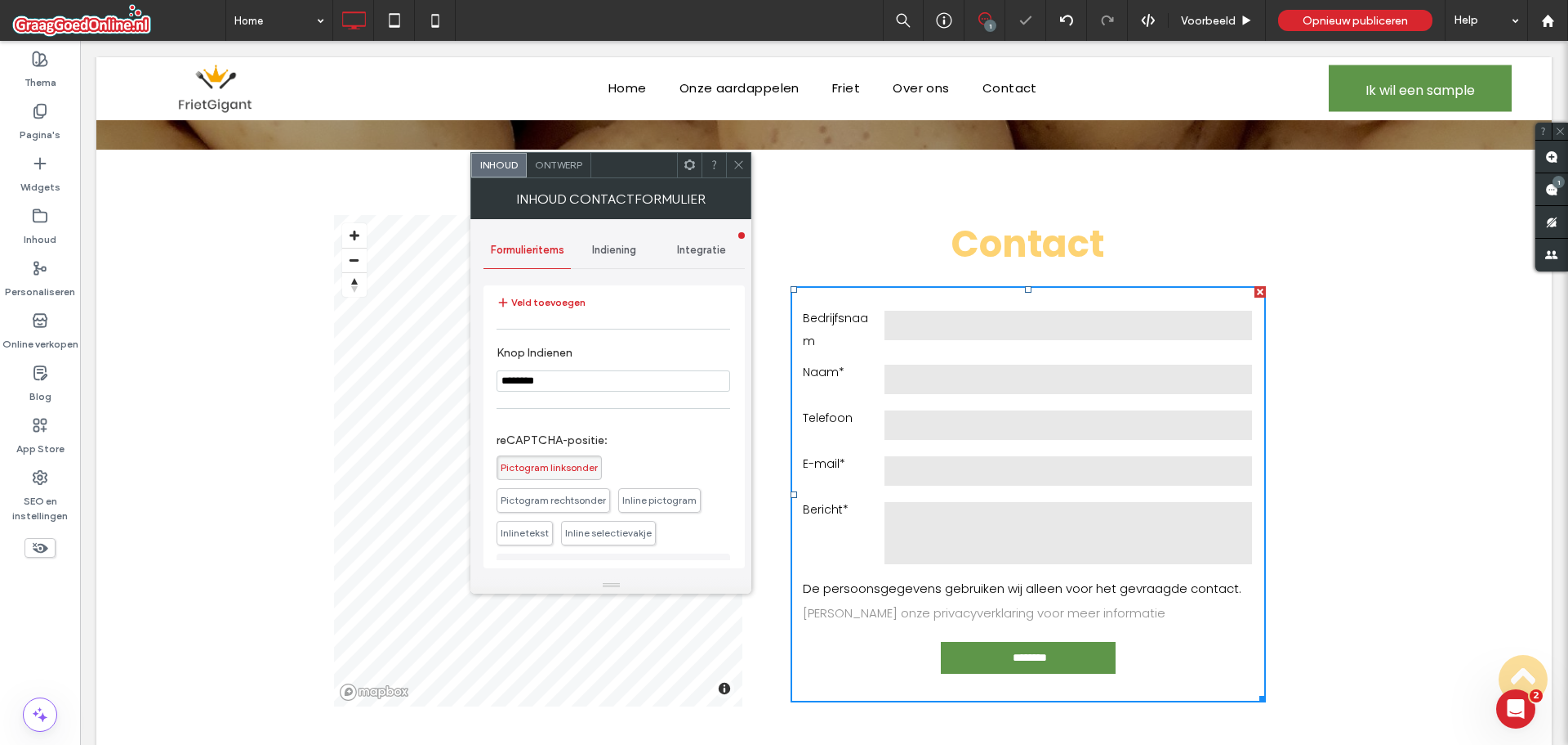
scroll to position [54, 0]
click at [742, 164] on icon at bounding box center [739, 165] width 12 height 12
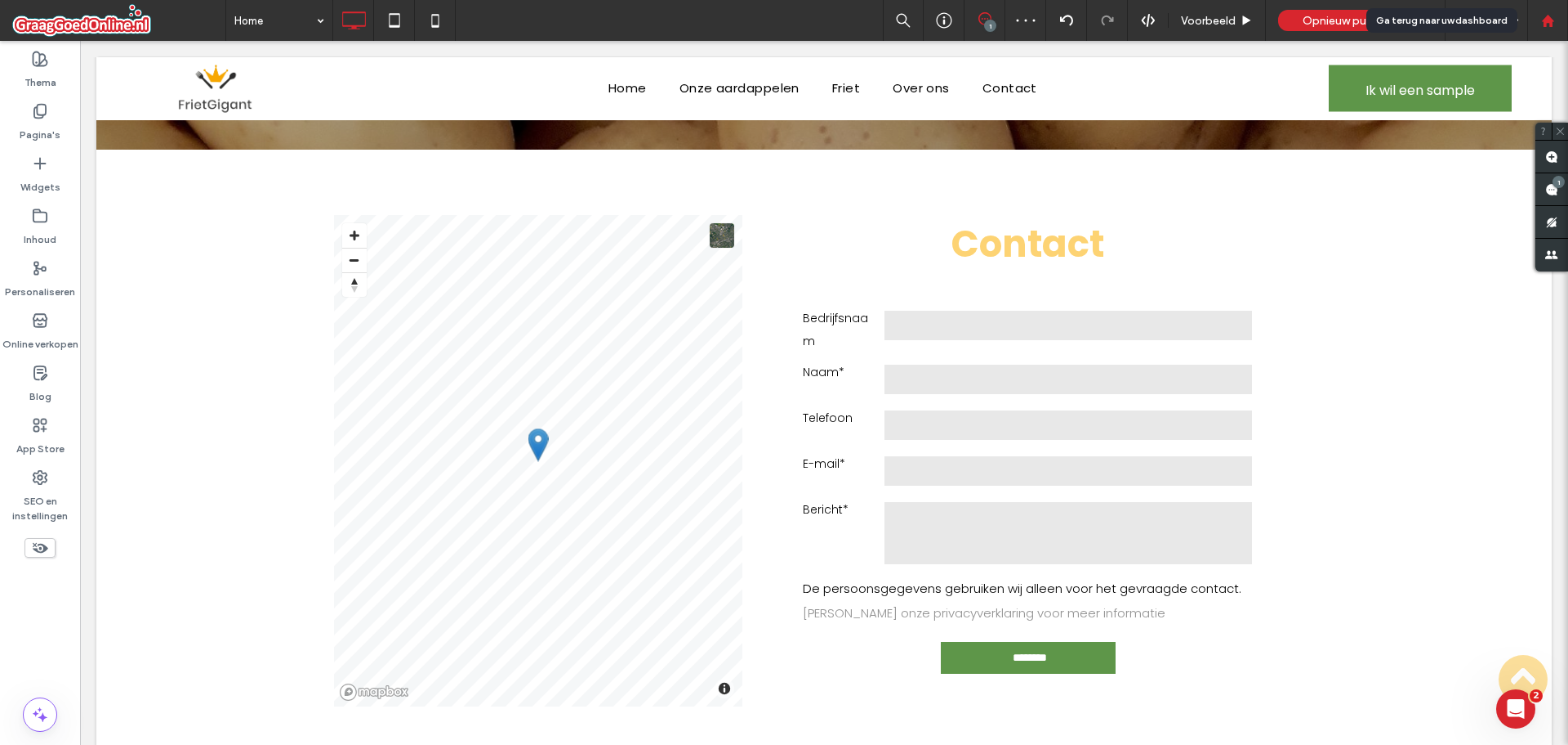
click at [1555, 14] on icon at bounding box center [1548, 21] width 14 height 14
